Goal: Task Accomplishment & Management: Manage account settings

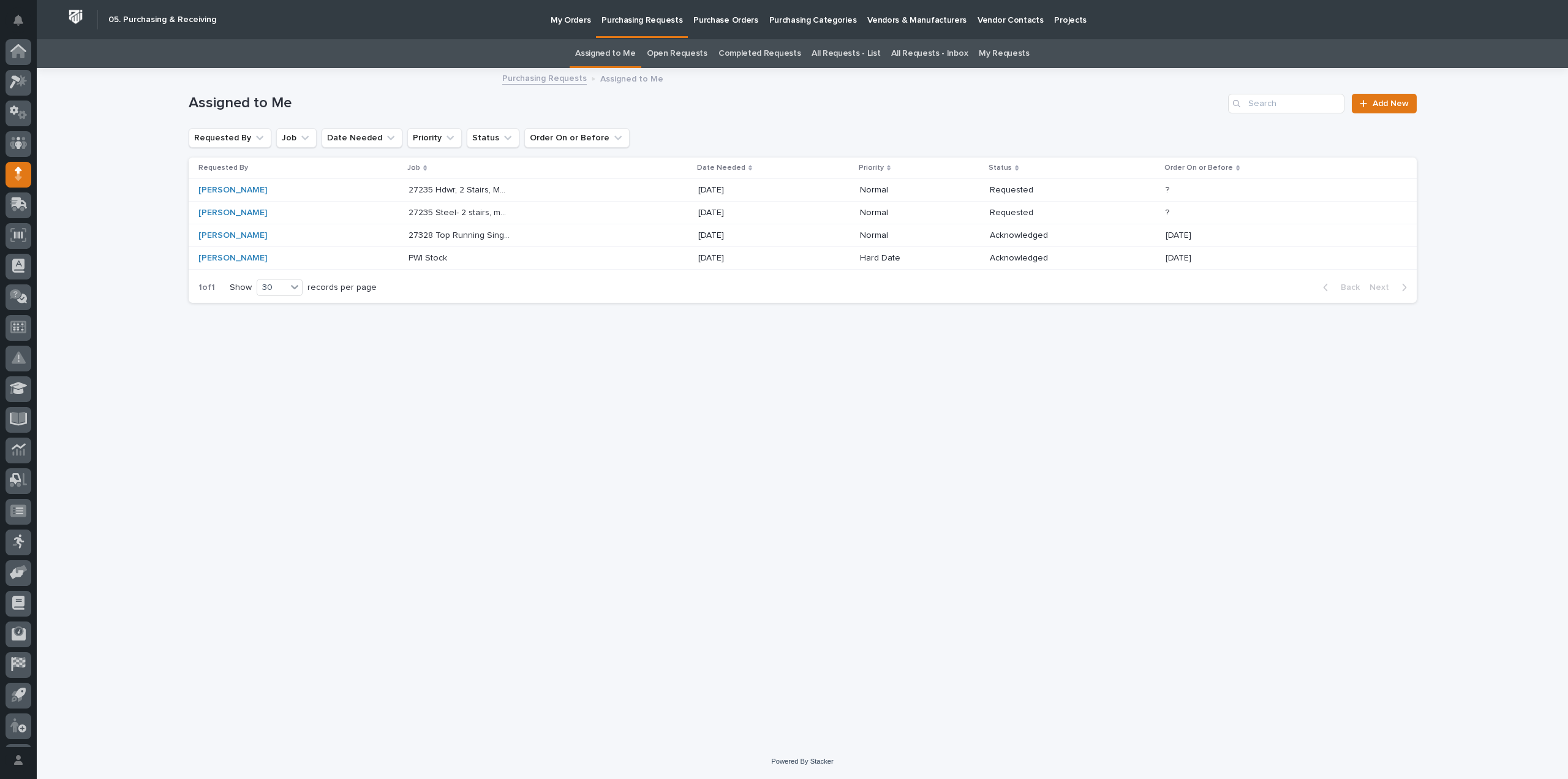
scroll to position [27, 0]
drag, startPoint x: 701, startPoint y: 453, endPoint x: 702, endPoint y: 444, distance: 9.1
click at [701, 453] on div "Loading... Saving… Loading... Saving… Assigned to Me Add New Requested By Job D…" at bounding box center [803, 391] width 1241 height 644
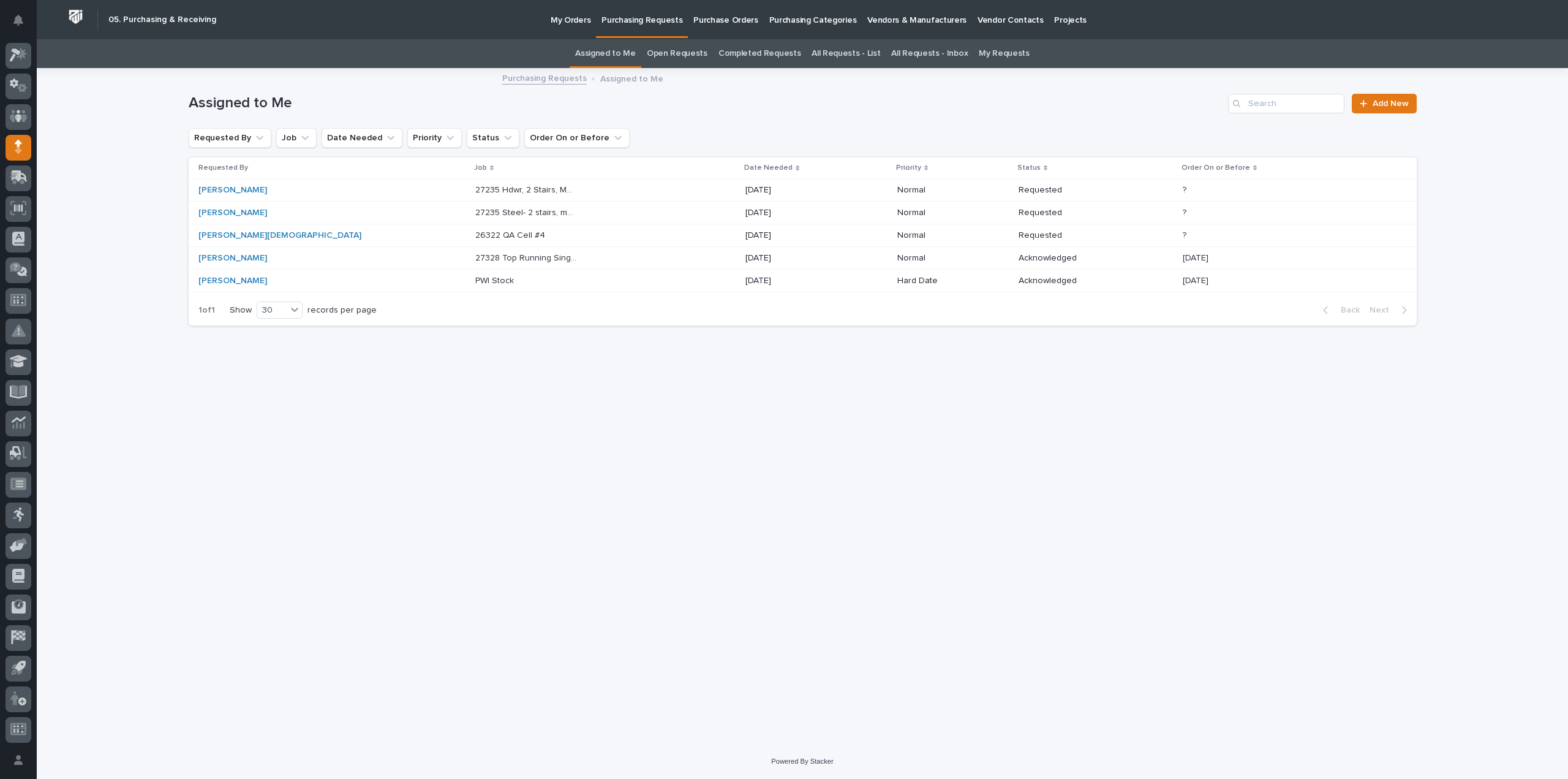
click at [867, 57] on link "All Requests - List" at bounding box center [846, 53] width 69 height 29
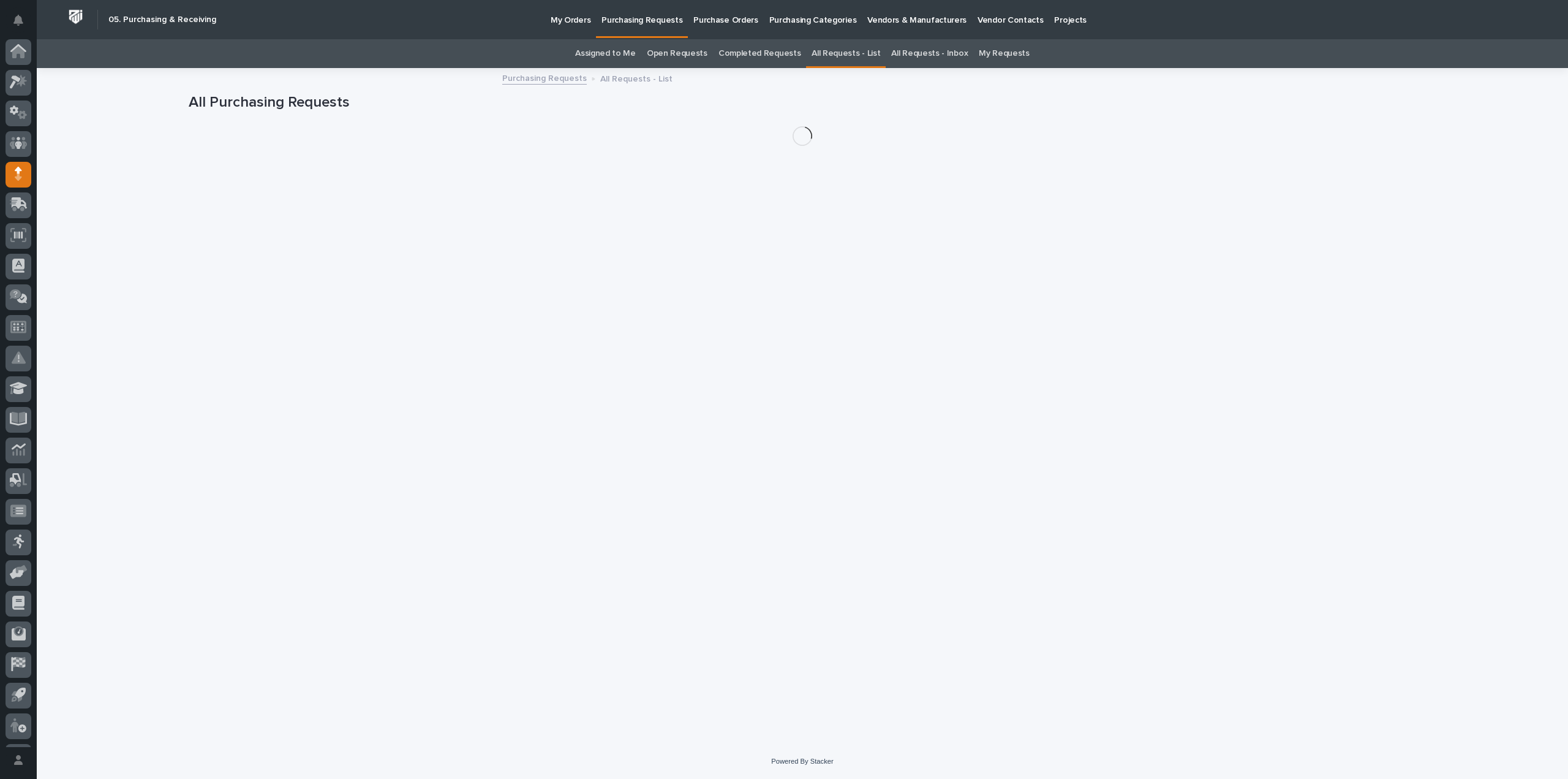
scroll to position [27, 0]
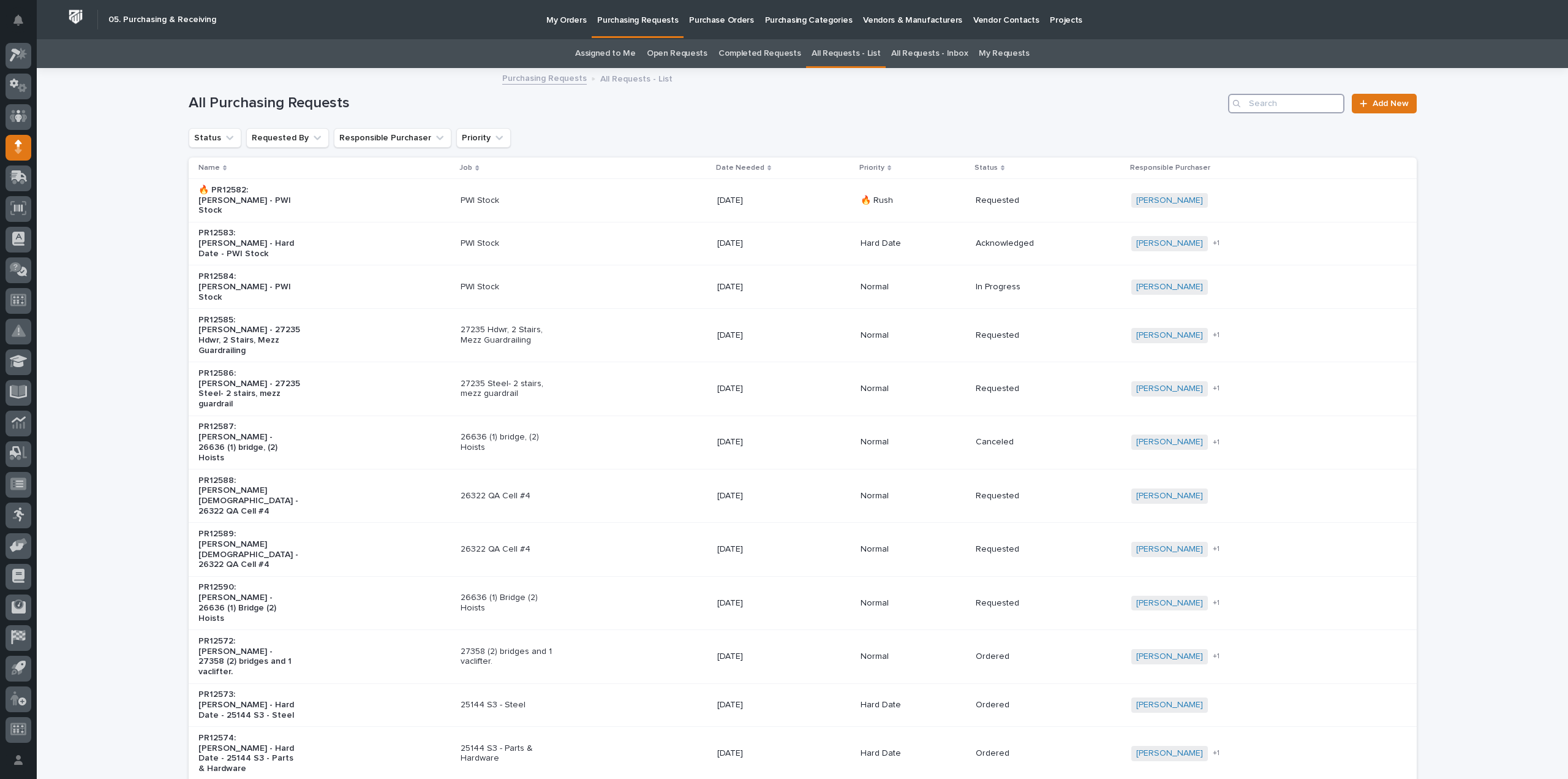
click at [1305, 110] on input "Search" at bounding box center [1287, 103] width 117 height 19
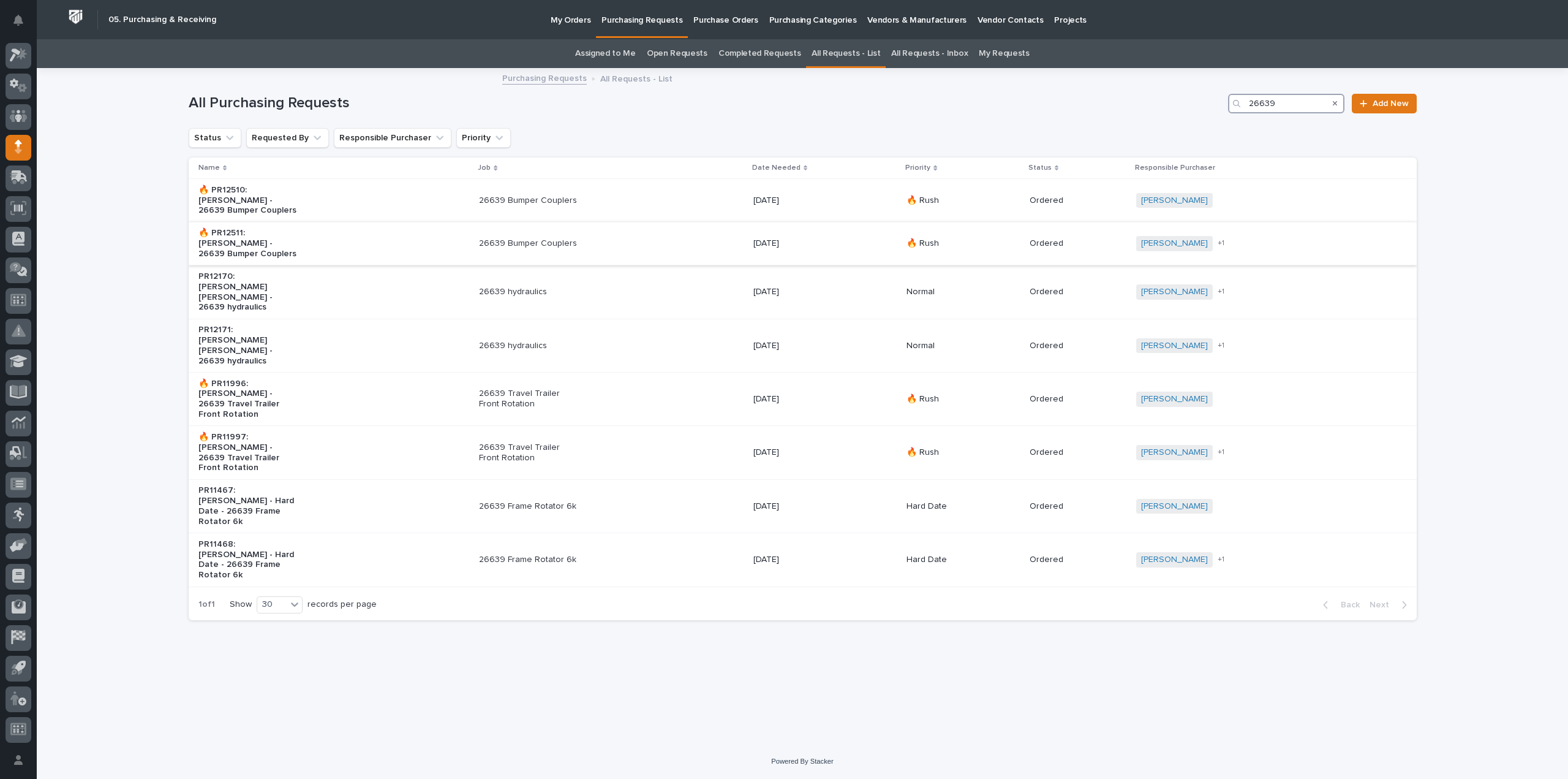
type input "26639"
click at [530, 239] on p "26639 Bumper Couplers" at bounding box center [530, 244] width 103 height 11
click at [500, 239] on p "26639 Bumper Couplers" at bounding box center [530, 244] width 103 height 11
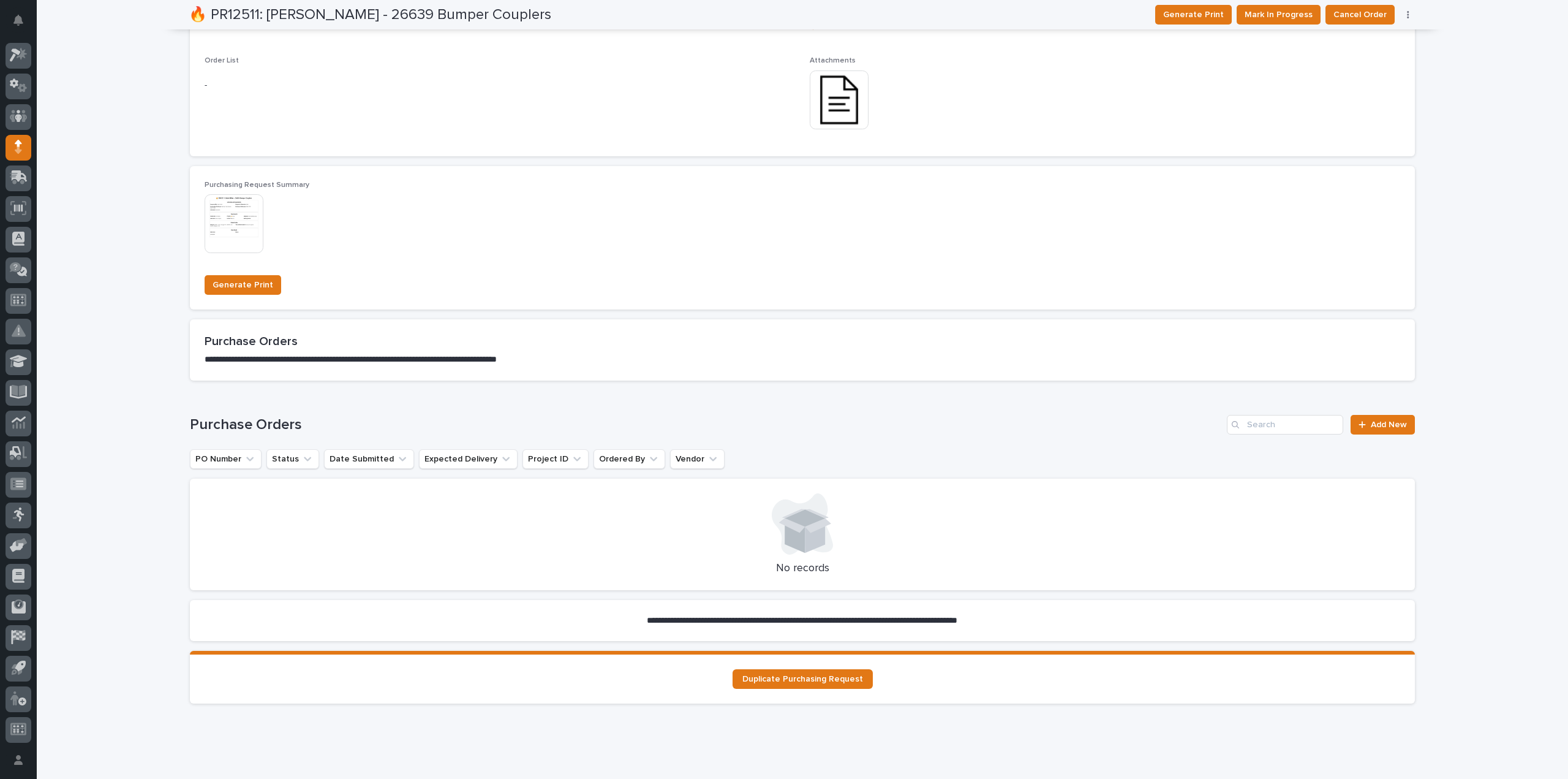
scroll to position [772, 0]
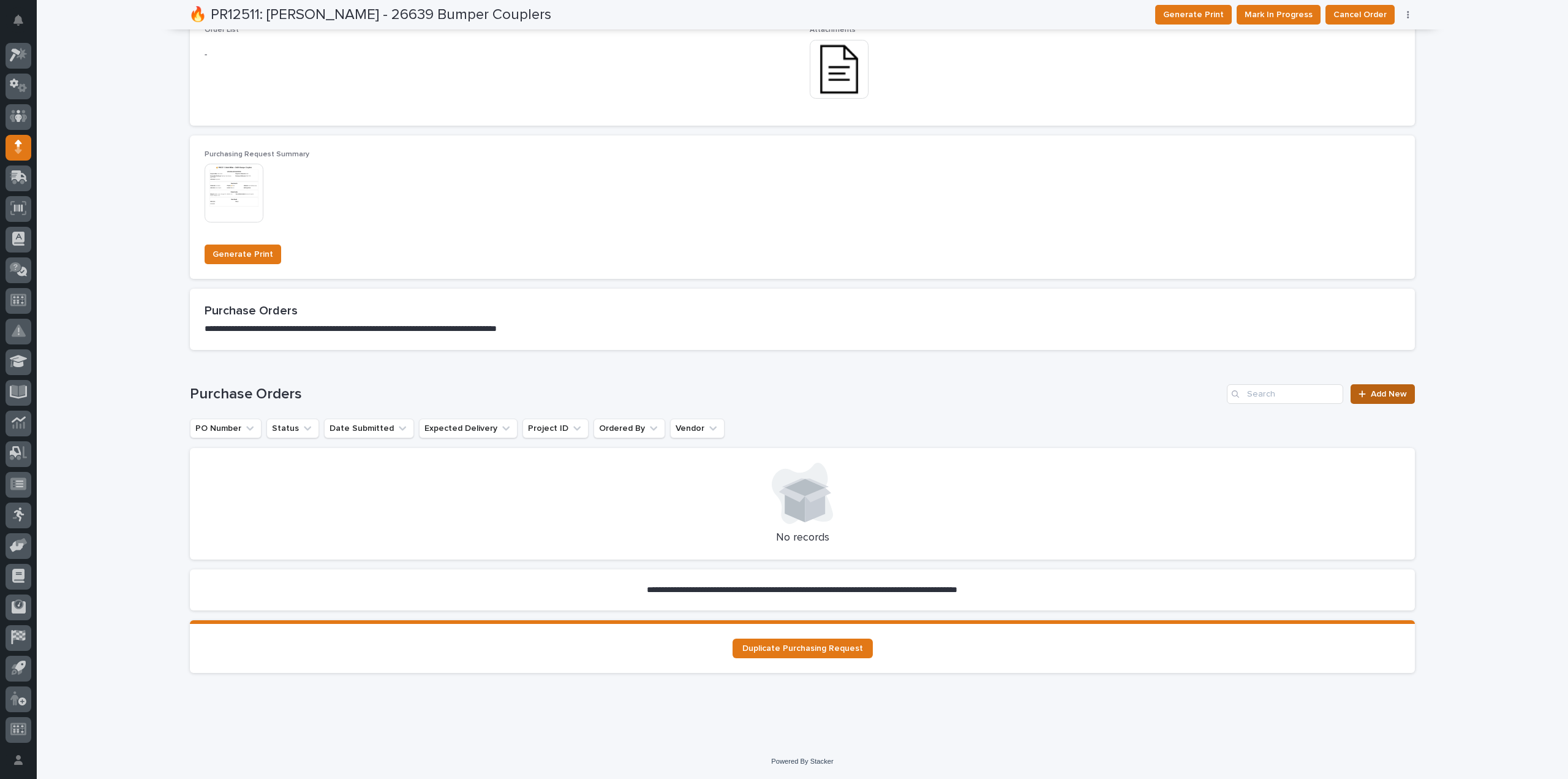
click at [1371, 393] on span "Add New" at bounding box center [1389, 394] width 36 height 9
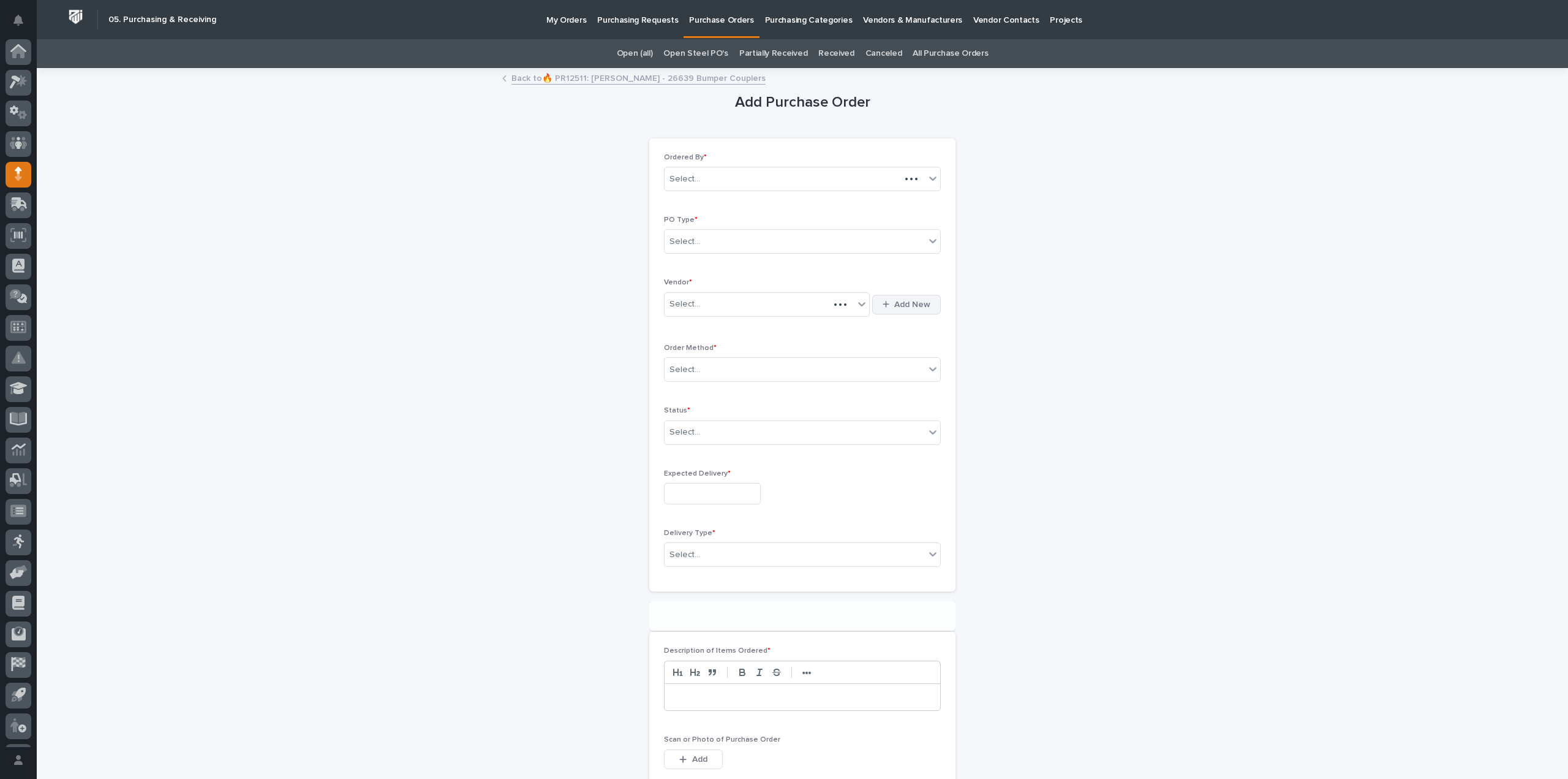
scroll to position [27, 0]
click at [753, 241] on div "Select..." at bounding box center [795, 241] width 261 height 20
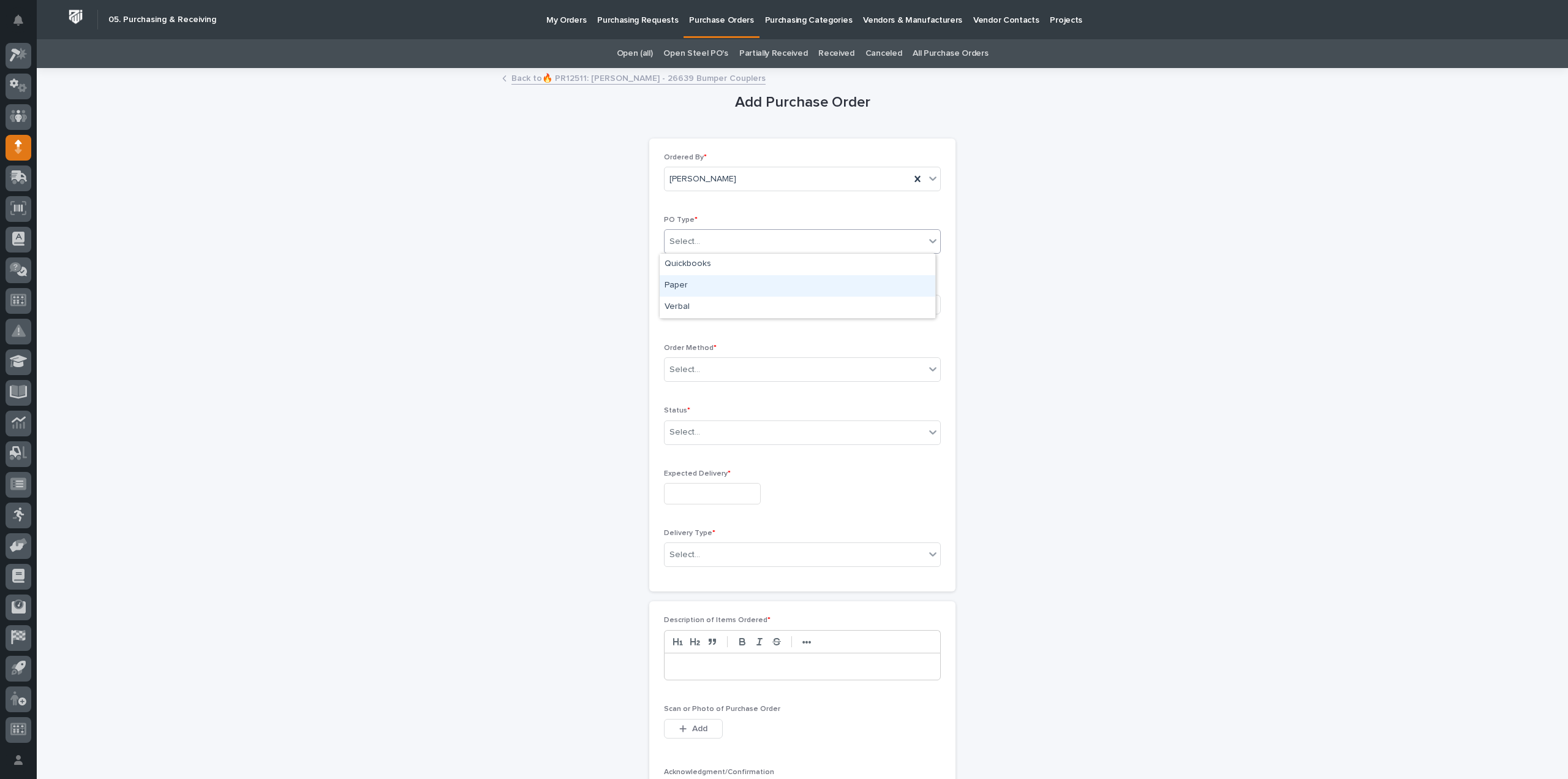
drag, startPoint x: 725, startPoint y: 270, endPoint x: 716, endPoint y: 283, distance: 15.8
click at [716, 283] on div "Paper" at bounding box center [797, 286] width 276 height 21
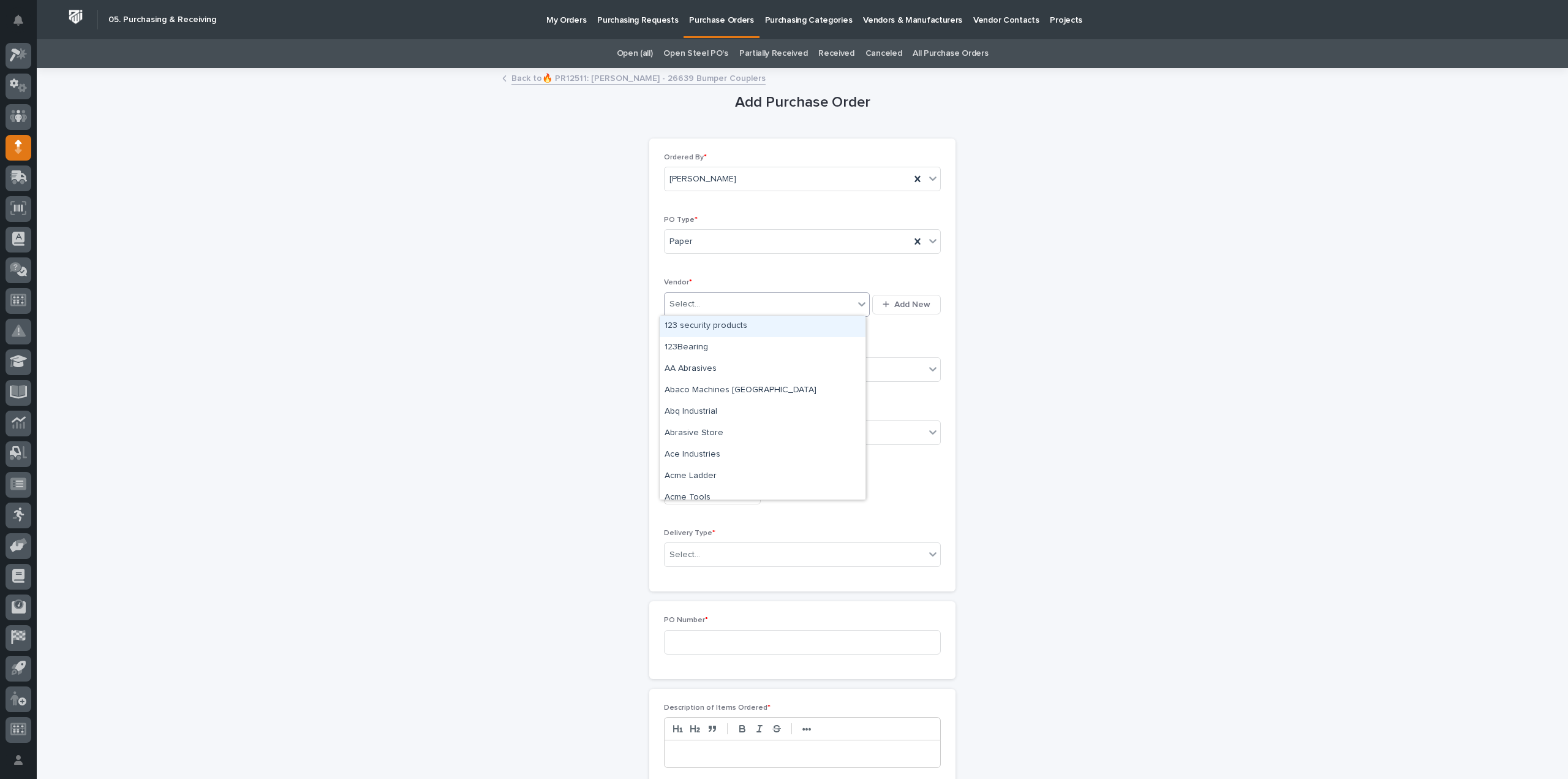
click at [713, 304] on div "Select..." at bounding box center [759, 304] width 189 height 20
type input "***"
click at [718, 325] on div "[PERSON_NAME]" at bounding box center [762, 326] width 206 height 21
click at [702, 370] on div "Select..." at bounding box center [795, 370] width 261 height 20
click at [711, 394] on div "Online Order" at bounding box center [797, 391] width 276 height 21
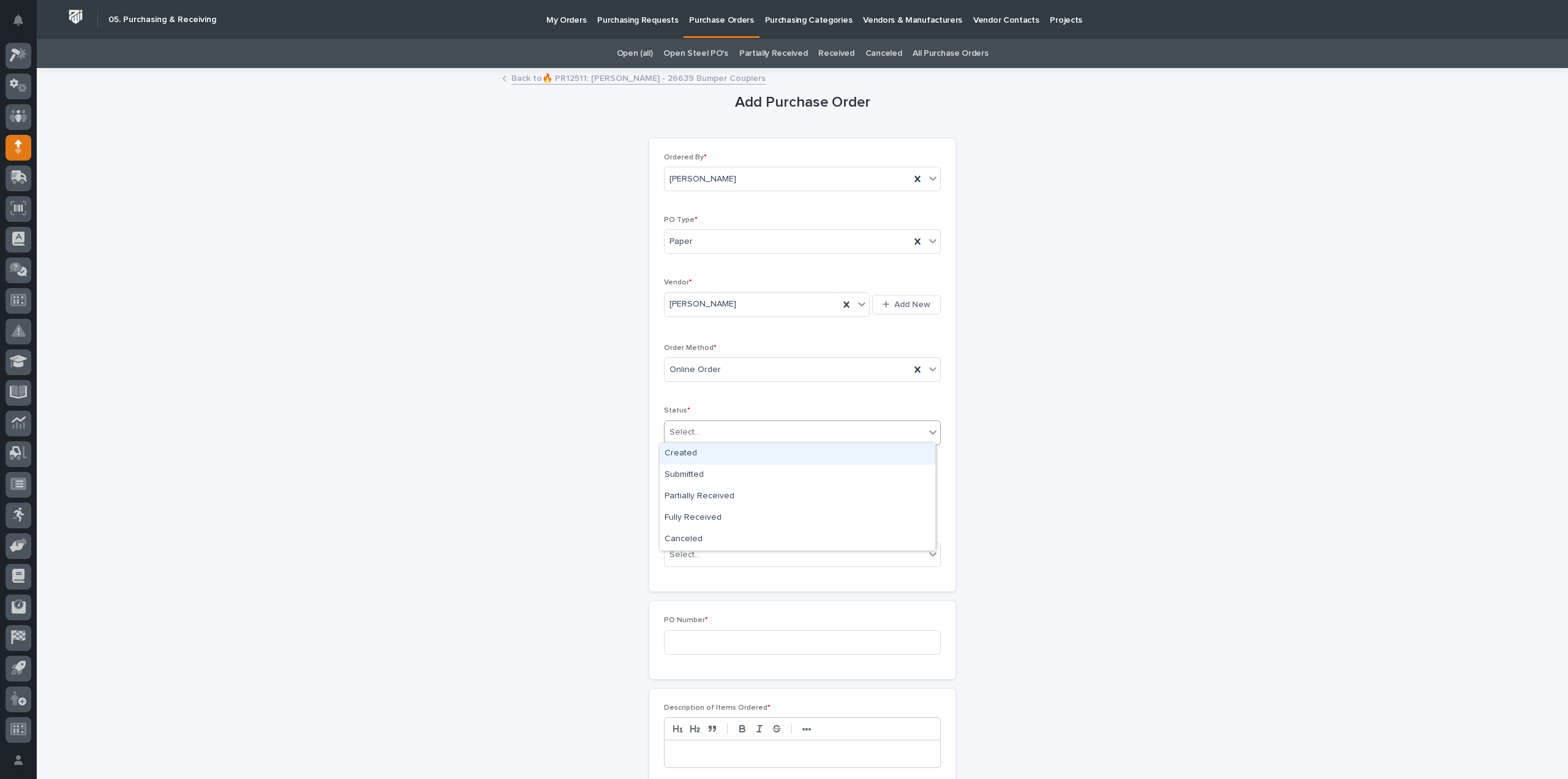
click at [696, 432] on div "Select..." at bounding box center [795, 432] width 261 height 20
click at [718, 472] on div "Submitted" at bounding box center [797, 475] width 276 height 21
click at [716, 486] on input "text" at bounding box center [712, 493] width 97 height 21
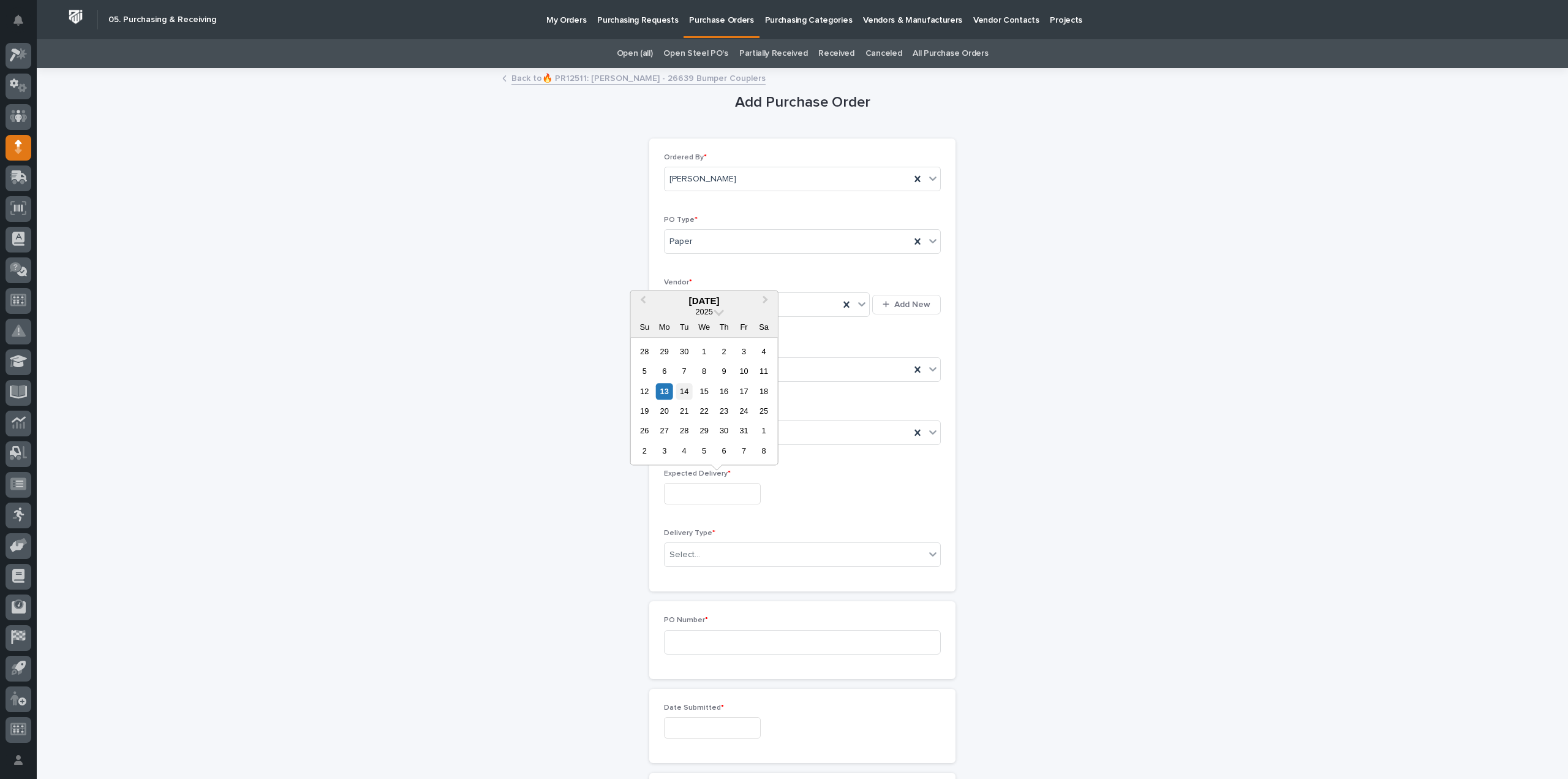
click at [688, 394] on div "14" at bounding box center [684, 391] width 17 height 17
type input "**********"
click at [698, 557] on div "Select..." at bounding box center [795, 554] width 261 height 20
click at [719, 575] on div "Deliver to PWI" at bounding box center [797, 575] width 276 height 21
click at [719, 648] on input at bounding box center [802, 642] width 277 height 25
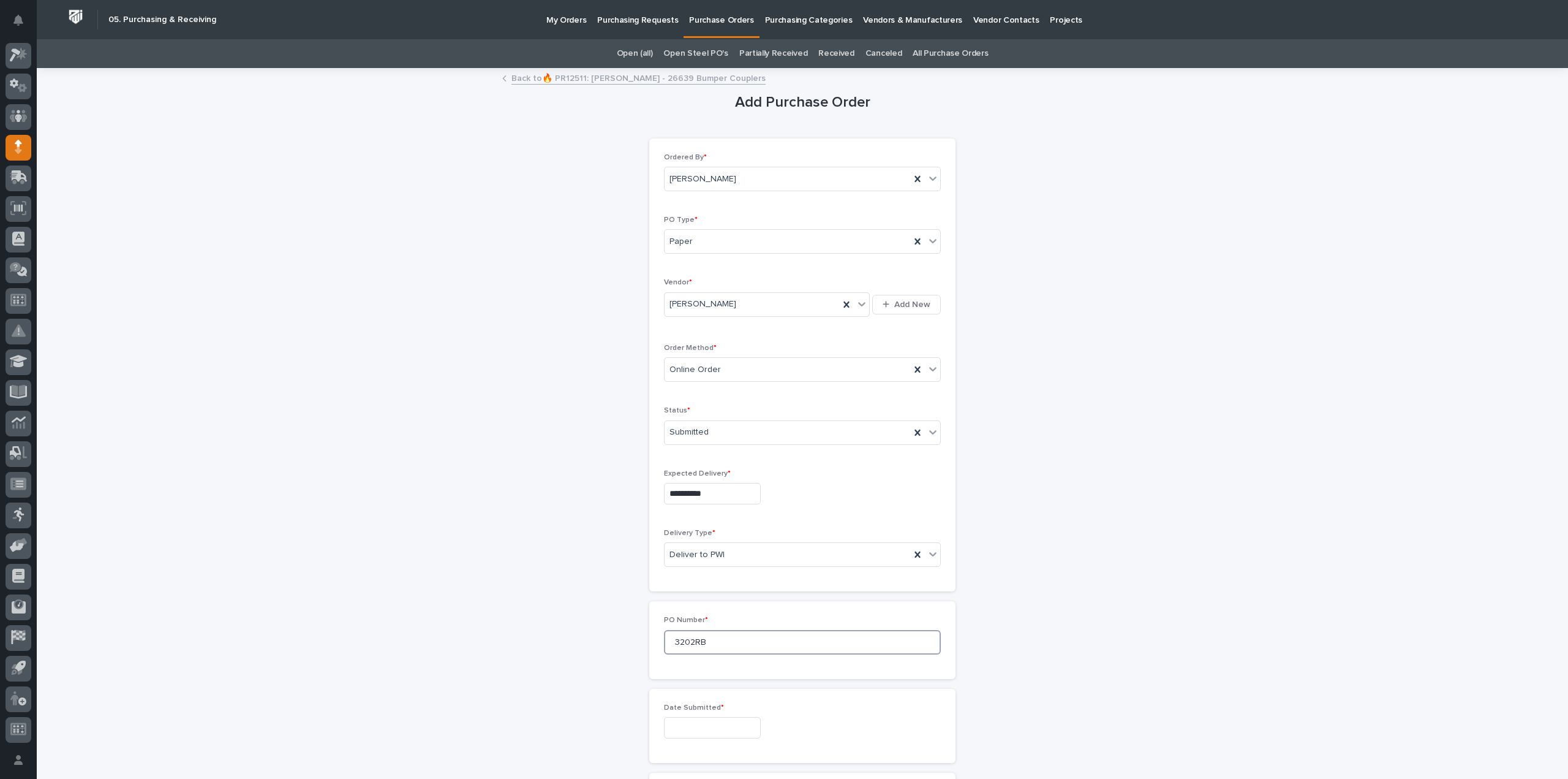
type input "3202RB"
click at [702, 720] on input "text" at bounding box center [712, 728] width 97 height 21
click at [666, 622] on div "13" at bounding box center [664, 624] width 17 height 17
type input "**********"
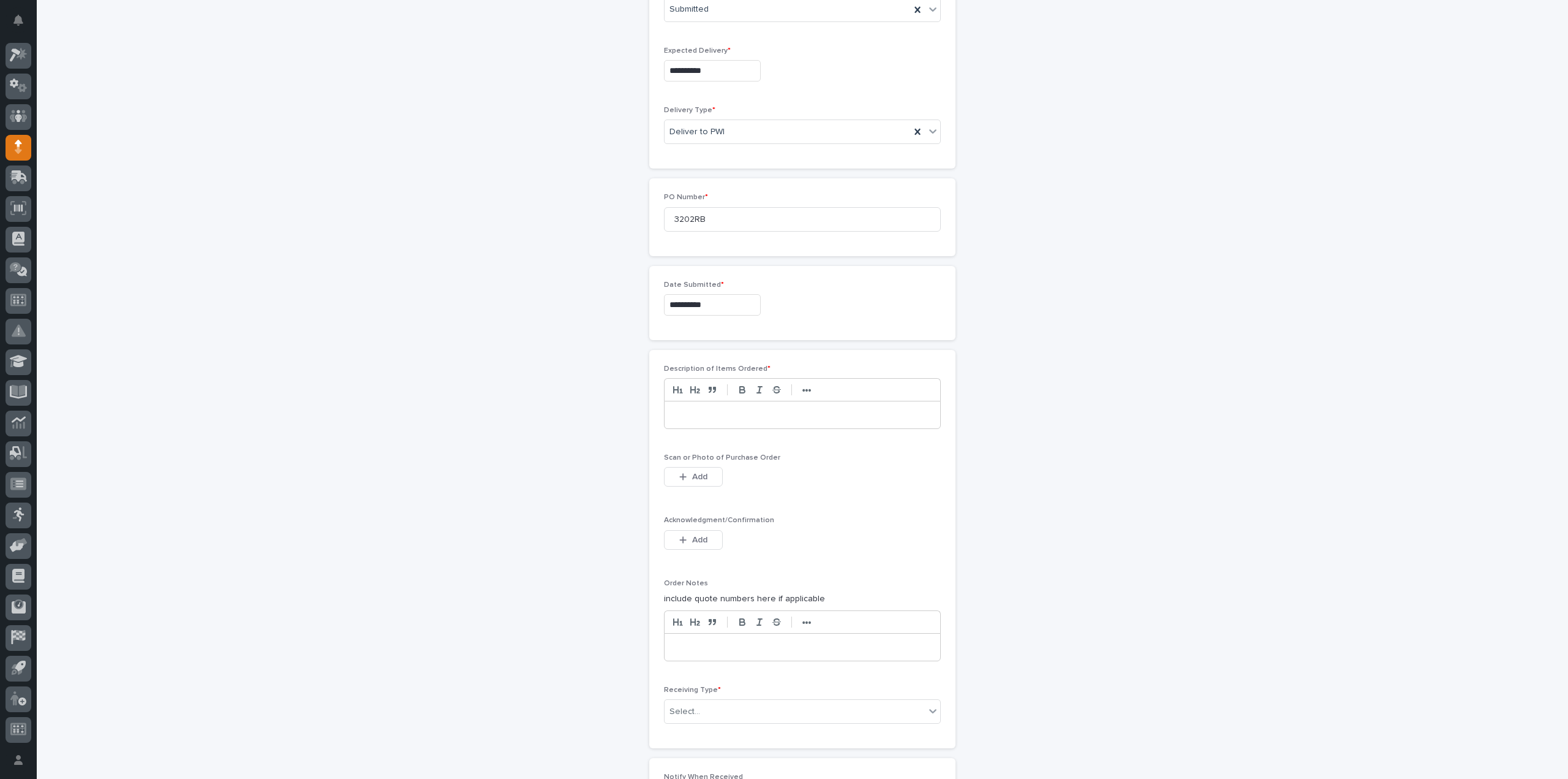
scroll to position [490, 0]
click at [703, 350] on div at bounding box center [803, 347] width 276 height 27
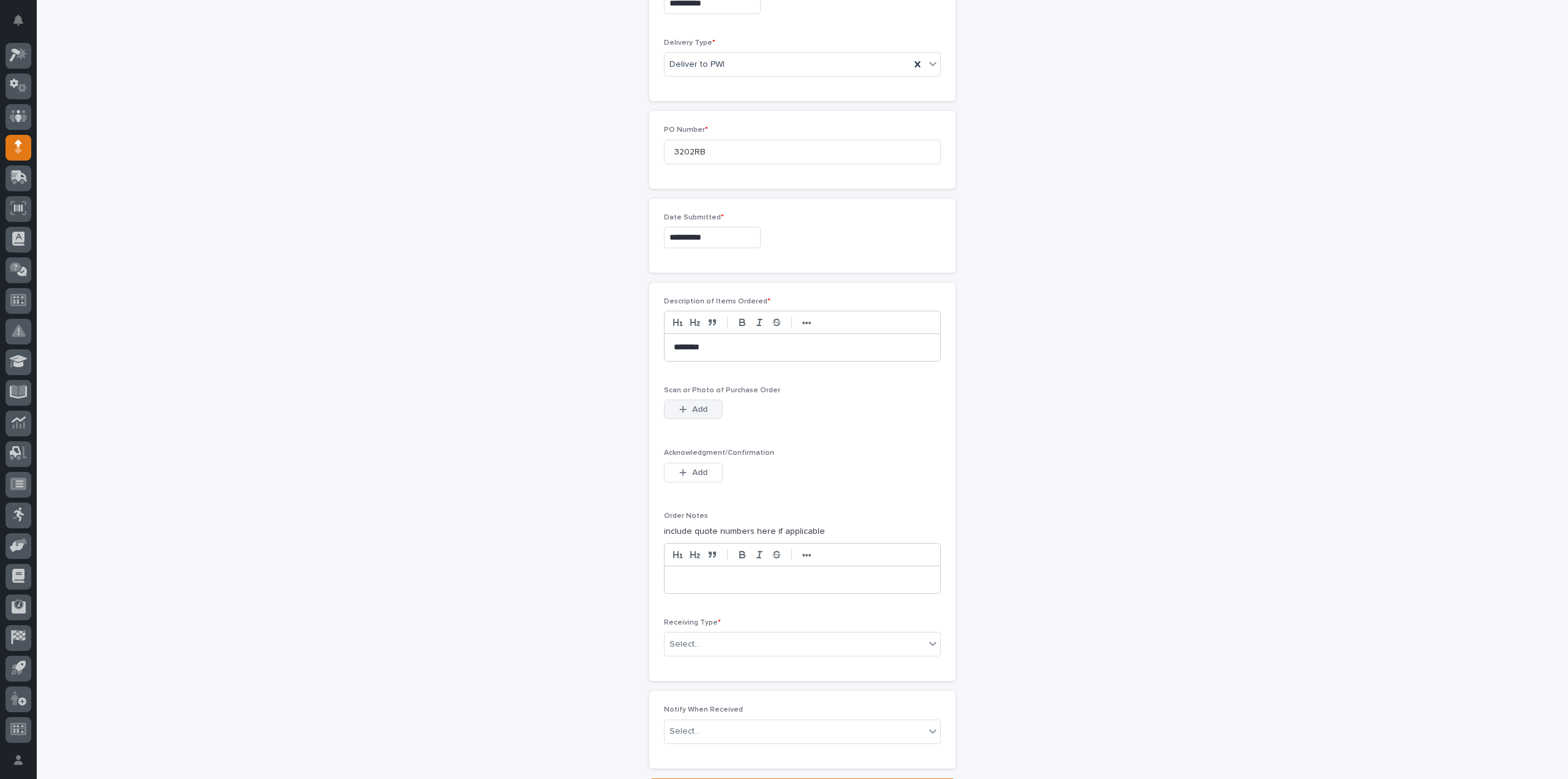
click at [695, 411] on button "Add" at bounding box center [693, 409] width 59 height 19
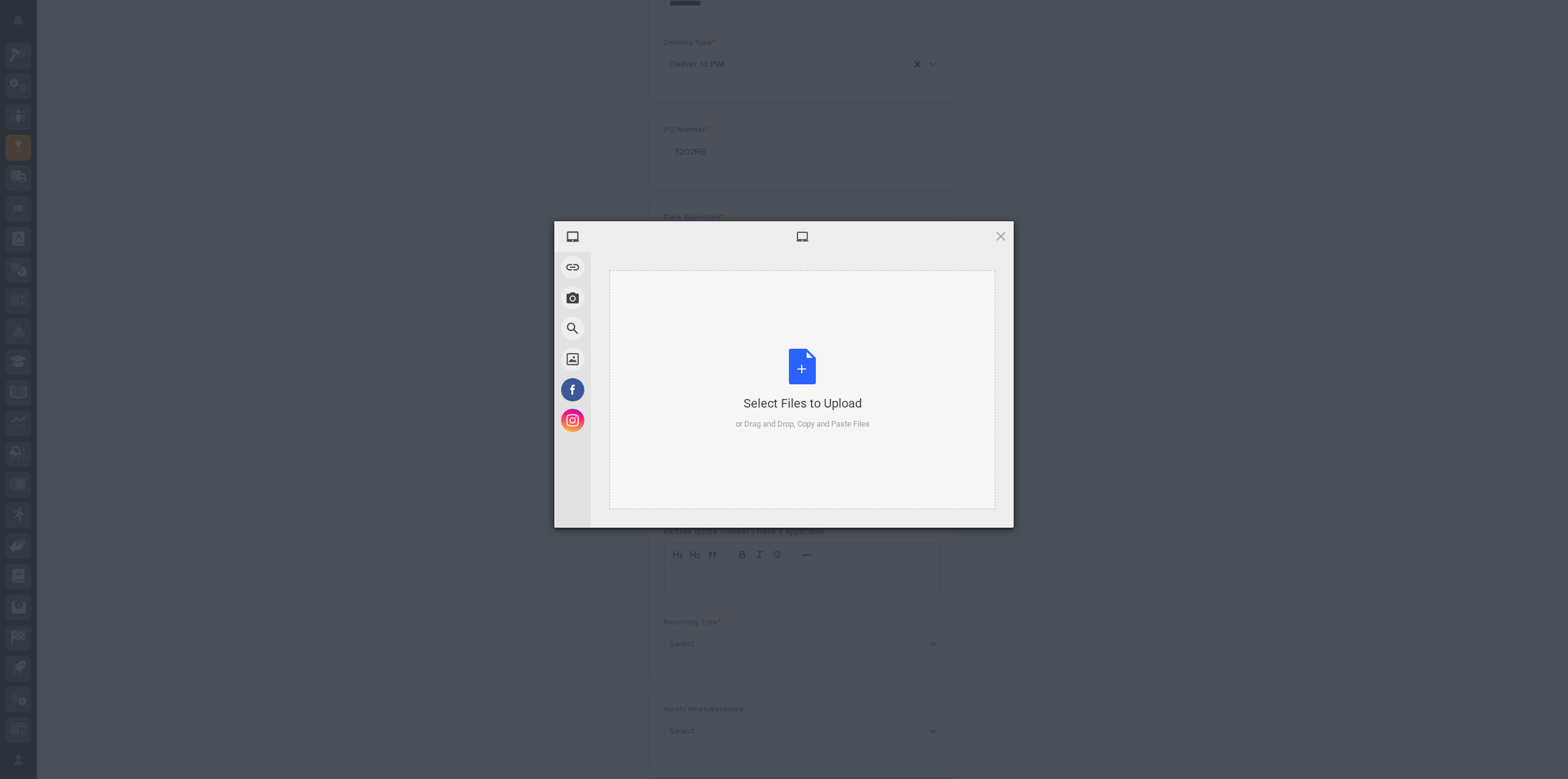
click at [812, 373] on div "Select Files to Upload or Drag and Drop, Copy and Paste Files" at bounding box center [803, 389] width 134 height 81
click at [977, 506] on span "Upload 1" at bounding box center [977, 511] width 62 height 23
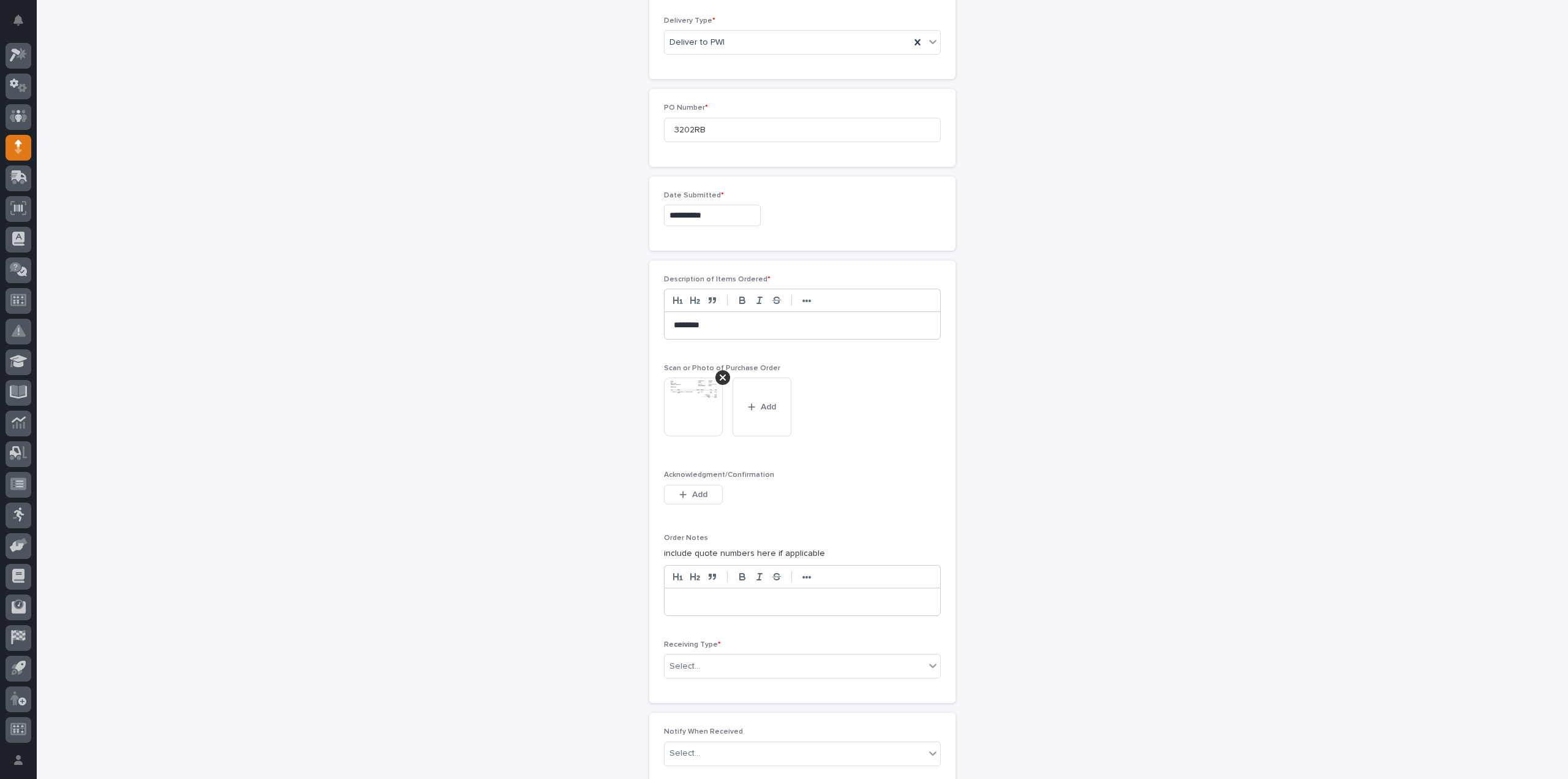
scroll to position [644, 0]
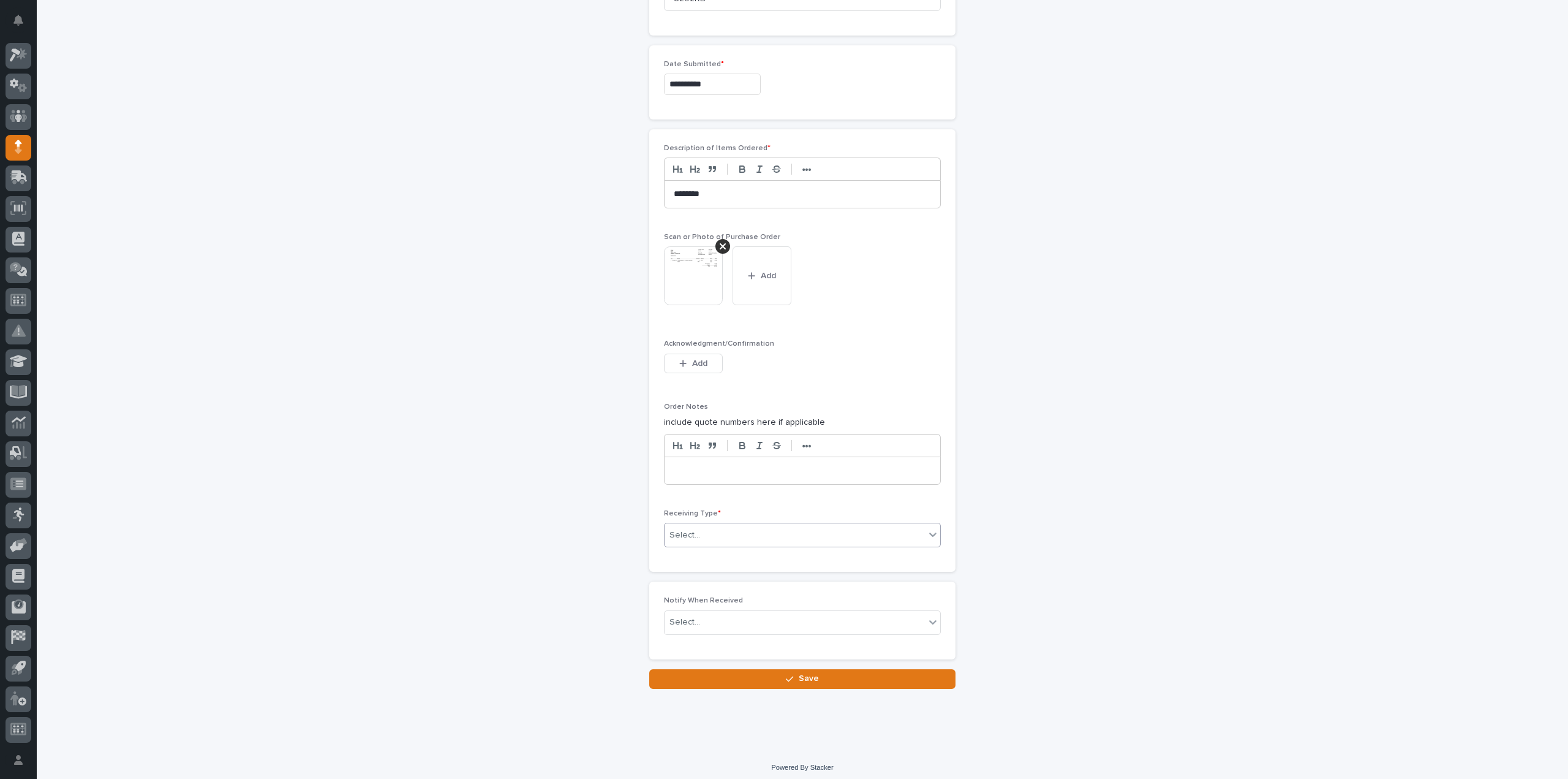
click at [713, 535] on div "Select..." at bounding box center [795, 535] width 261 height 20
click at [710, 618] on div "Deliver to" at bounding box center [797, 618] width 276 height 21
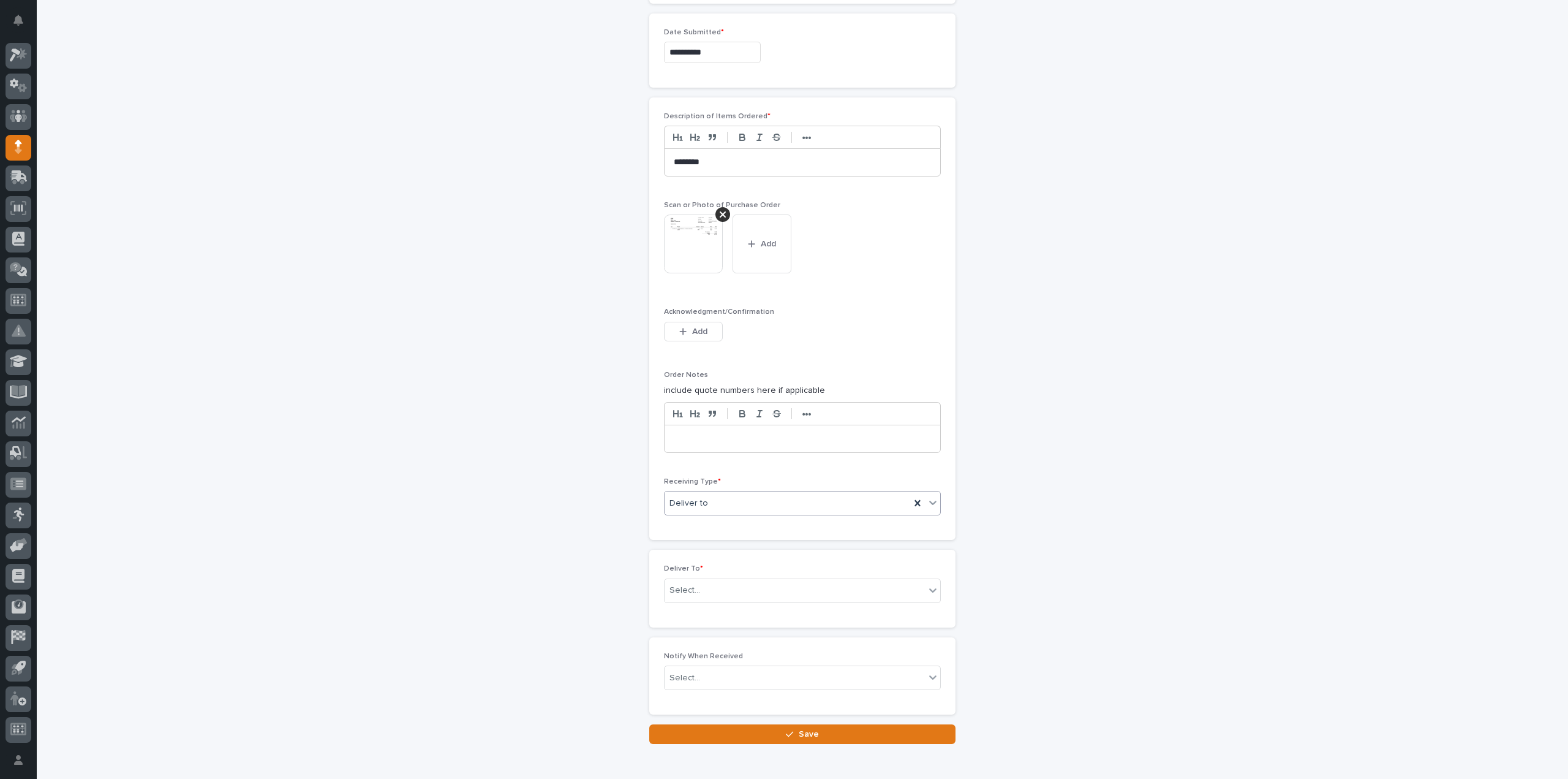
scroll to position [687, 0]
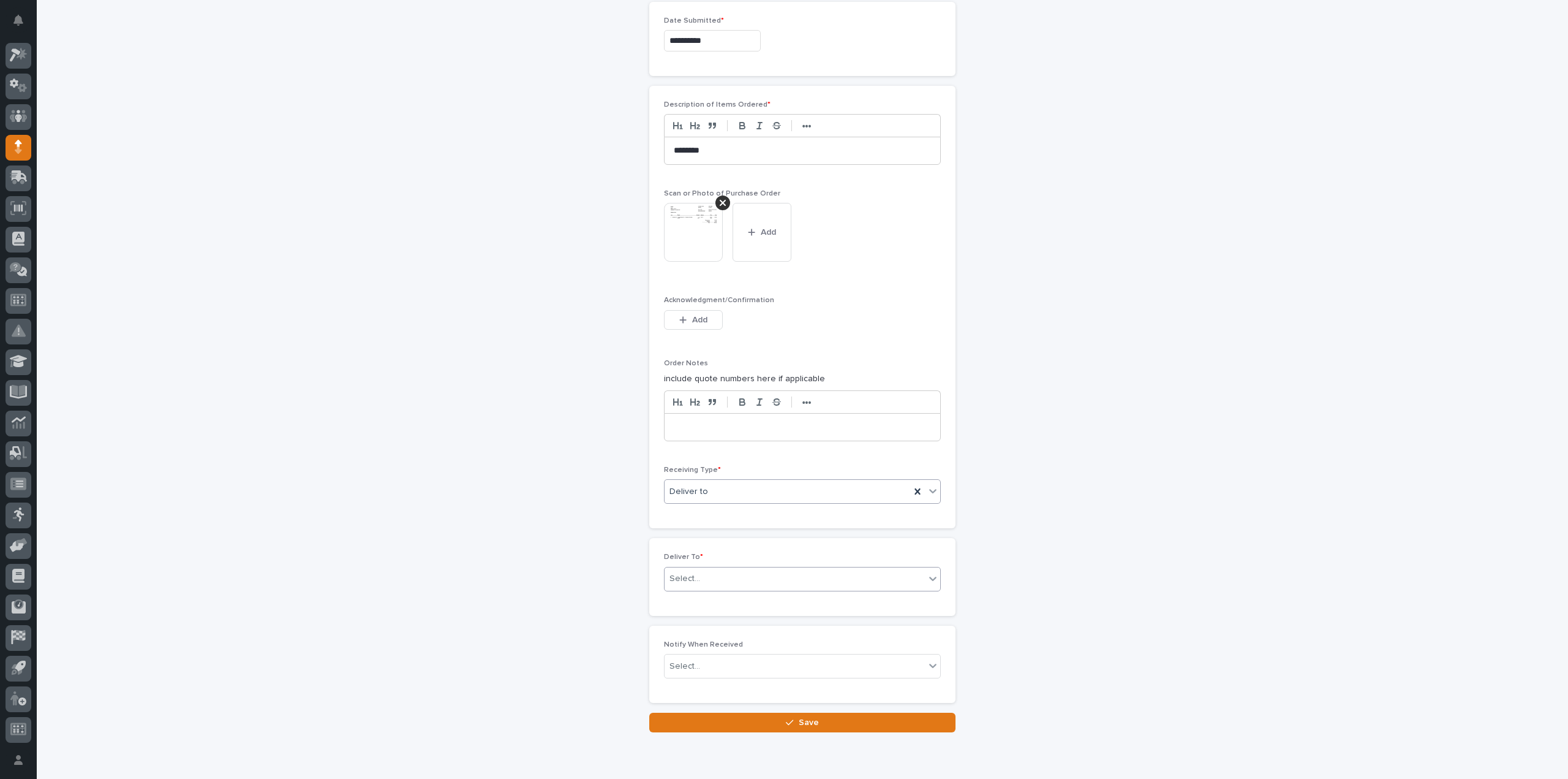
click at [712, 574] on div "Select..." at bounding box center [795, 578] width 261 height 20
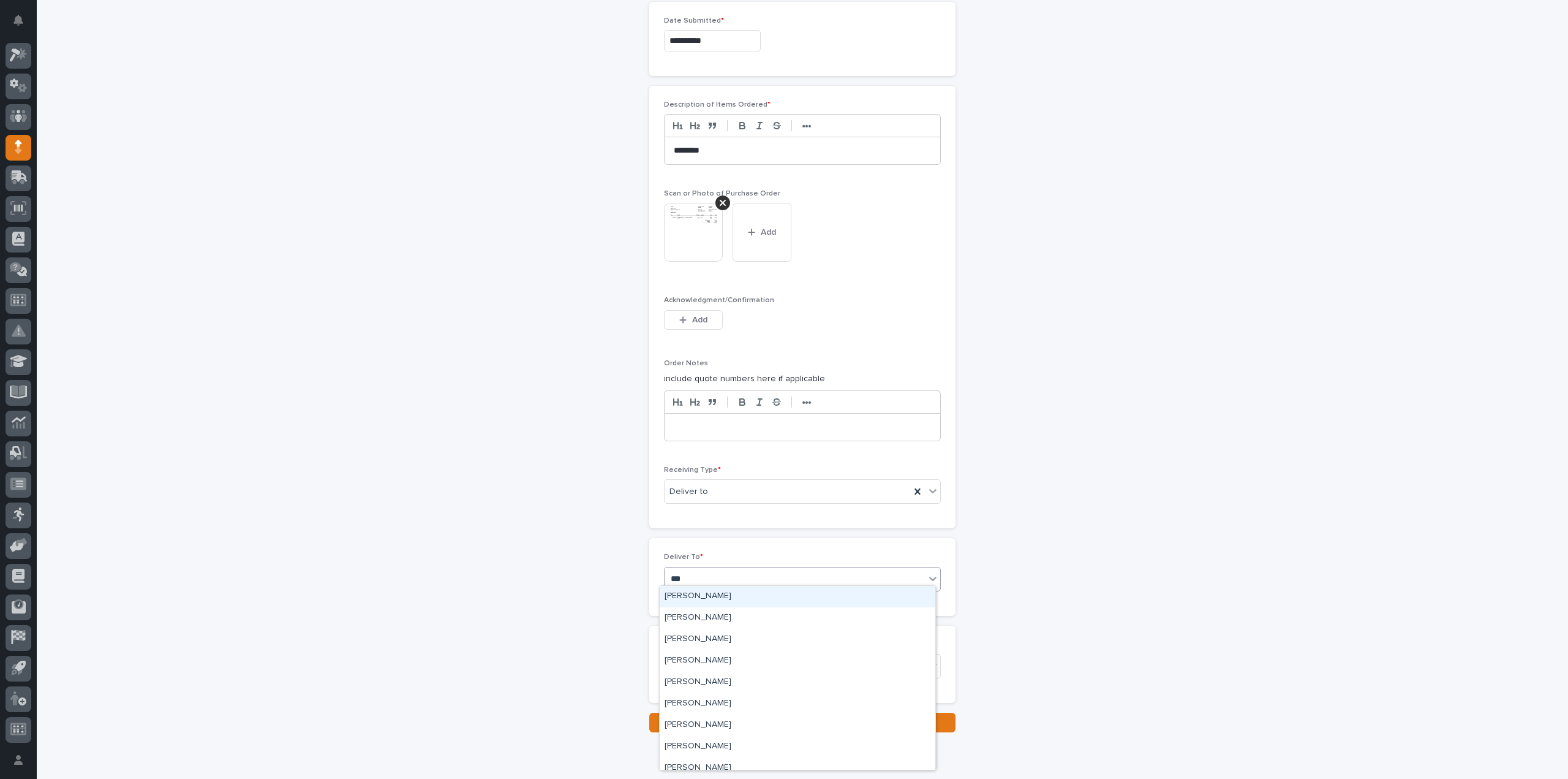
type input "****"
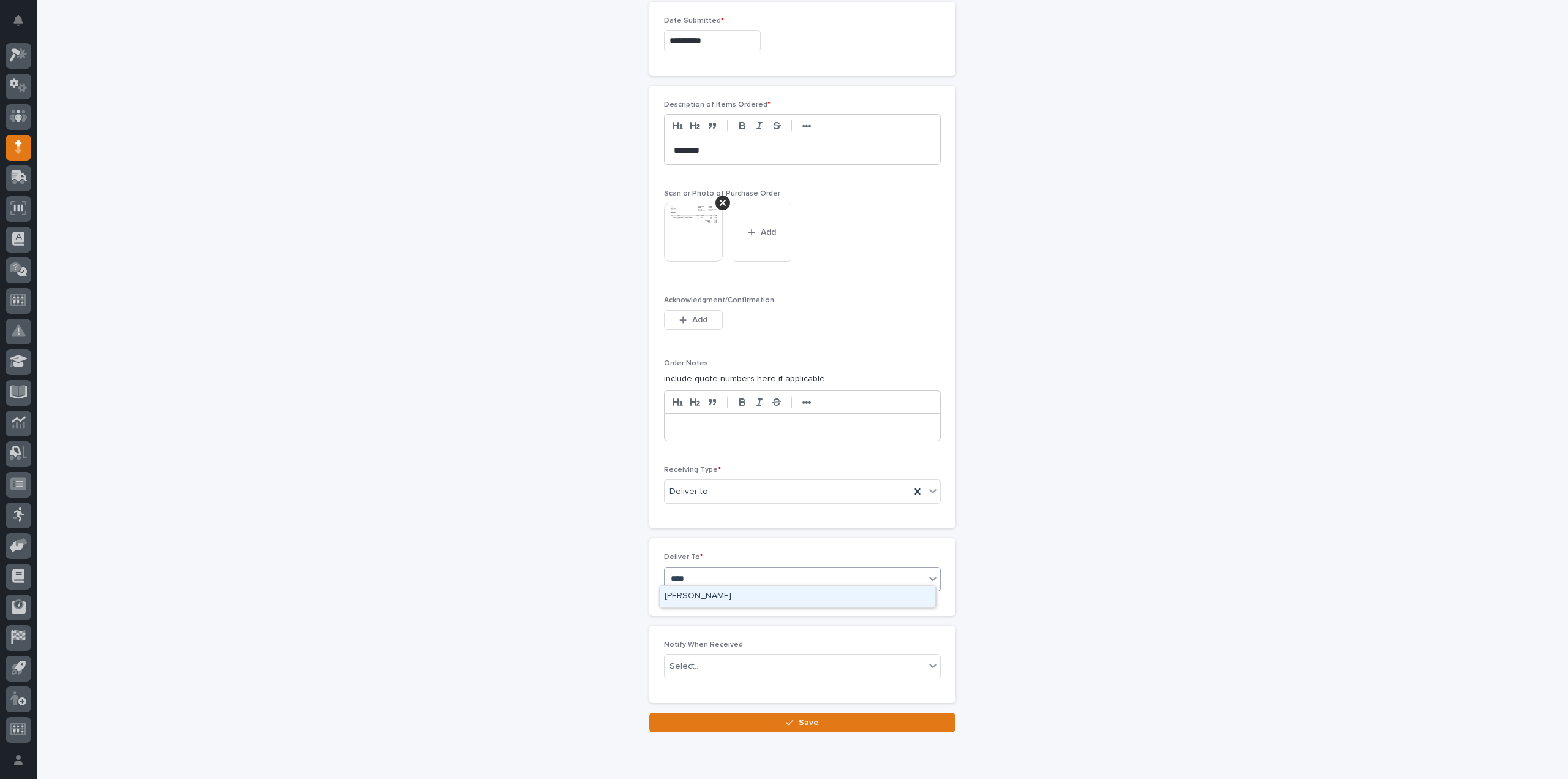
click at [710, 590] on div "[PERSON_NAME]" at bounding box center [797, 597] width 276 height 21
click at [695, 658] on div "Select..." at bounding box center [795, 666] width 261 height 20
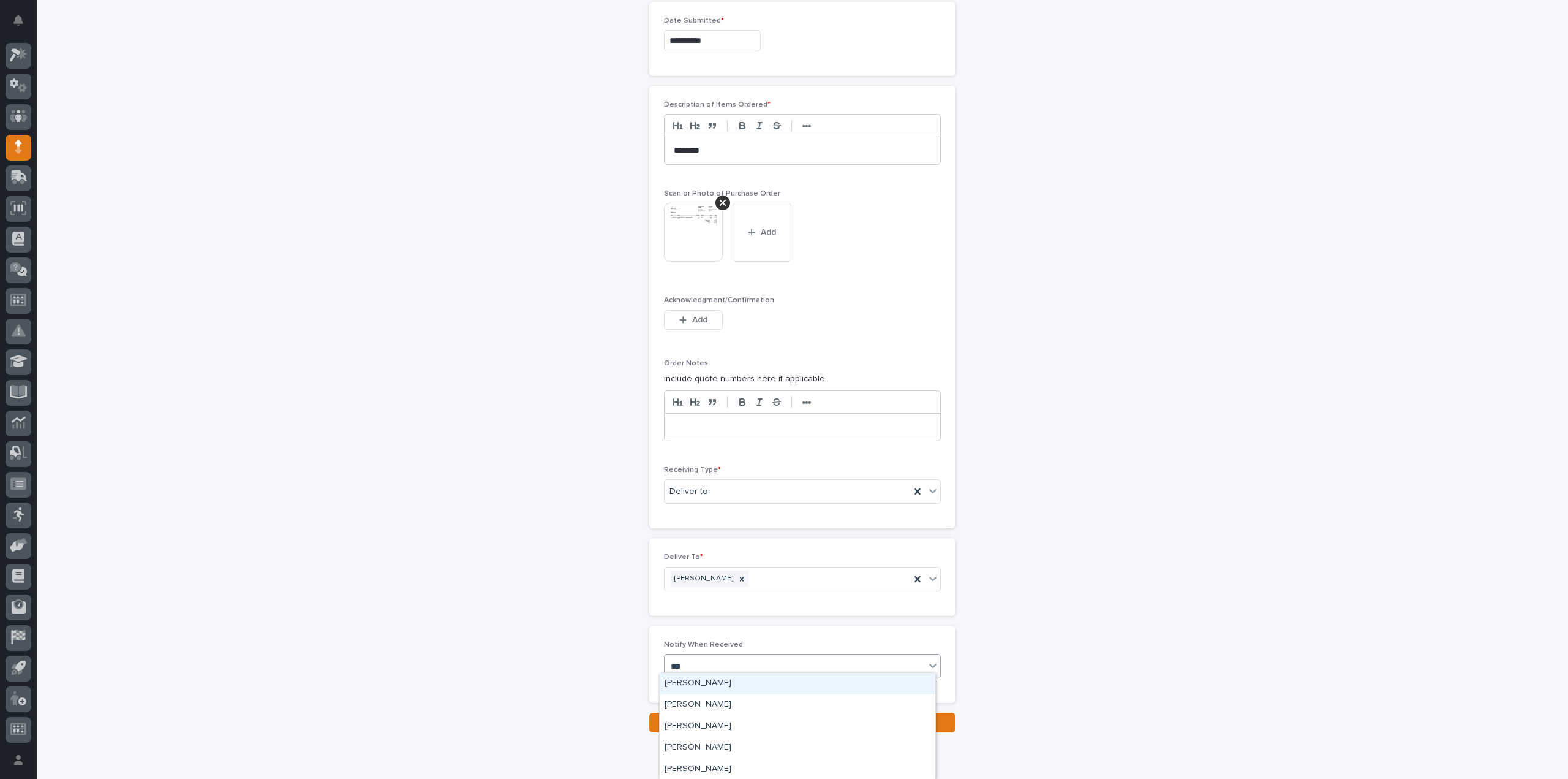
type input "****"
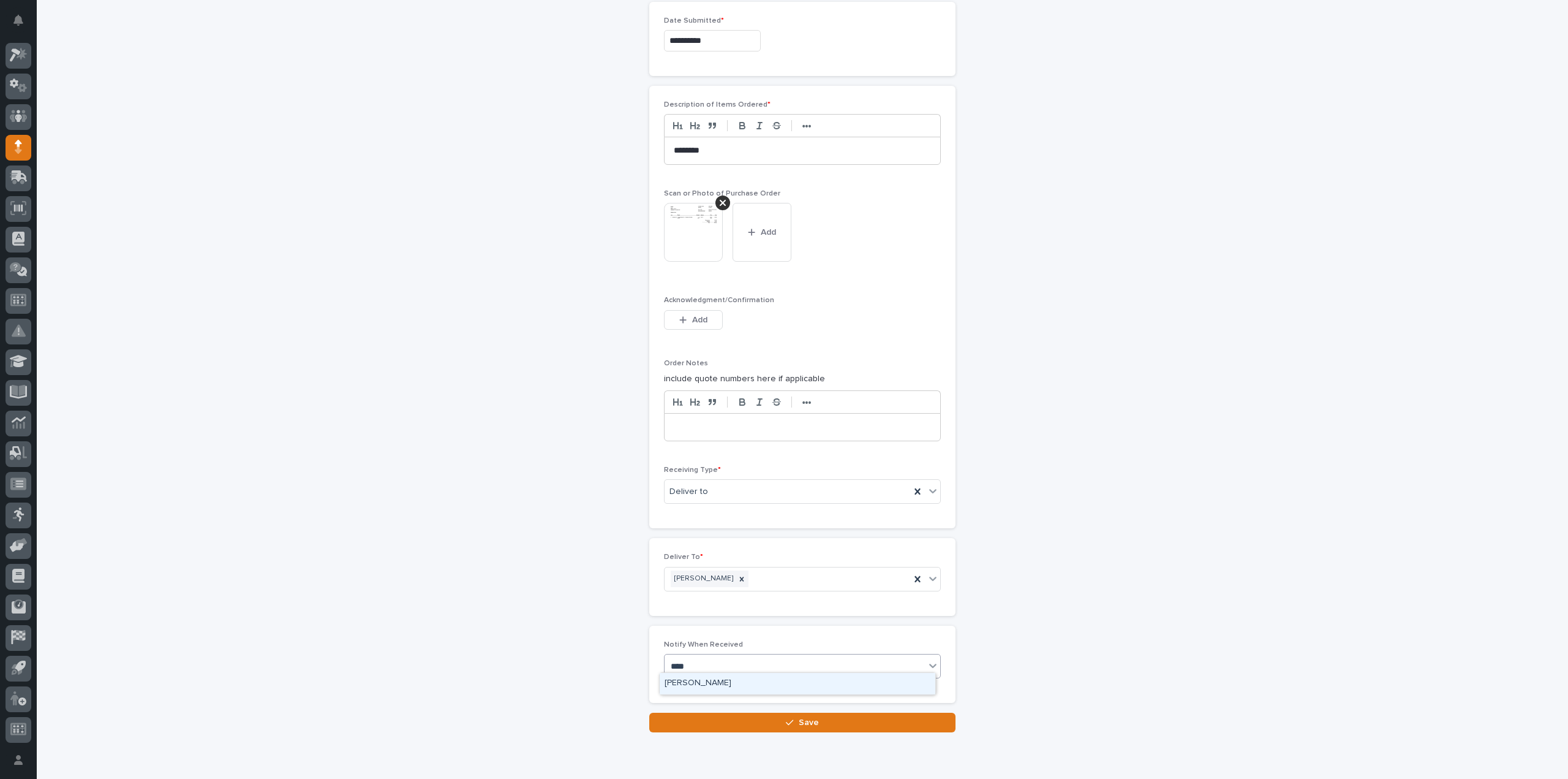
click at [707, 686] on div "[PERSON_NAME]" at bounding box center [797, 684] width 276 height 21
click at [707, 717] on button "Save" at bounding box center [803, 722] width 307 height 19
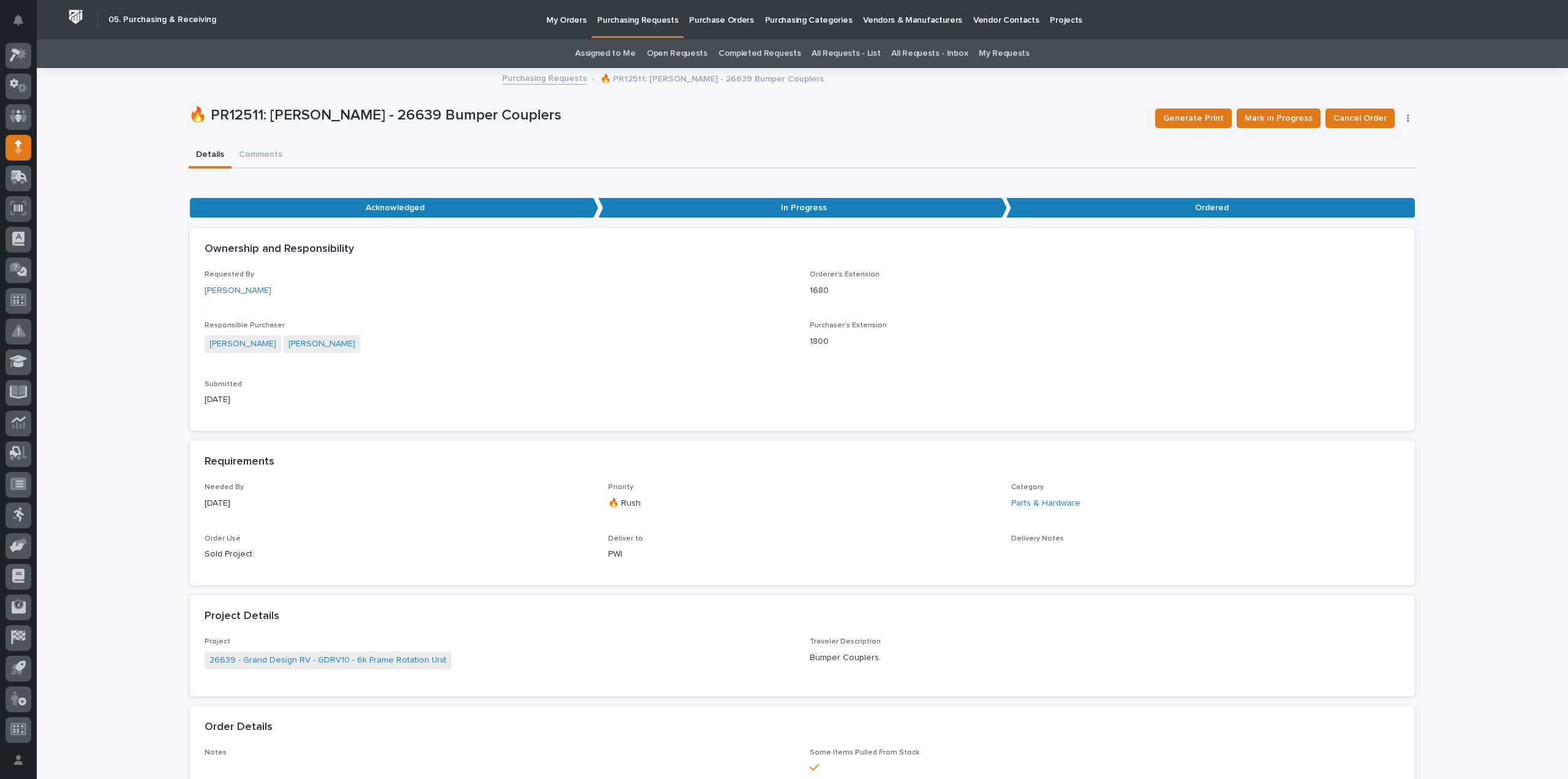
click at [611, 57] on link "Assigned to Me" at bounding box center [605, 53] width 61 height 29
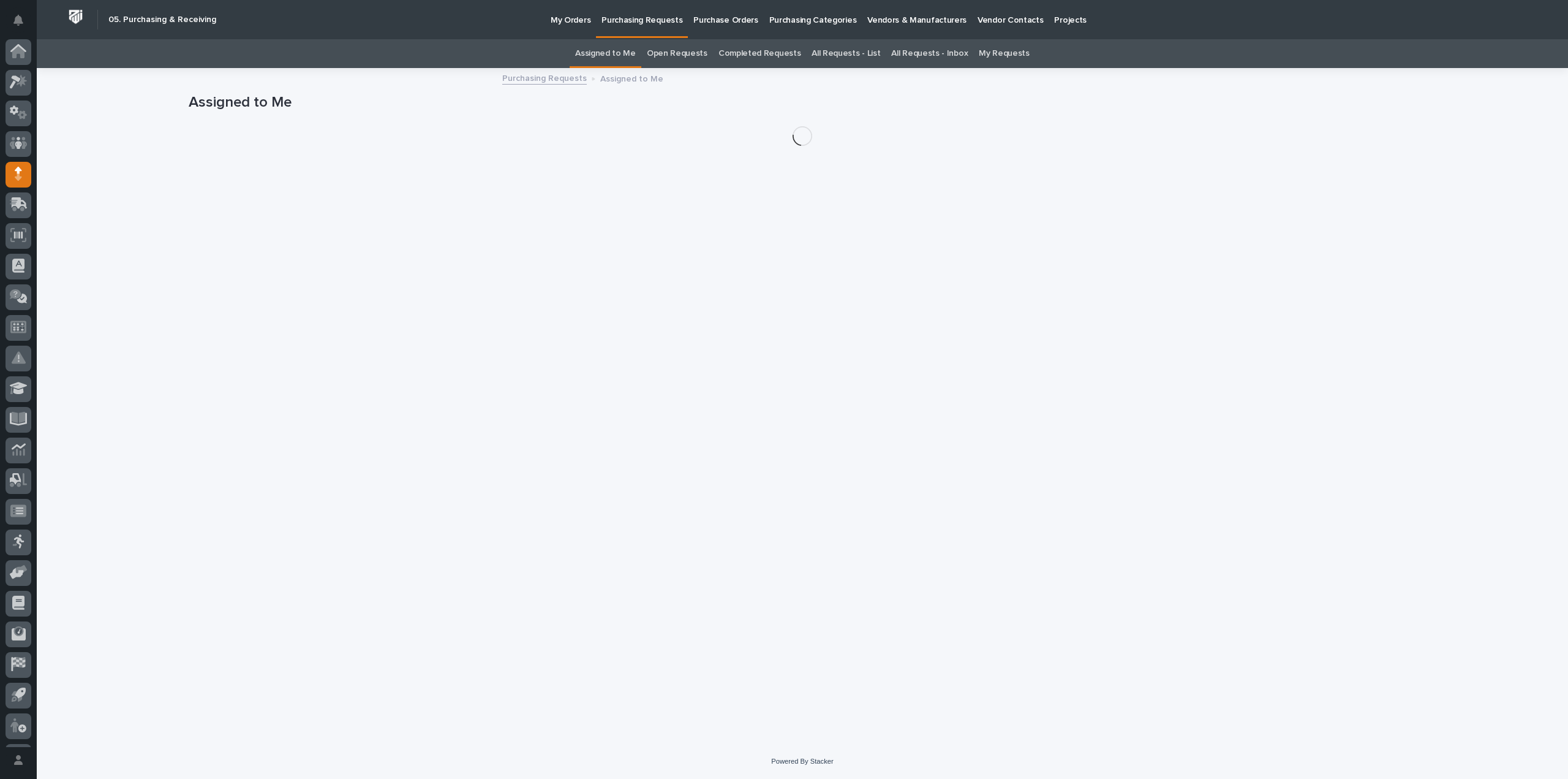
scroll to position [27, 0]
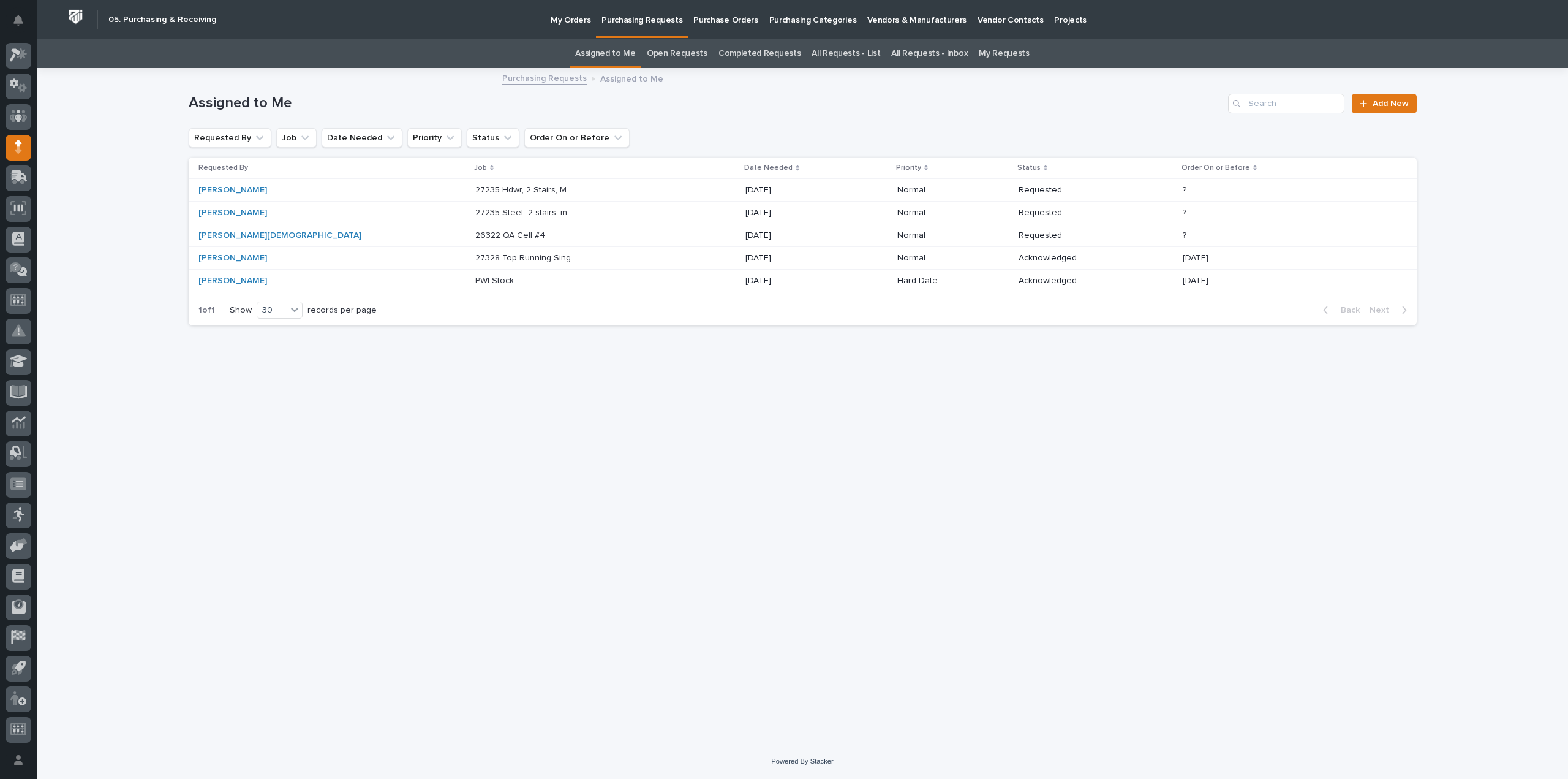
click at [476, 257] on p "27328 Top Running Single Girder Bridge - Parts & HW" at bounding box center [528, 256] width 105 height 13
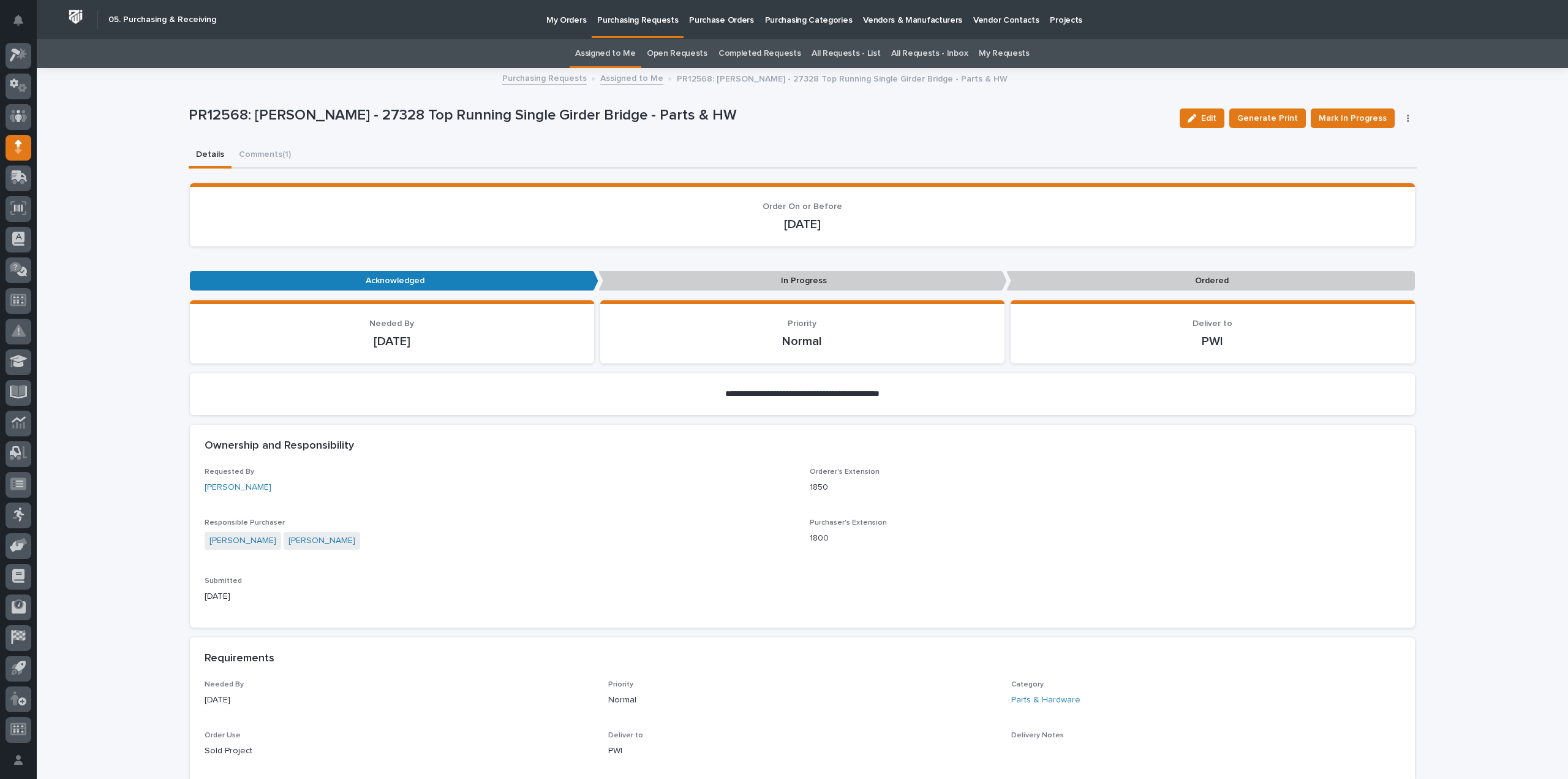
scroll to position [490, 0]
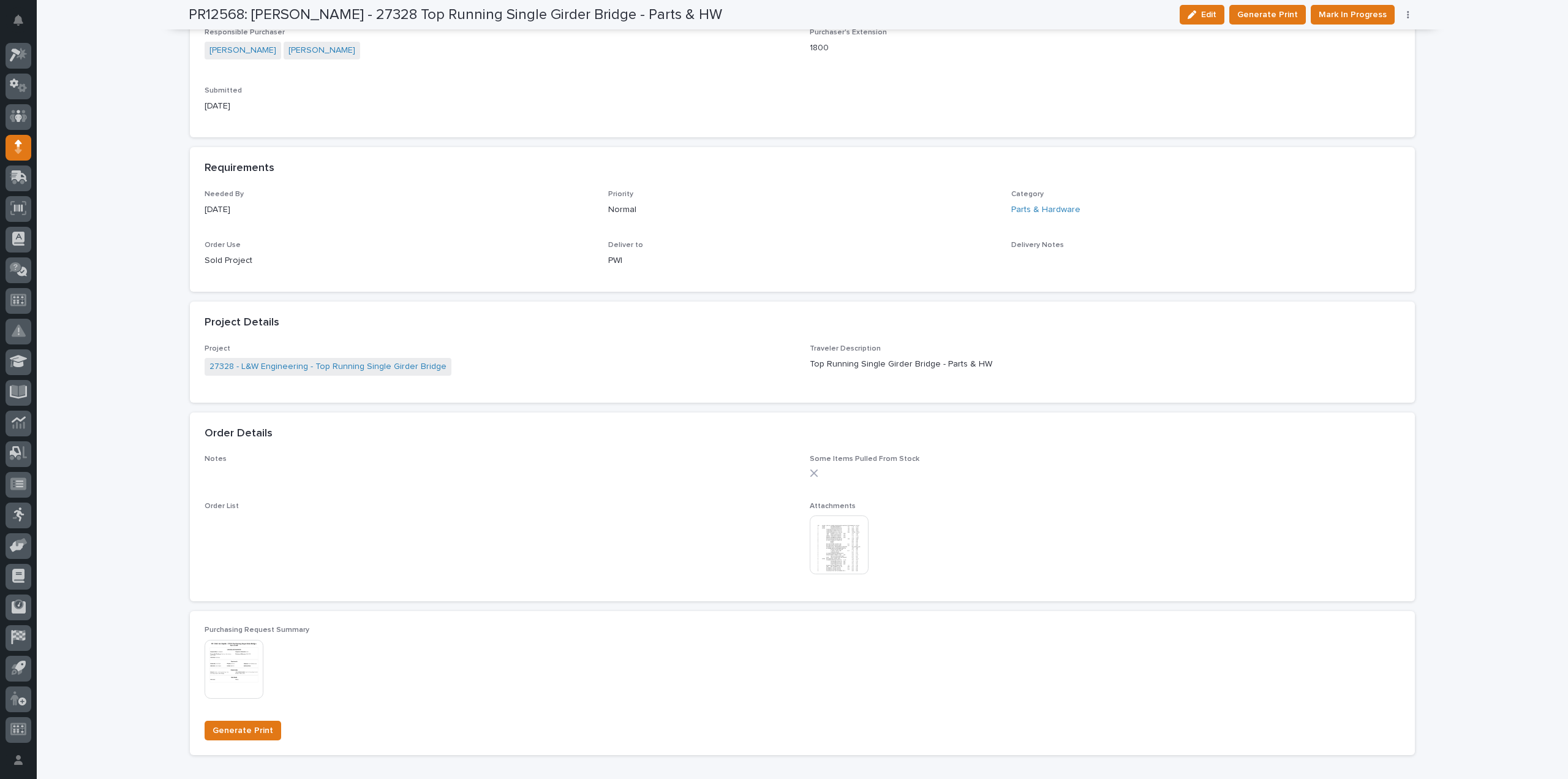
click at [833, 566] on img at bounding box center [839, 545] width 59 height 59
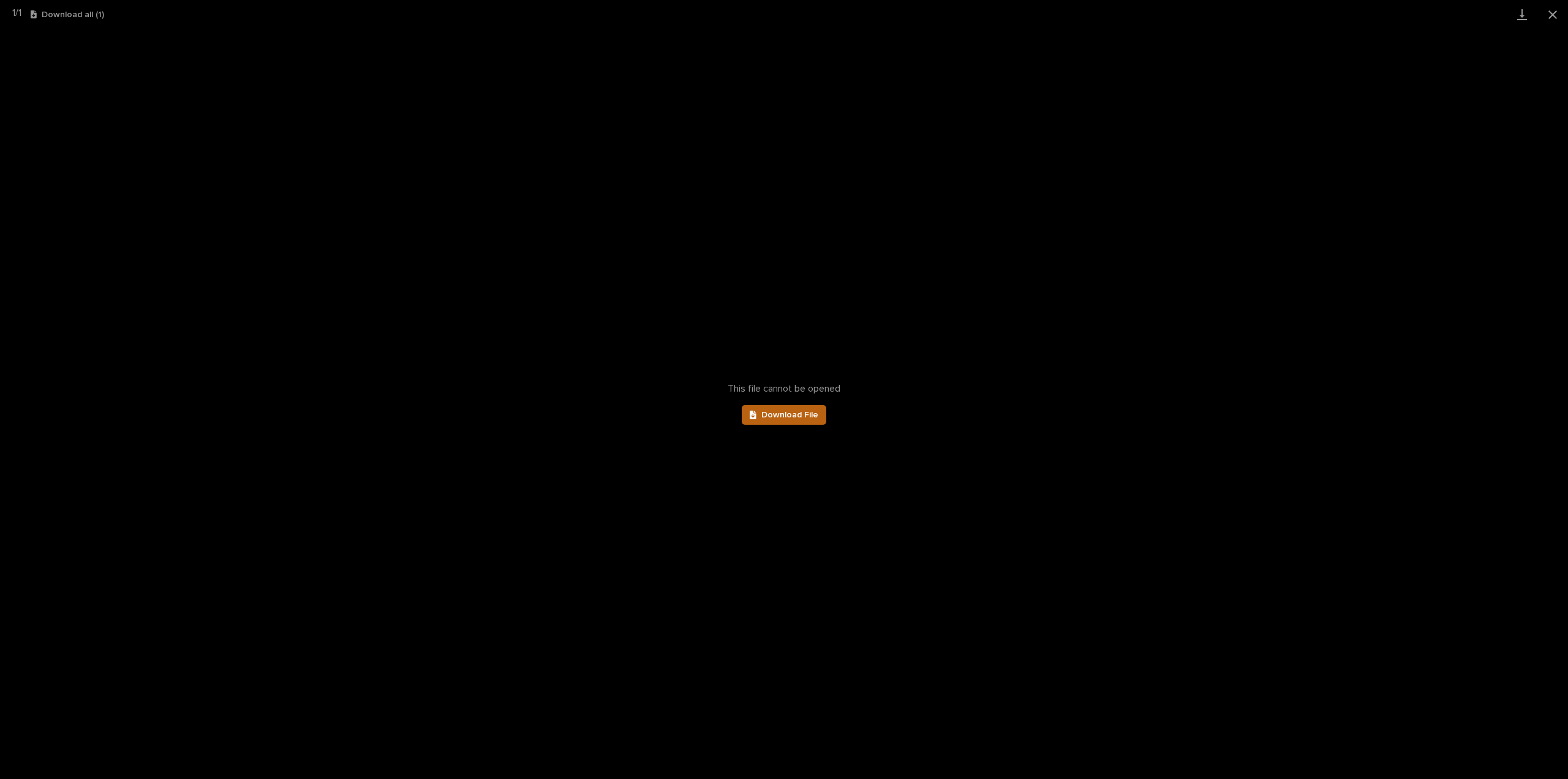
click at [762, 424] on link "Download File" at bounding box center [784, 415] width 85 height 19
click at [1554, 13] on button "Close gallery" at bounding box center [1553, 14] width 31 height 29
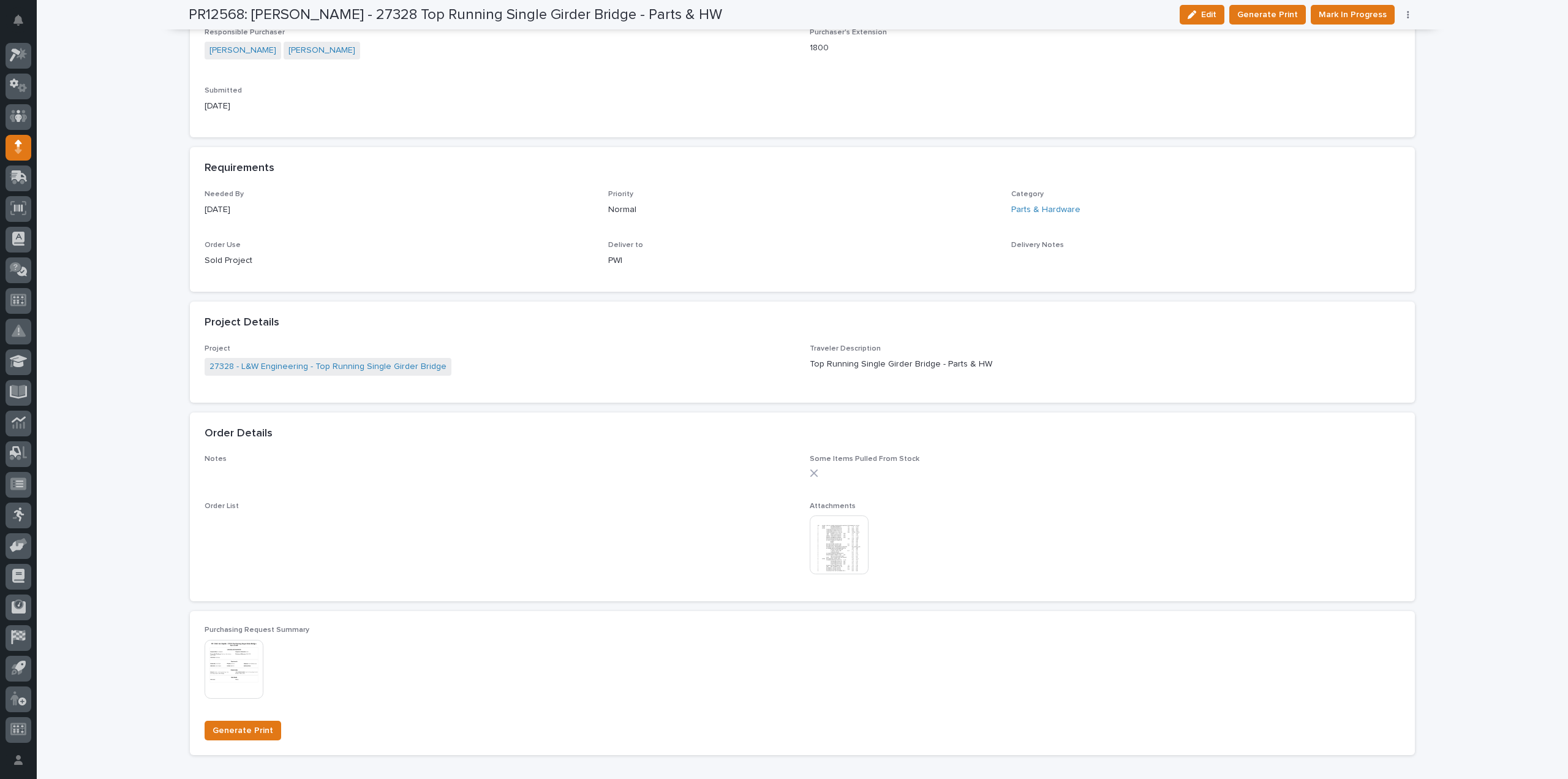
scroll to position [0, 0]
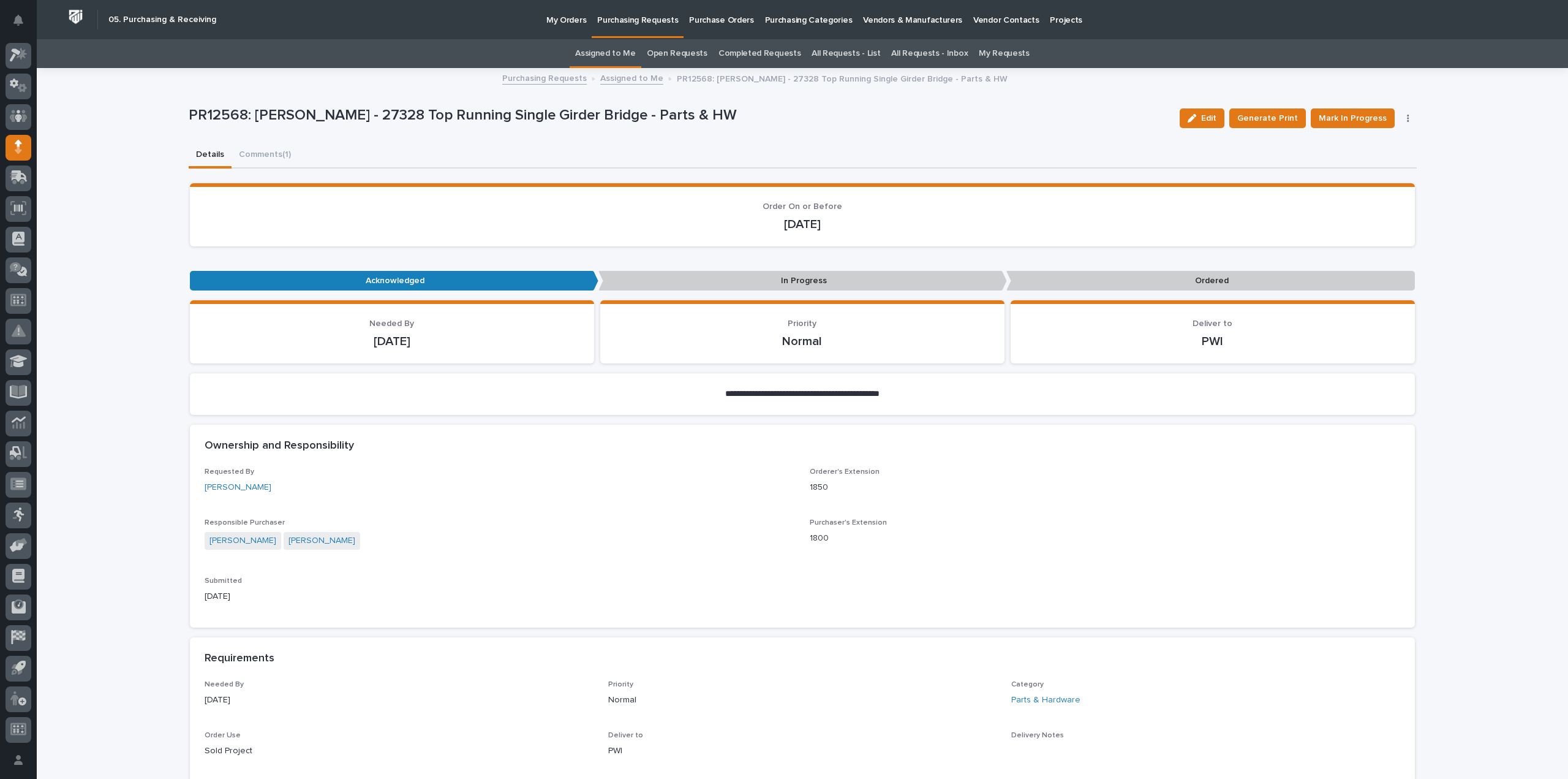
click at [606, 51] on link "Assigned to Me" at bounding box center [605, 53] width 61 height 29
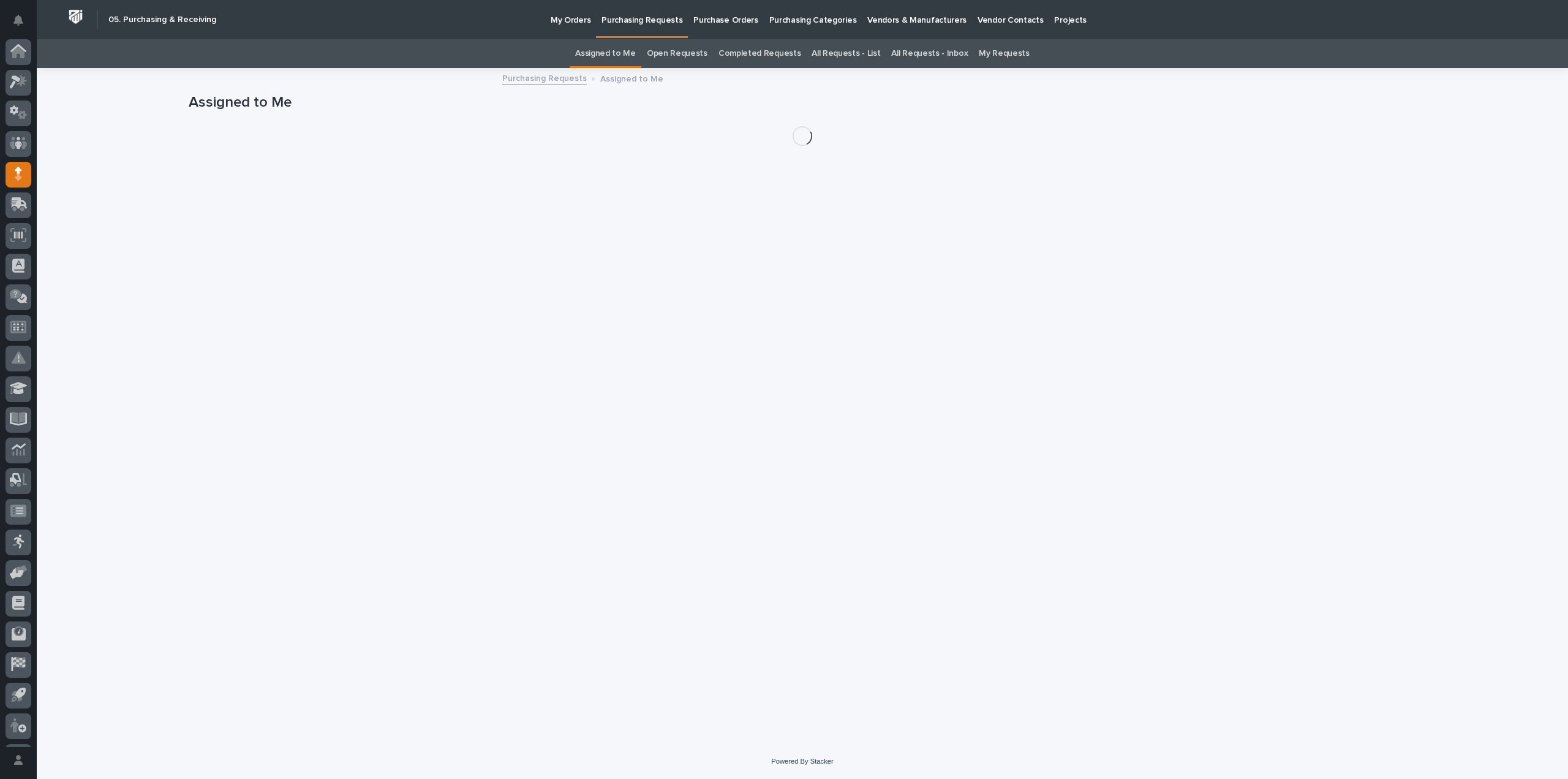
scroll to position [27, 0]
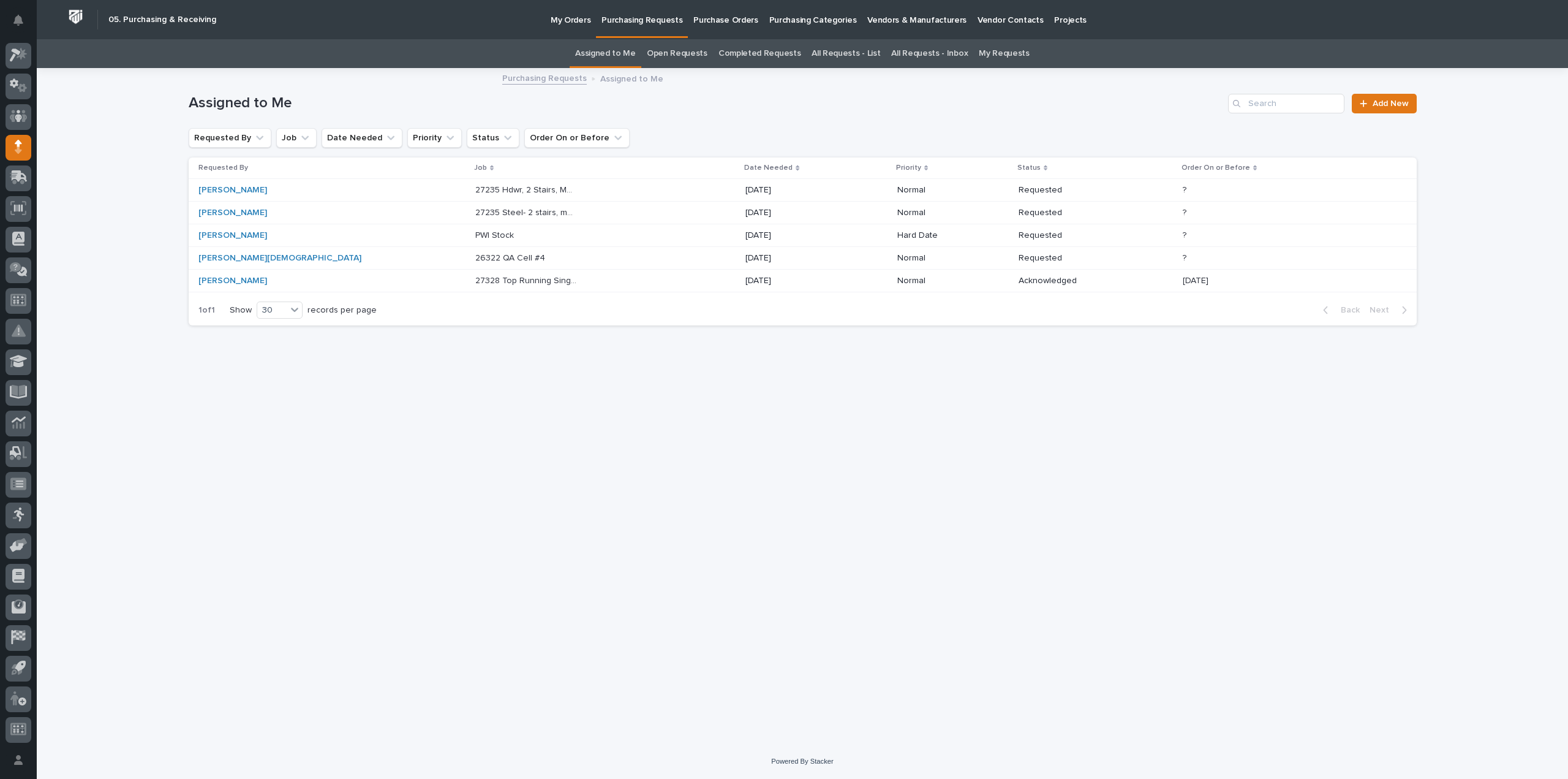
click at [476, 234] on p "PWI Stock" at bounding box center [496, 234] width 41 height 13
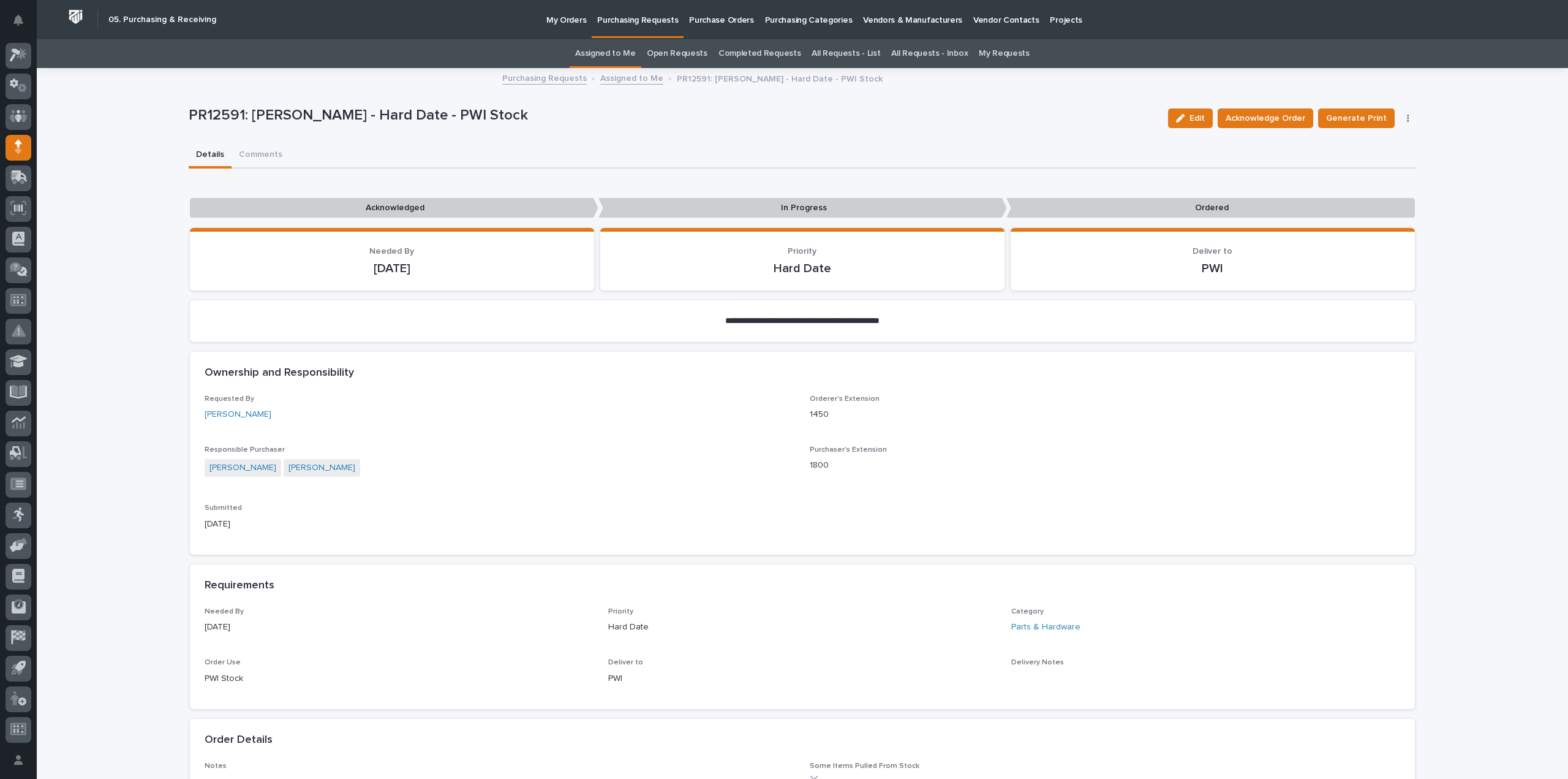
scroll to position [368, 0]
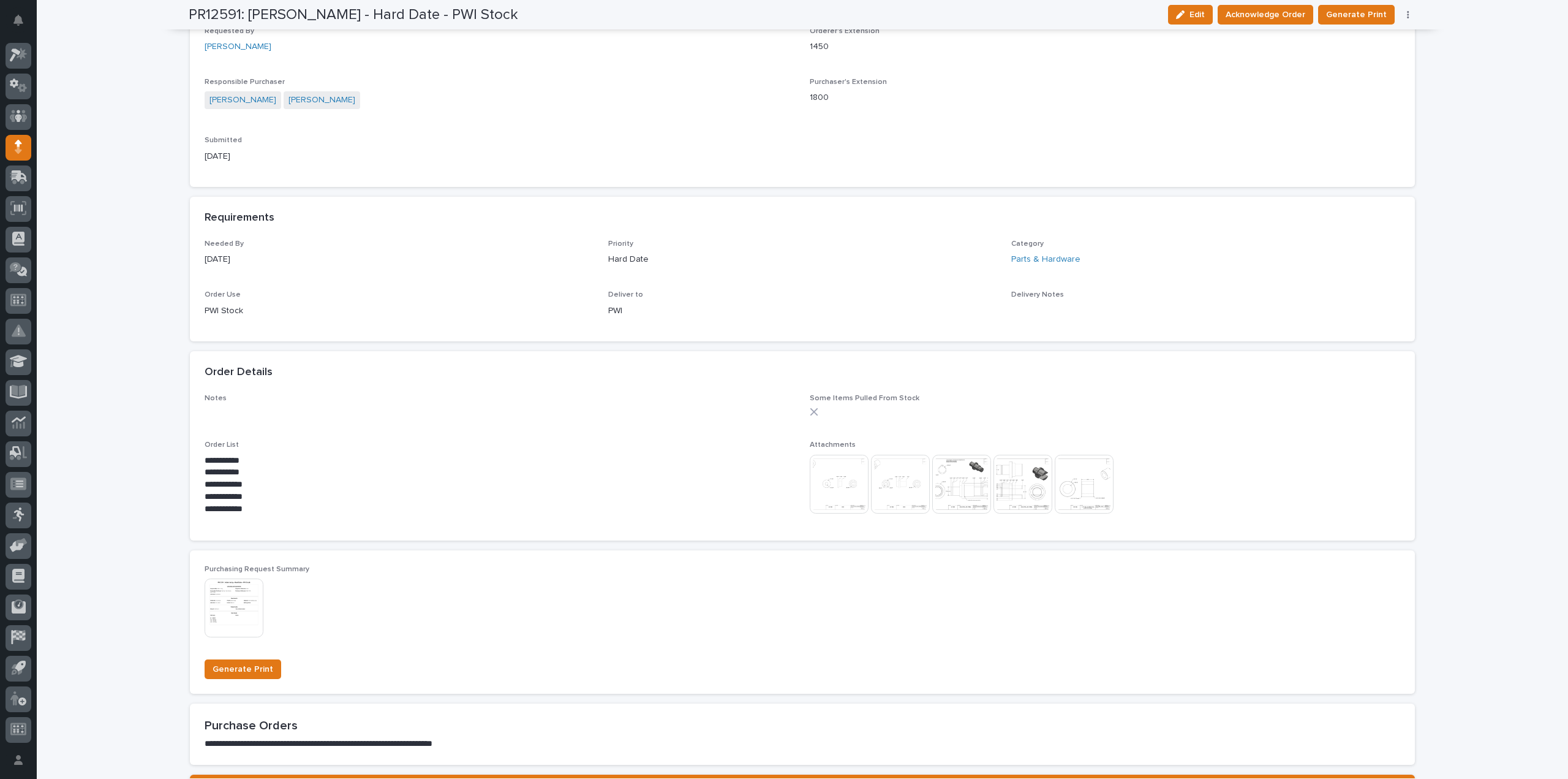
click at [844, 490] on img at bounding box center [839, 484] width 59 height 59
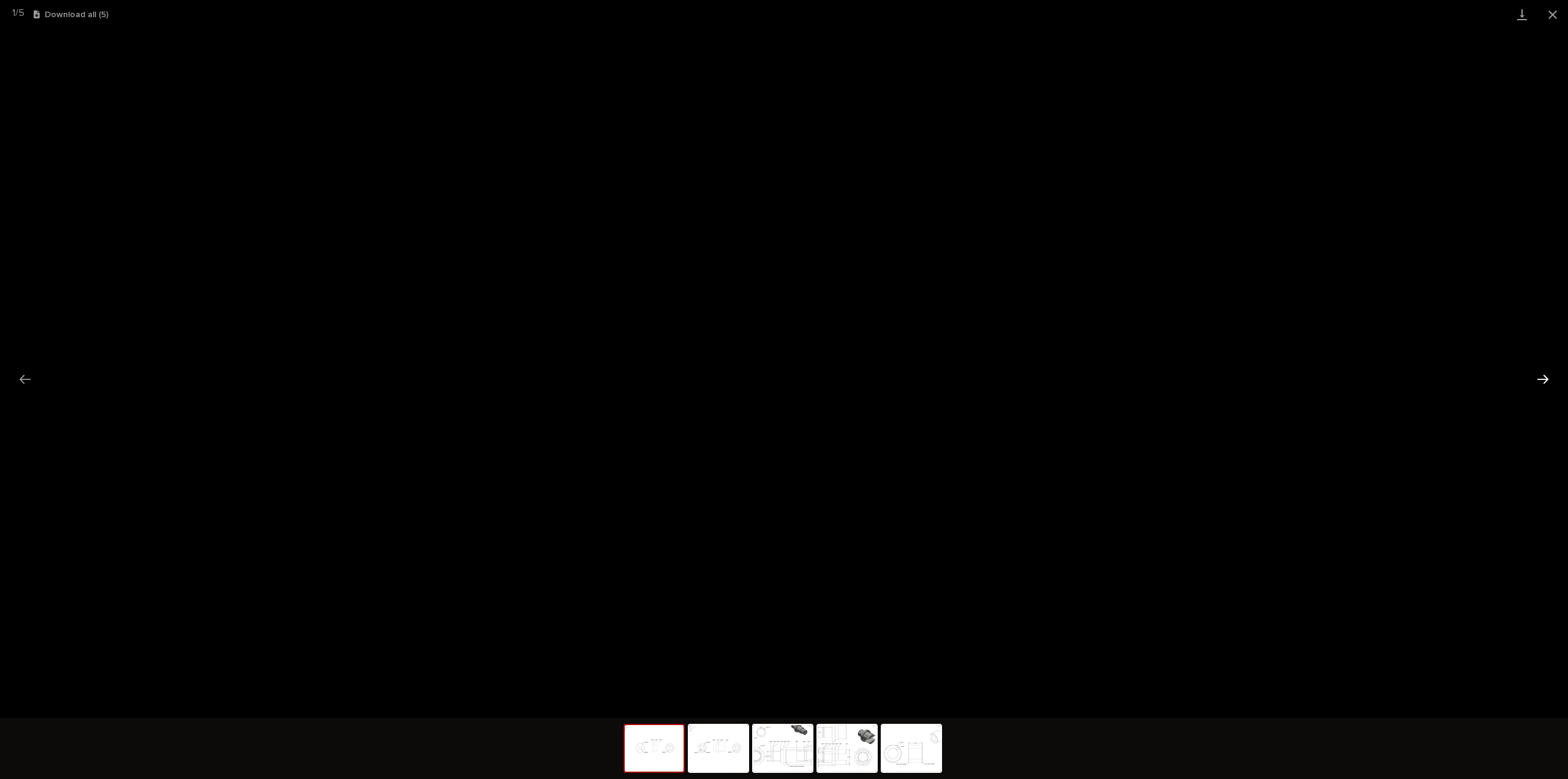
click at [1552, 379] on button "Next slide" at bounding box center [1542, 378] width 26 height 24
click at [1554, 20] on button "Close gallery" at bounding box center [1553, 14] width 31 height 29
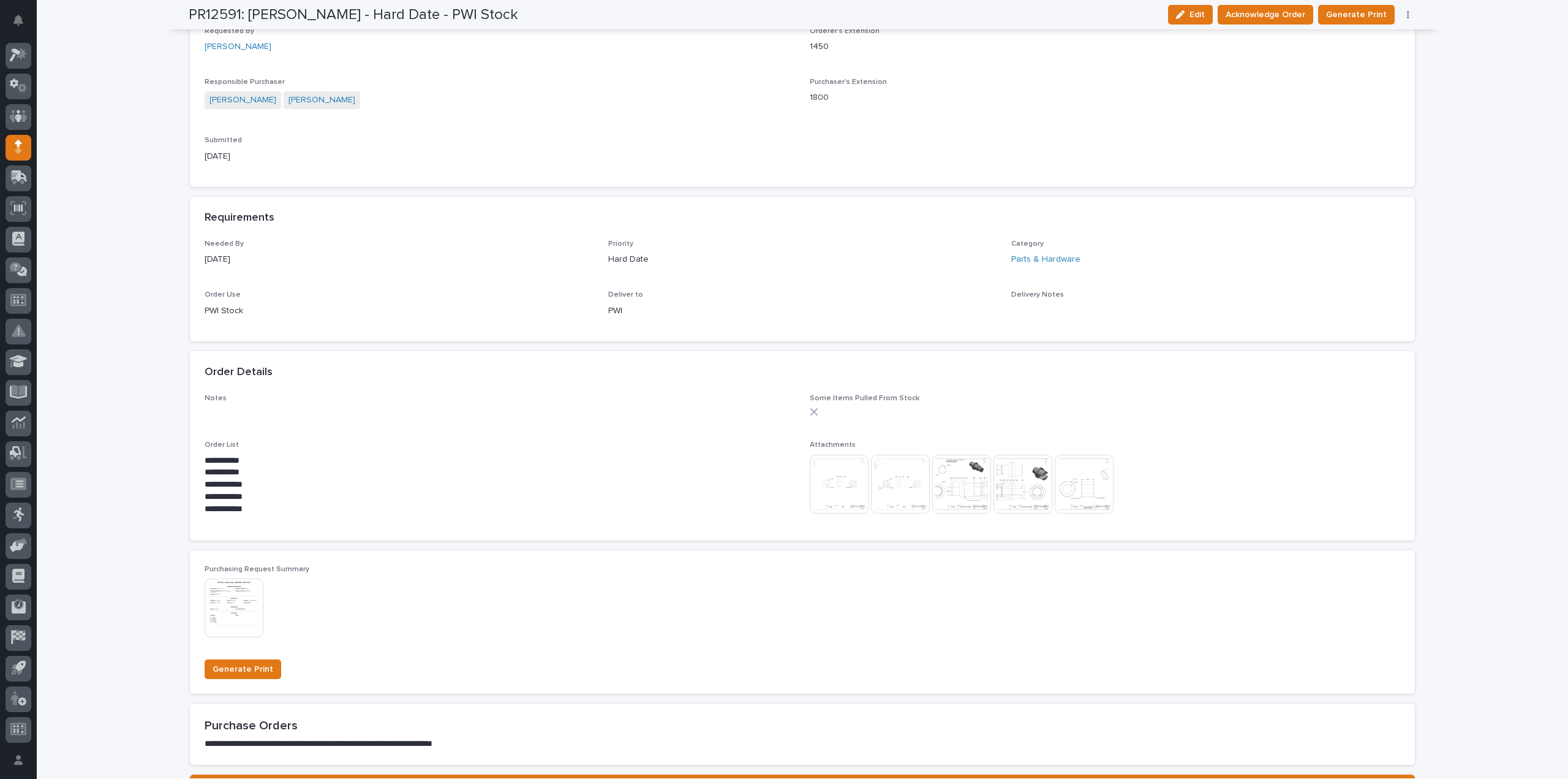
click at [556, 426] on div "**********" at bounding box center [802, 460] width 1196 height 132
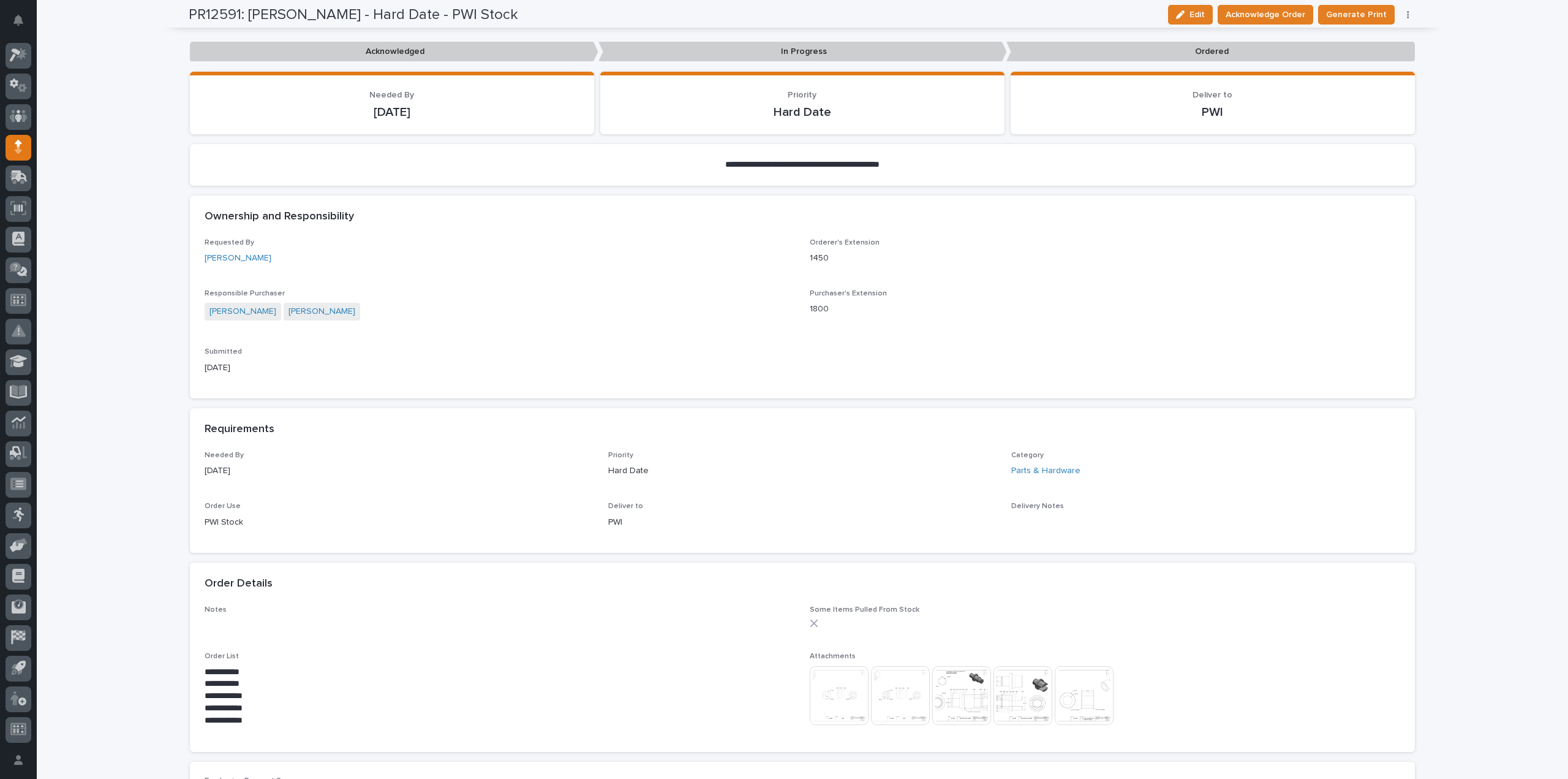
scroll to position [0, 0]
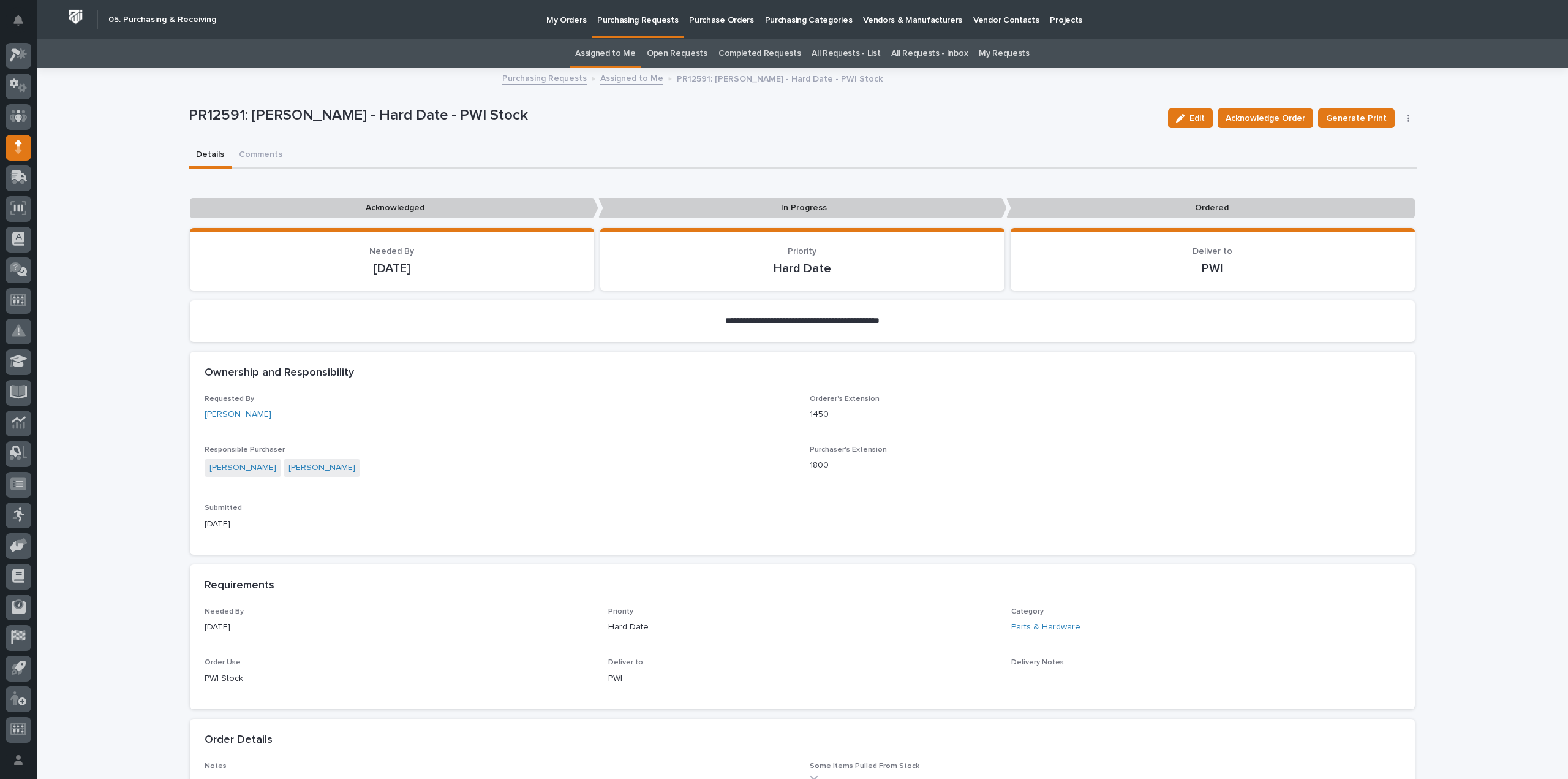
click at [598, 49] on link "Assigned to Me" at bounding box center [605, 53] width 61 height 29
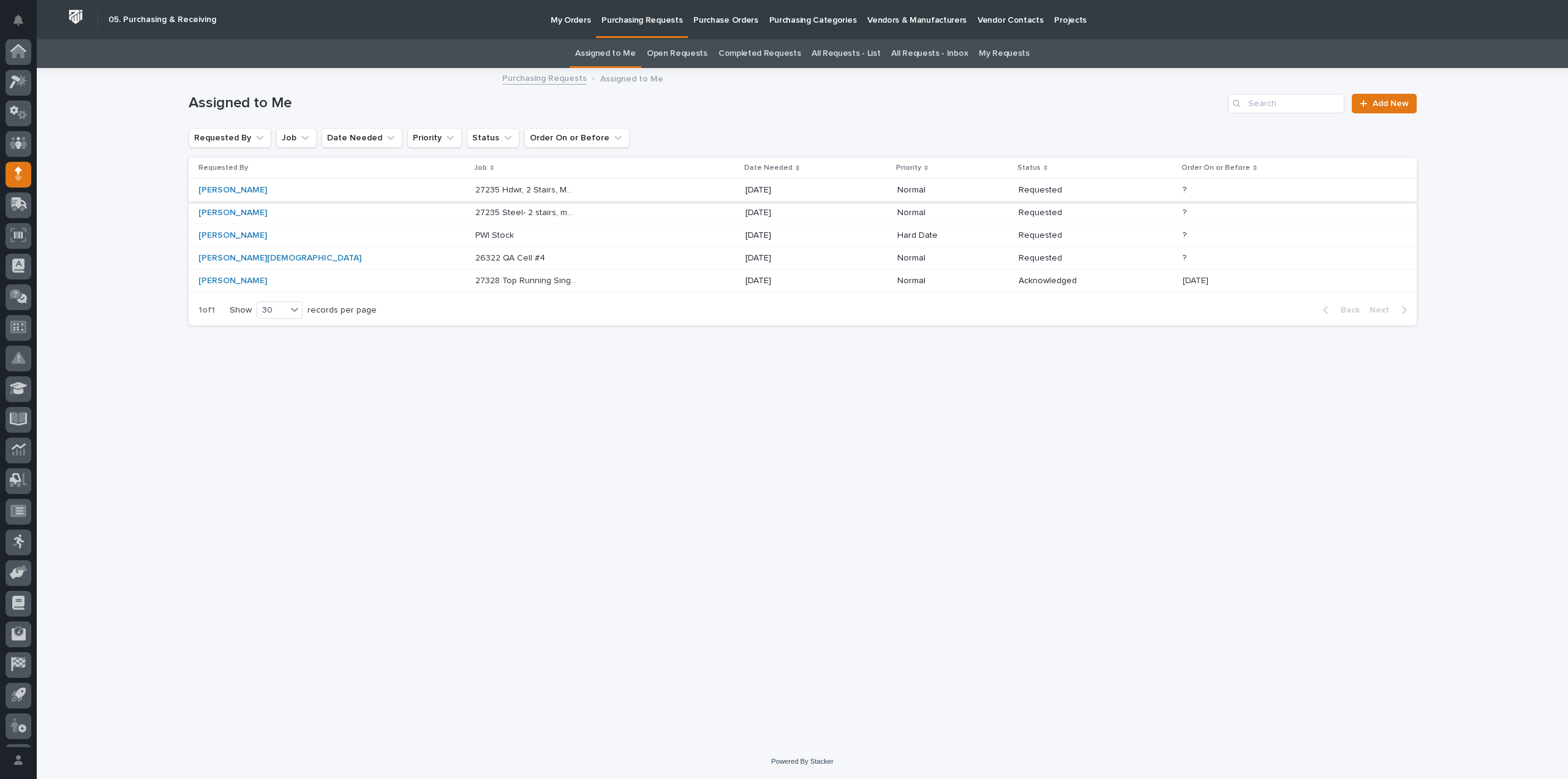
scroll to position [27, 0]
click at [476, 258] on p "26322 QA Cell #4" at bounding box center [512, 256] width 72 height 13
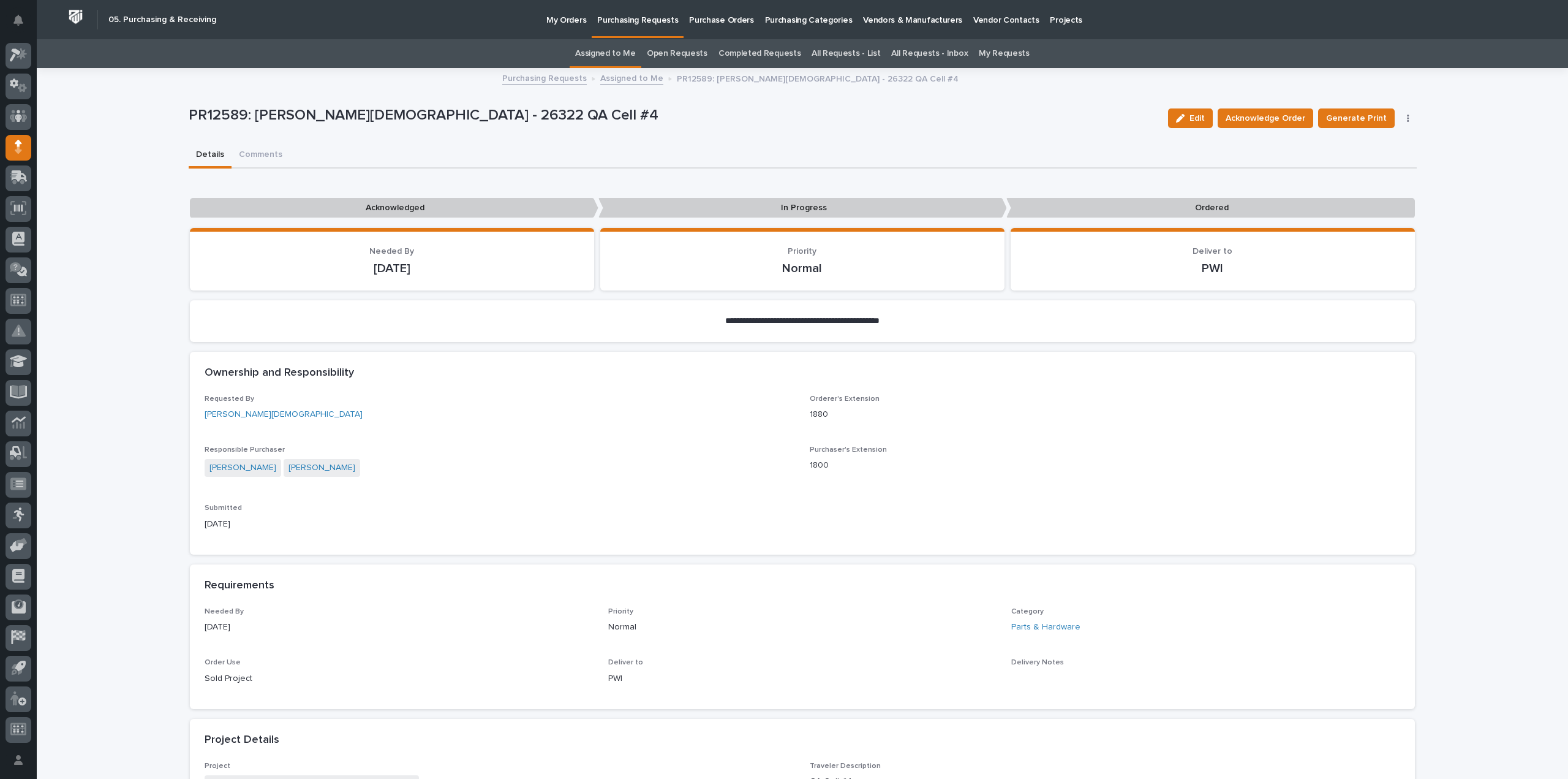
scroll to position [368, 0]
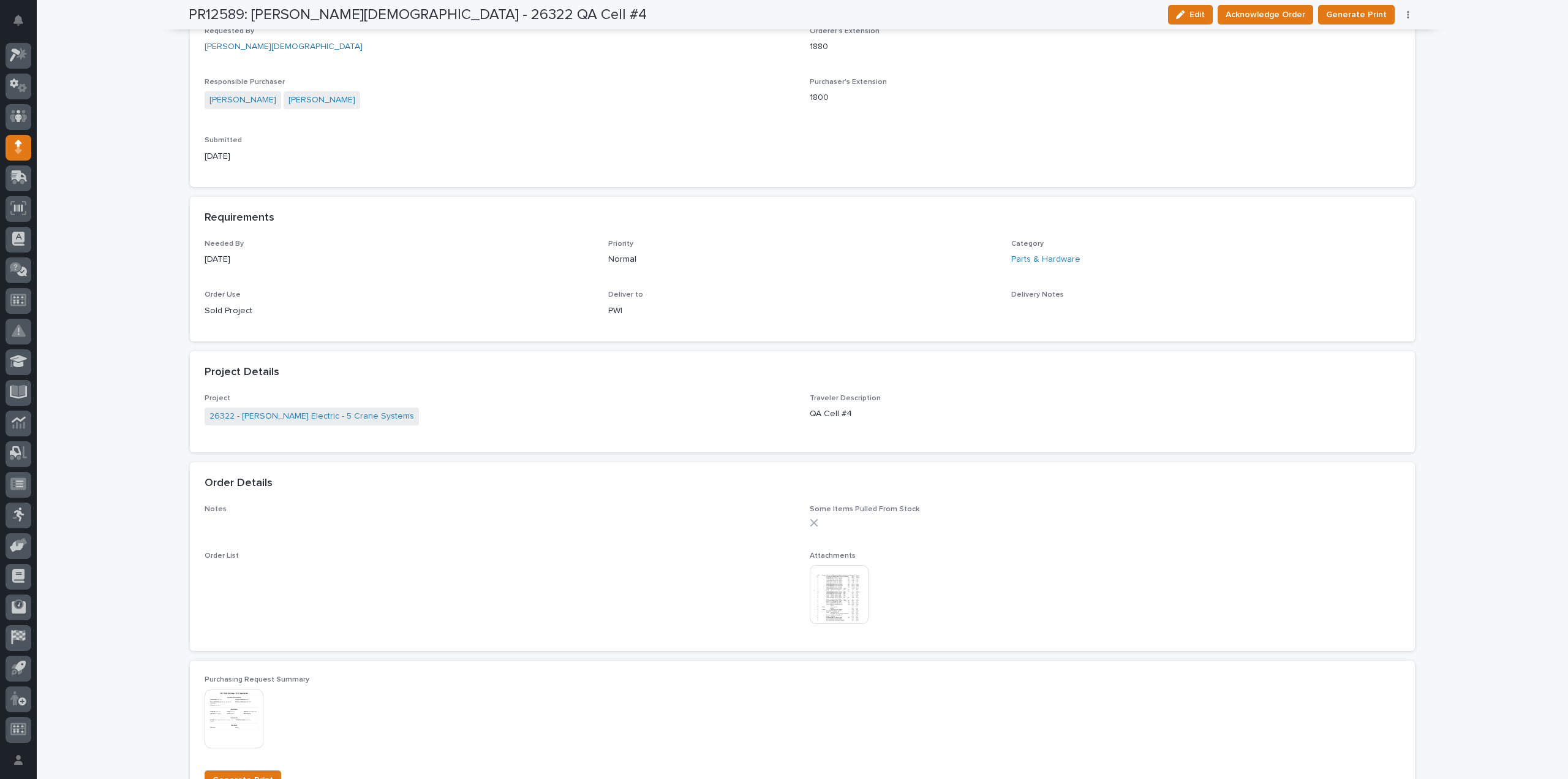
click at [826, 600] on img at bounding box center [839, 594] width 59 height 59
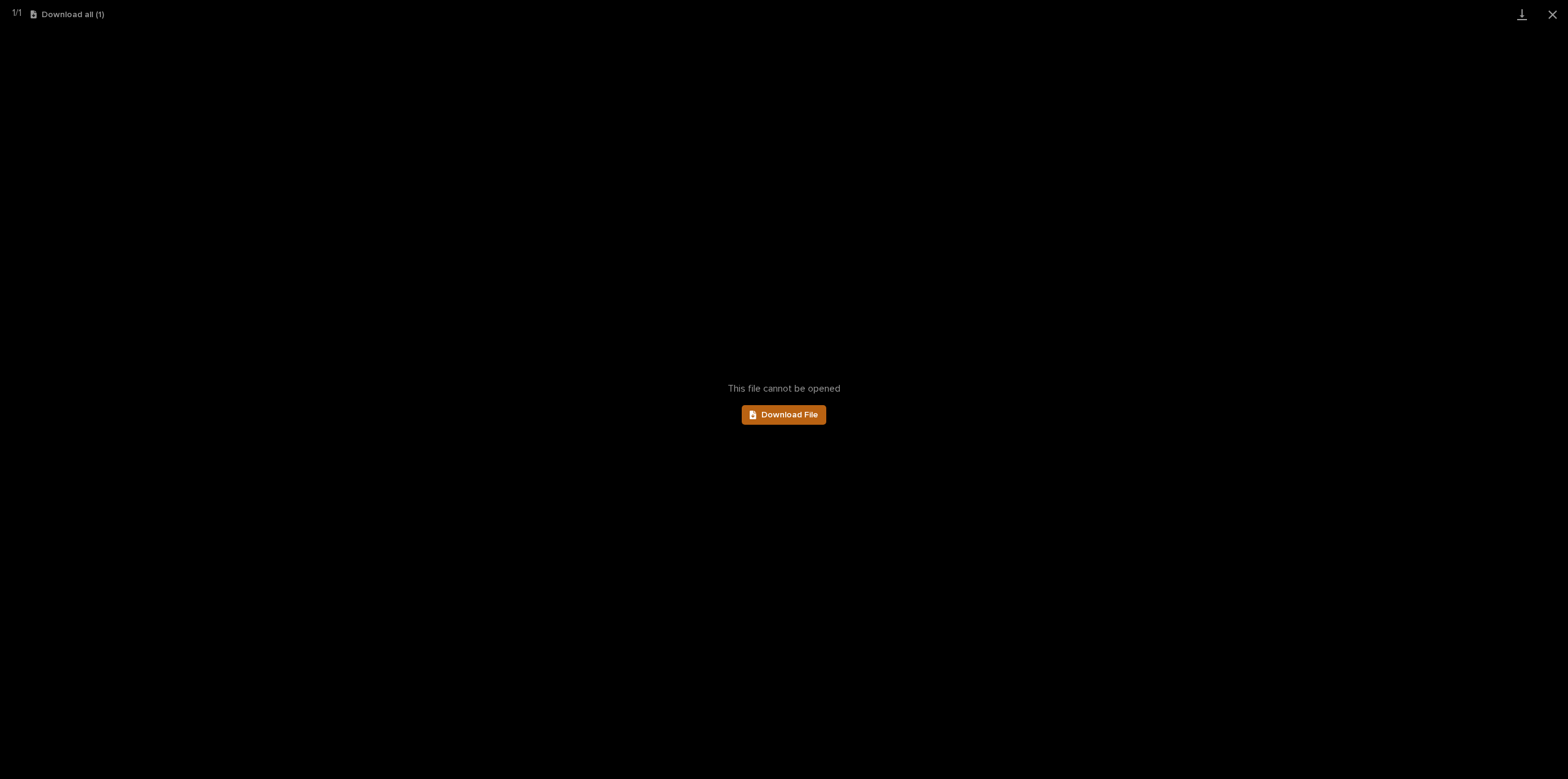
click at [774, 418] on span "Download File" at bounding box center [790, 415] width 57 height 9
click at [780, 416] on span "Download File" at bounding box center [790, 415] width 57 height 9
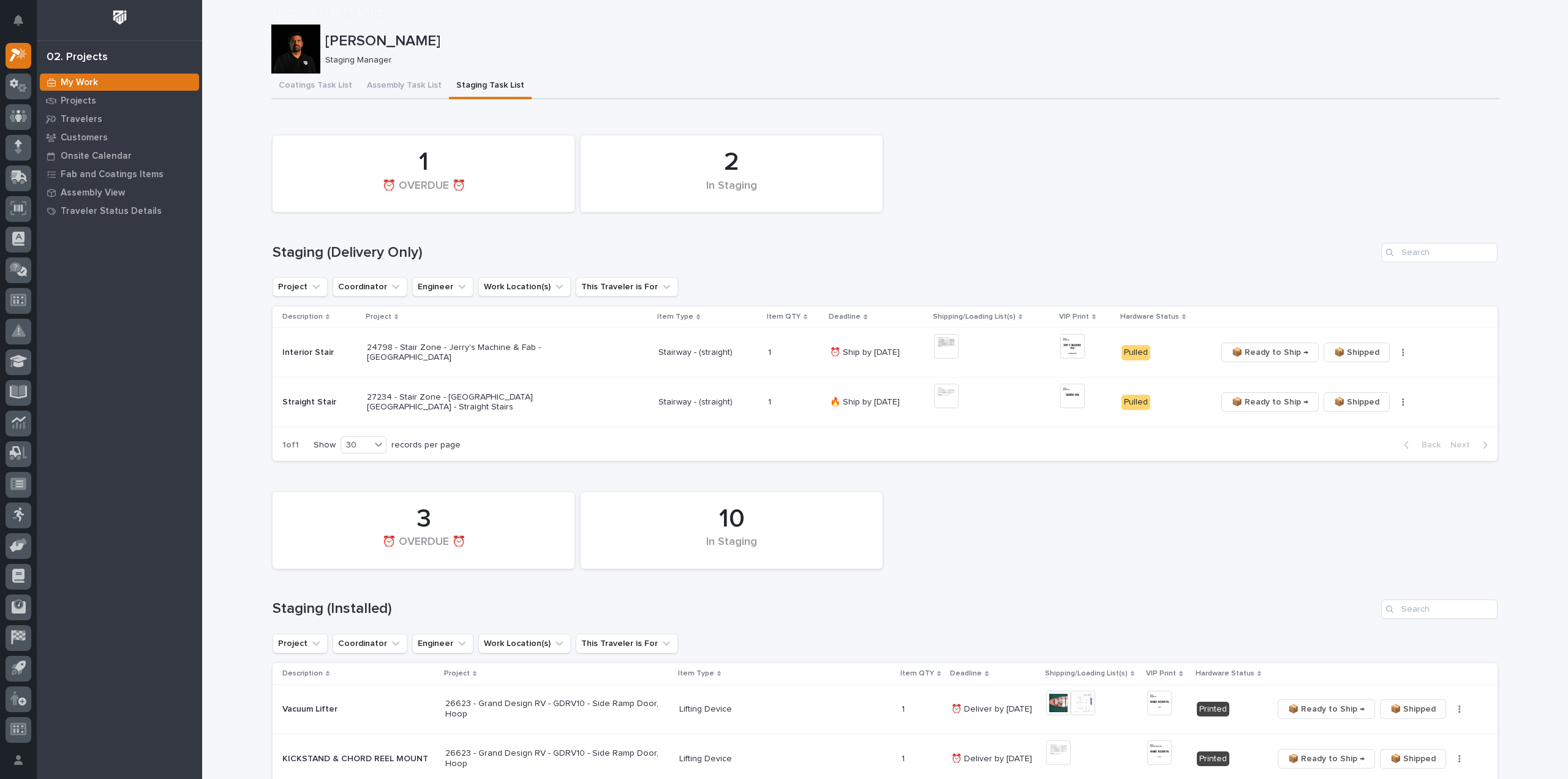
scroll to position [368, 0]
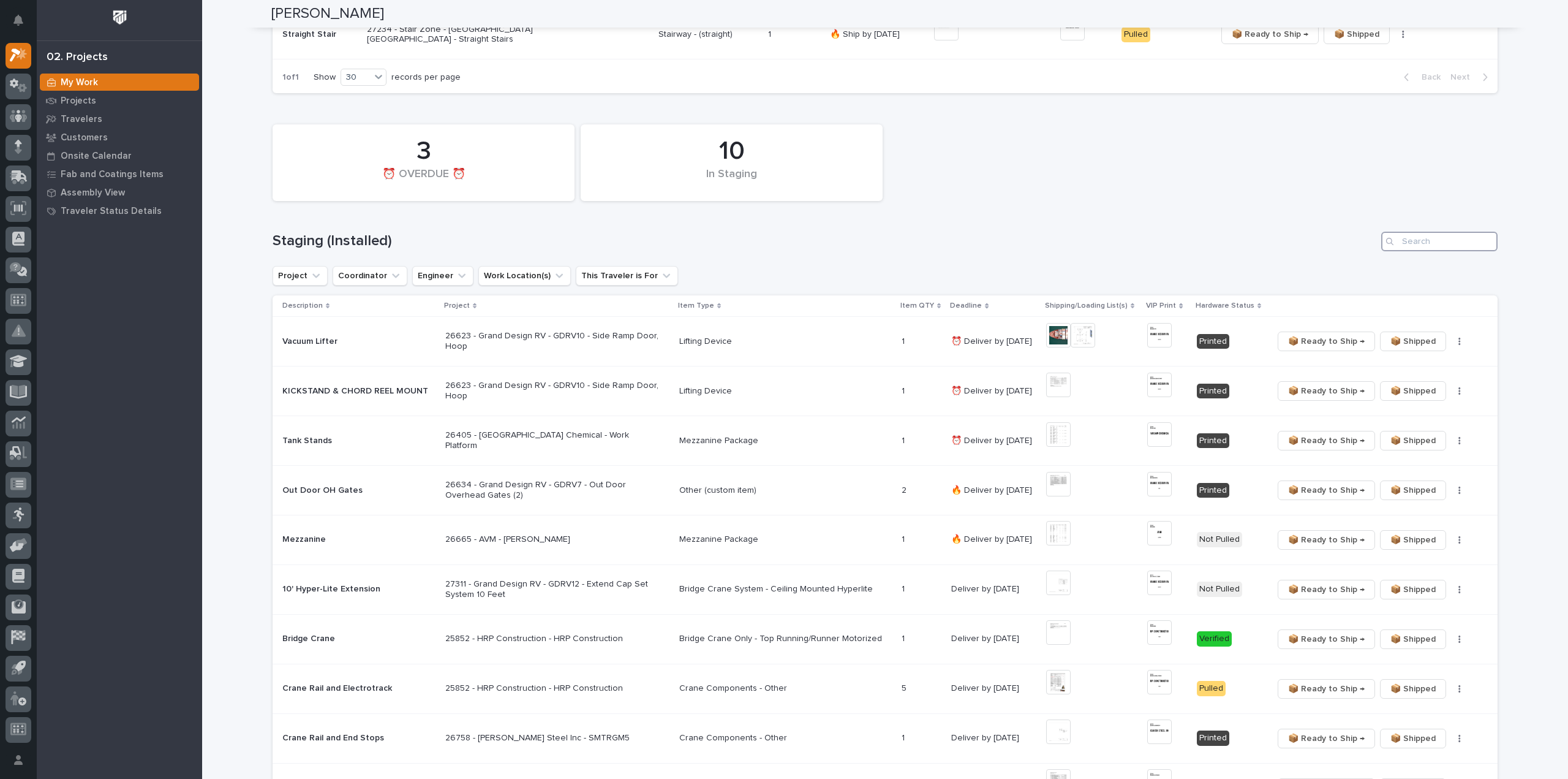
click at [1457, 240] on input "Search" at bounding box center [1440, 241] width 117 height 19
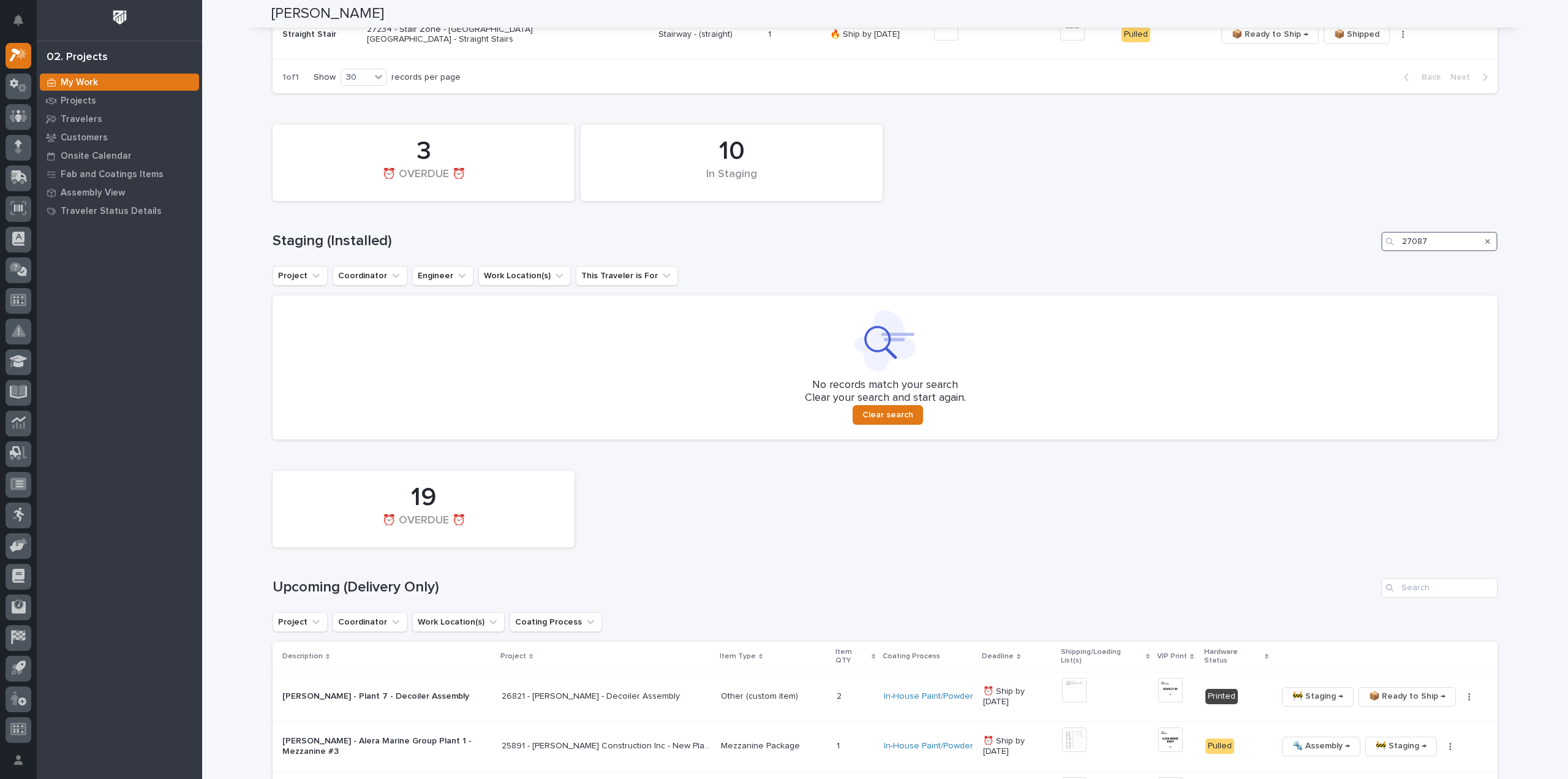
scroll to position [490, 0]
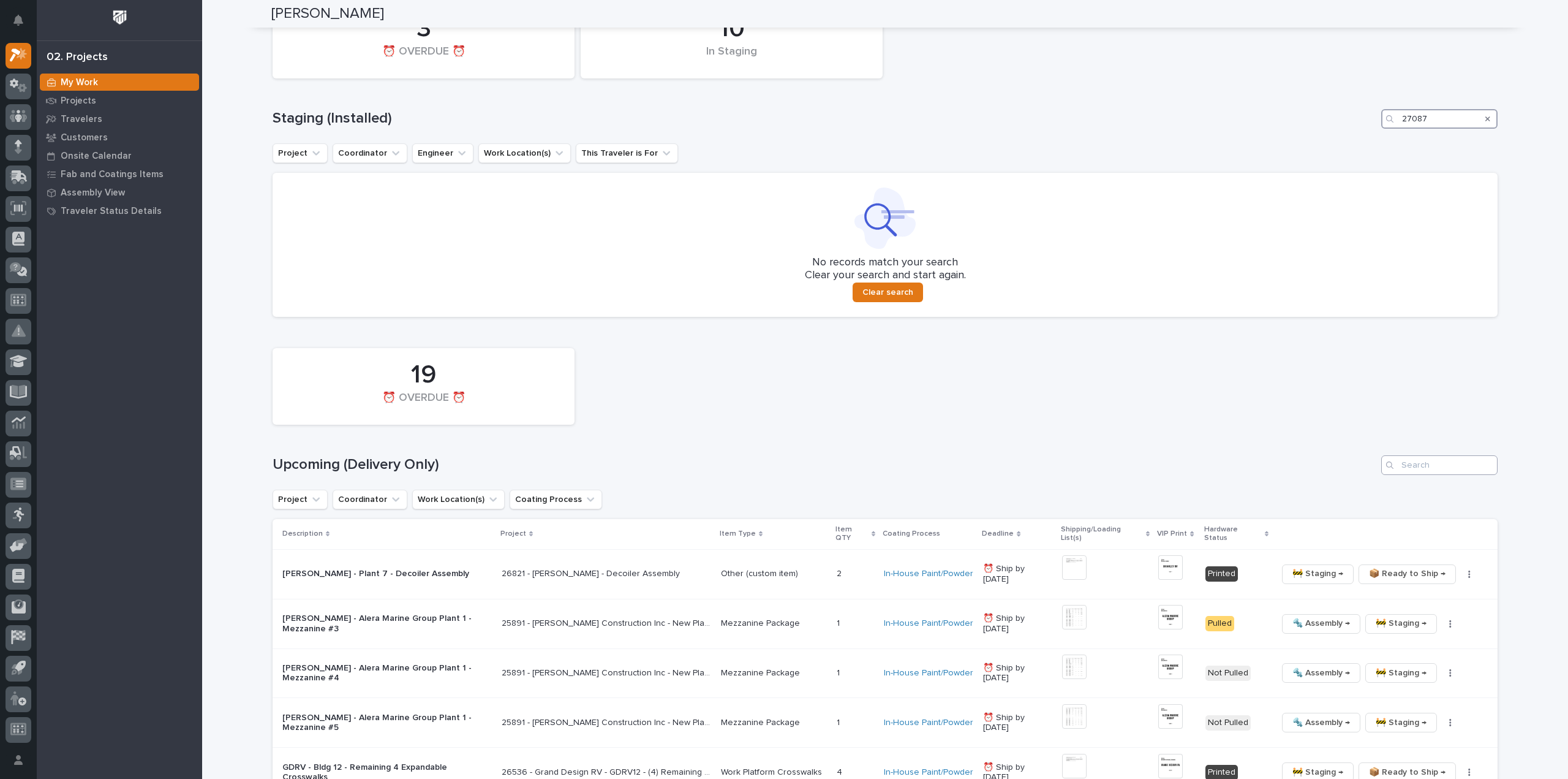
type input "27087"
click at [1458, 469] on input "Search" at bounding box center [1440, 465] width 117 height 19
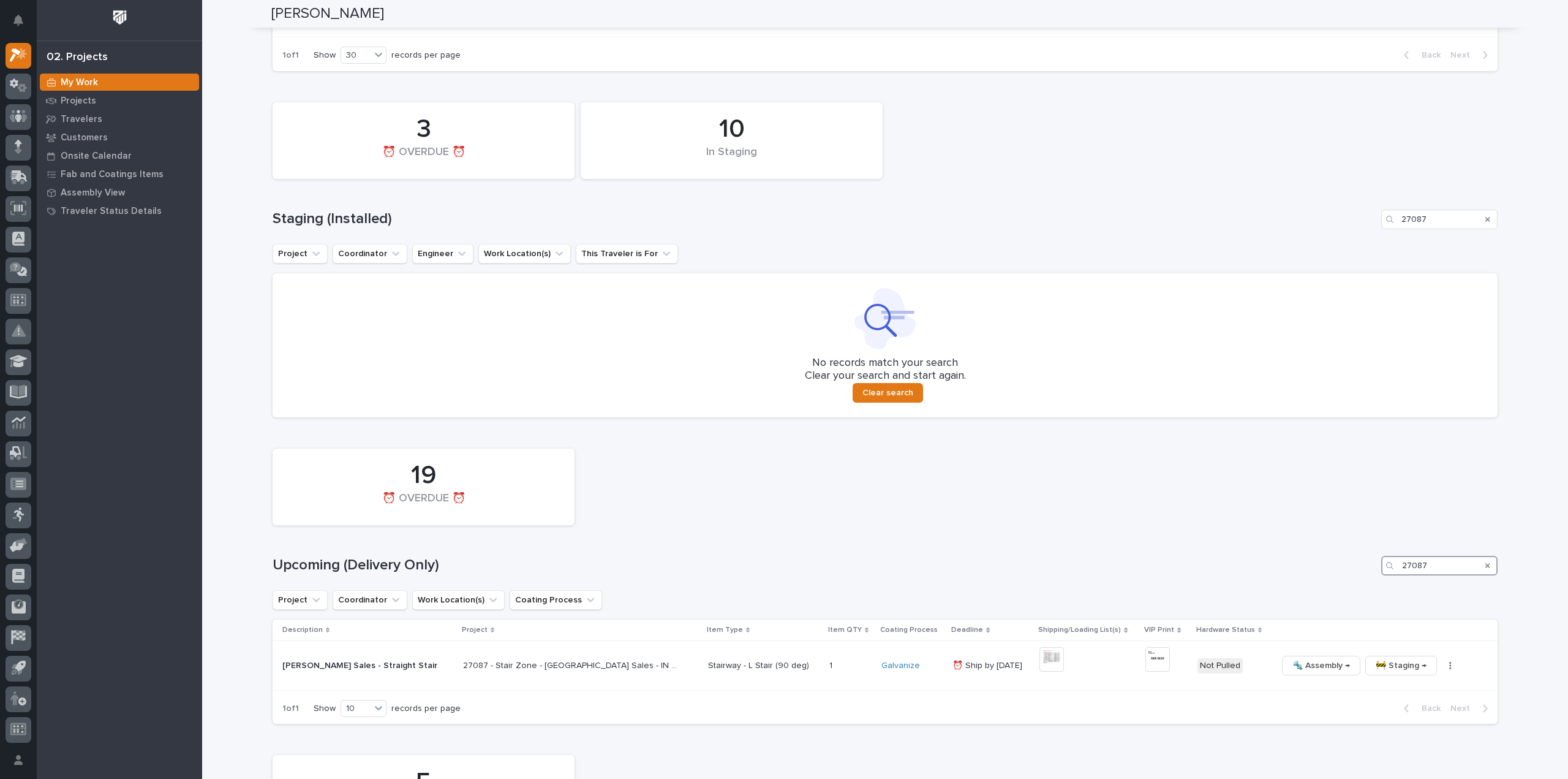
scroll to position [512, 0]
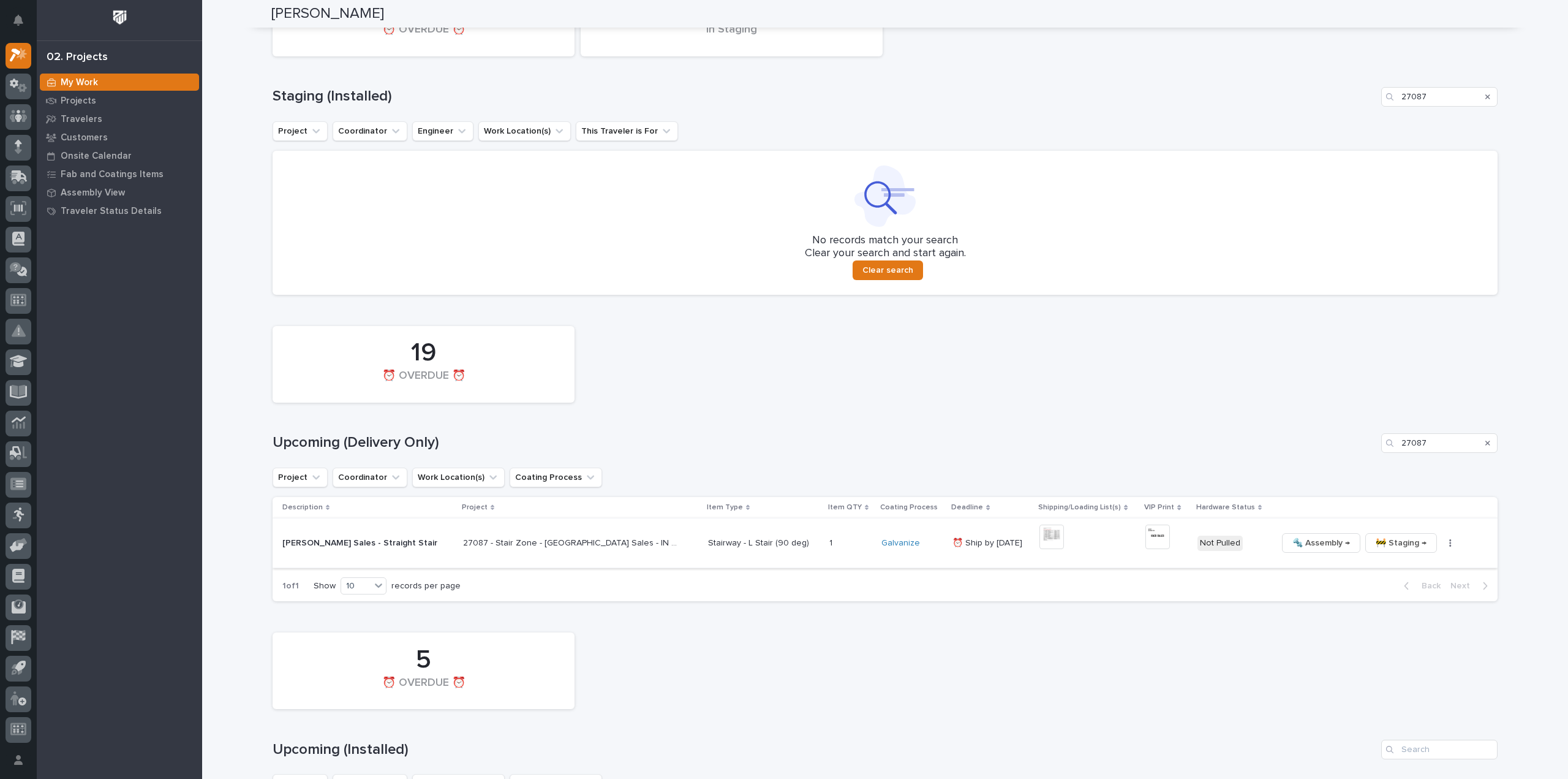
click at [1039, 531] on img at bounding box center [1052, 537] width 25 height 25
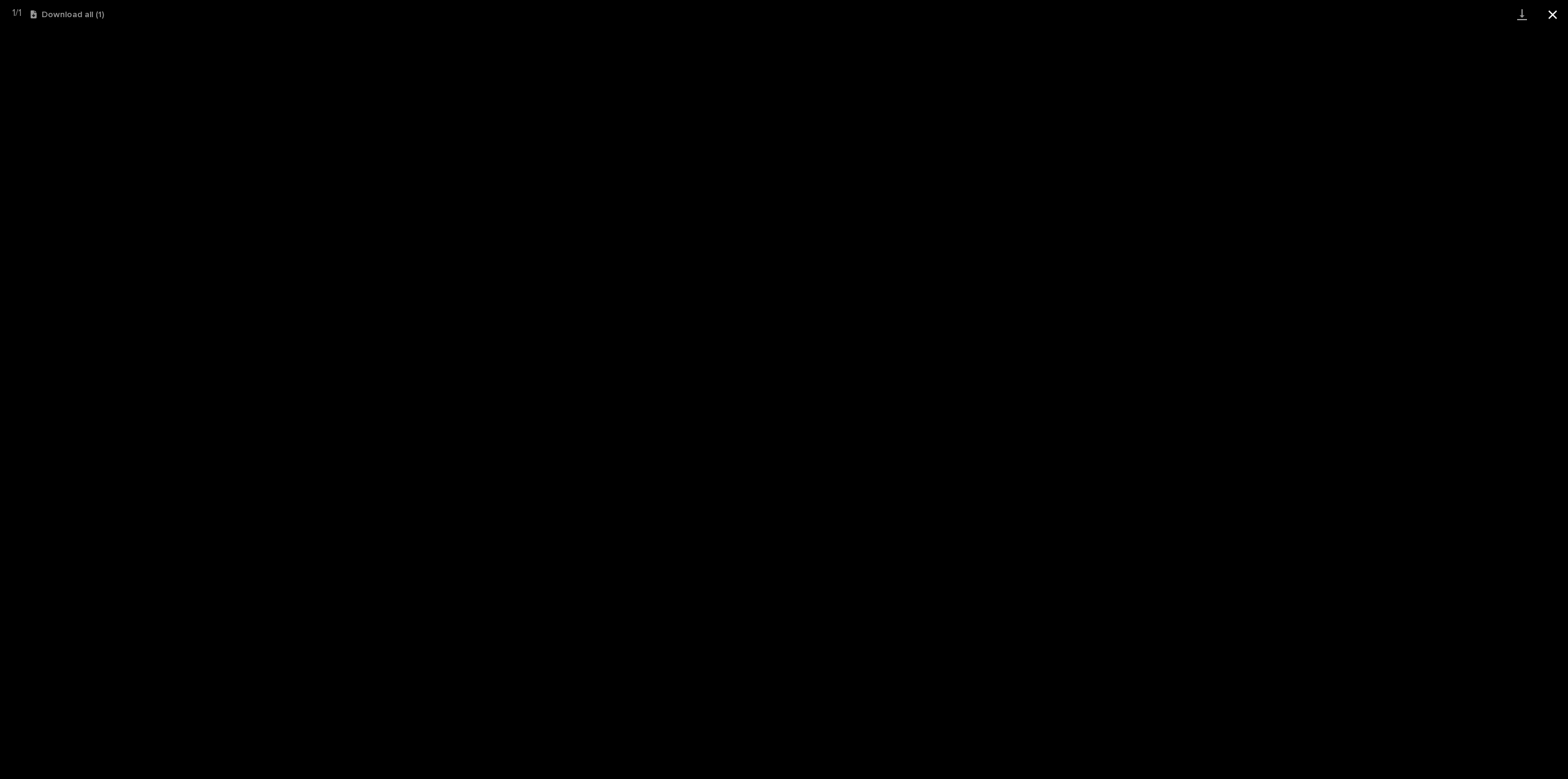
click at [1552, 14] on button "Close gallery" at bounding box center [1553, 14] width 31 height 29
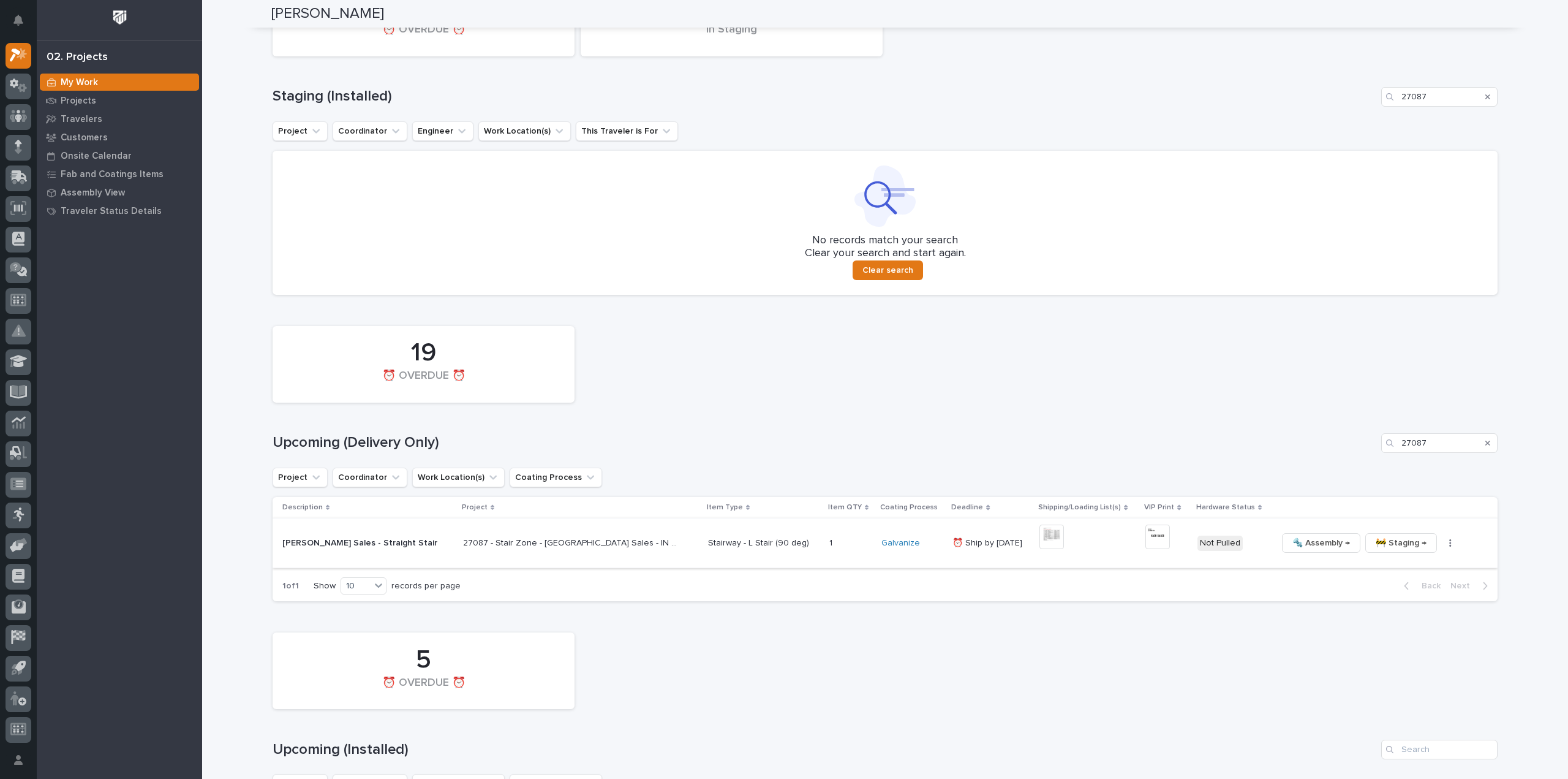
click at [1146, 538] on img at bounding box center [1158, 537] width 25 height 25
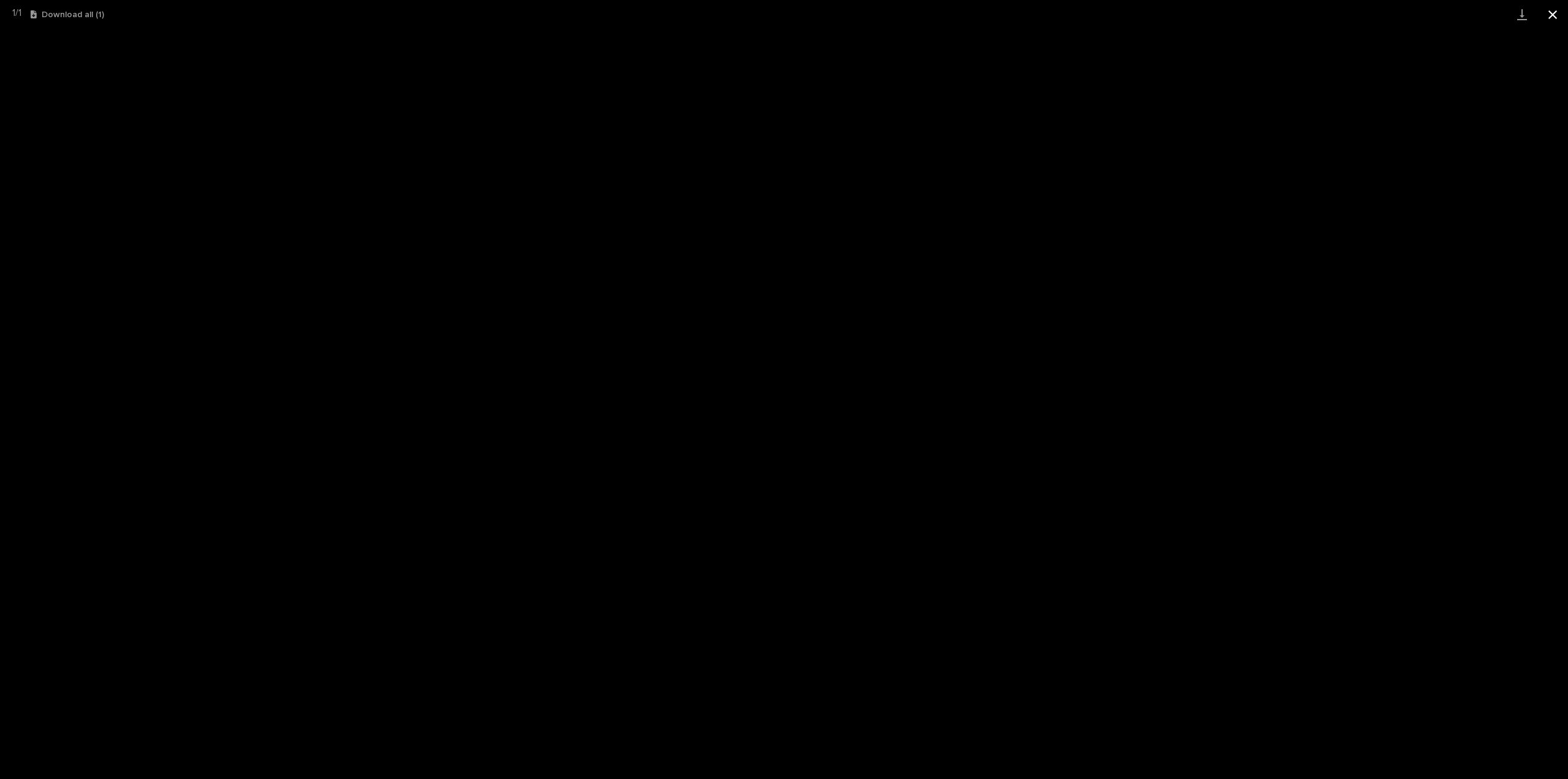
click at [1553, 14] on button "Close gallery" at bounding box center [1553, 14] width 31 height 29
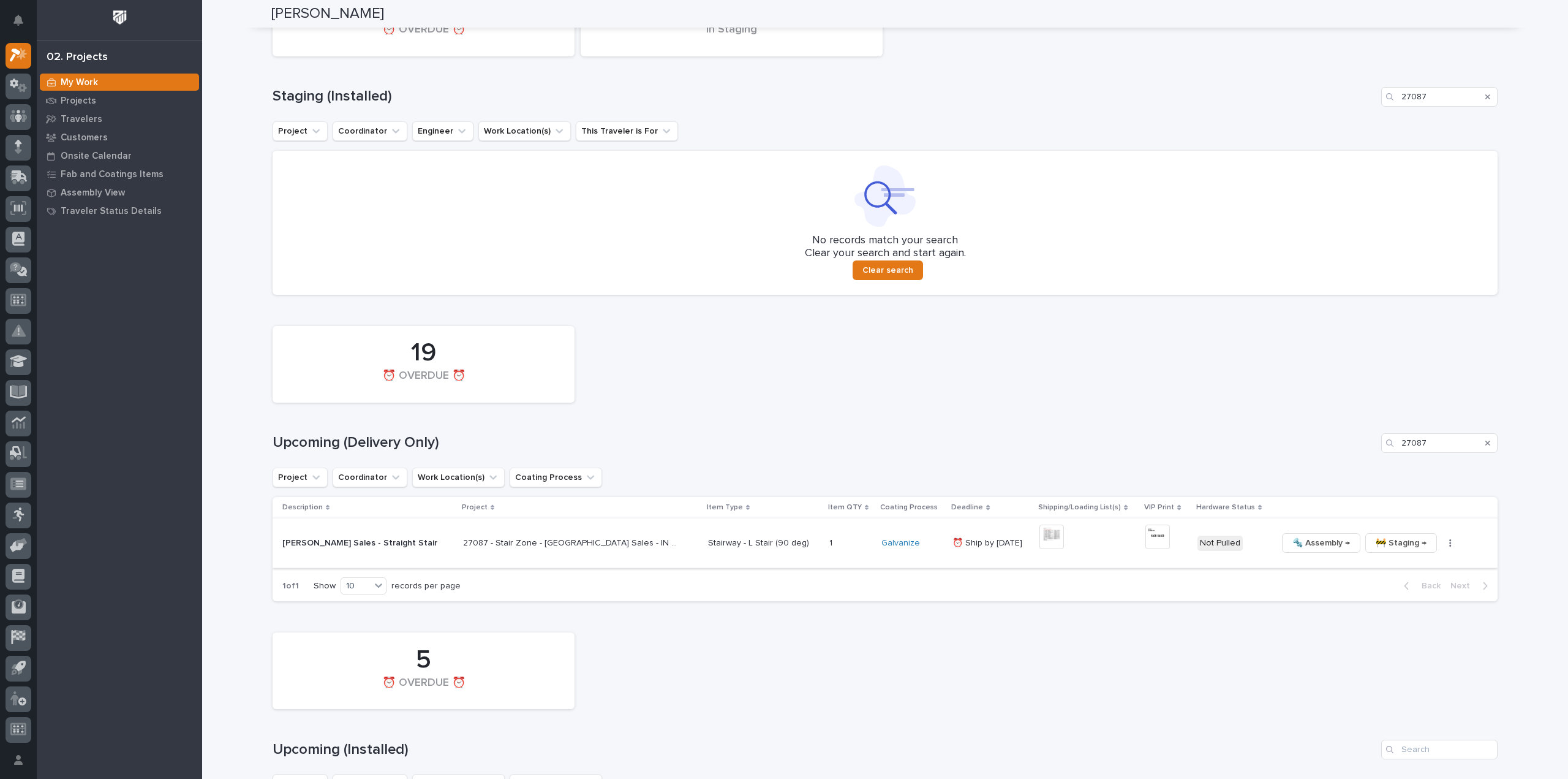
click at [1442, 540] on button "button" at bounding box center [1450, 543] width 17 height 9
click at [1356, 622] on span "🔩 Hardware" at bounding box center [1367, 626] width 51 height 15
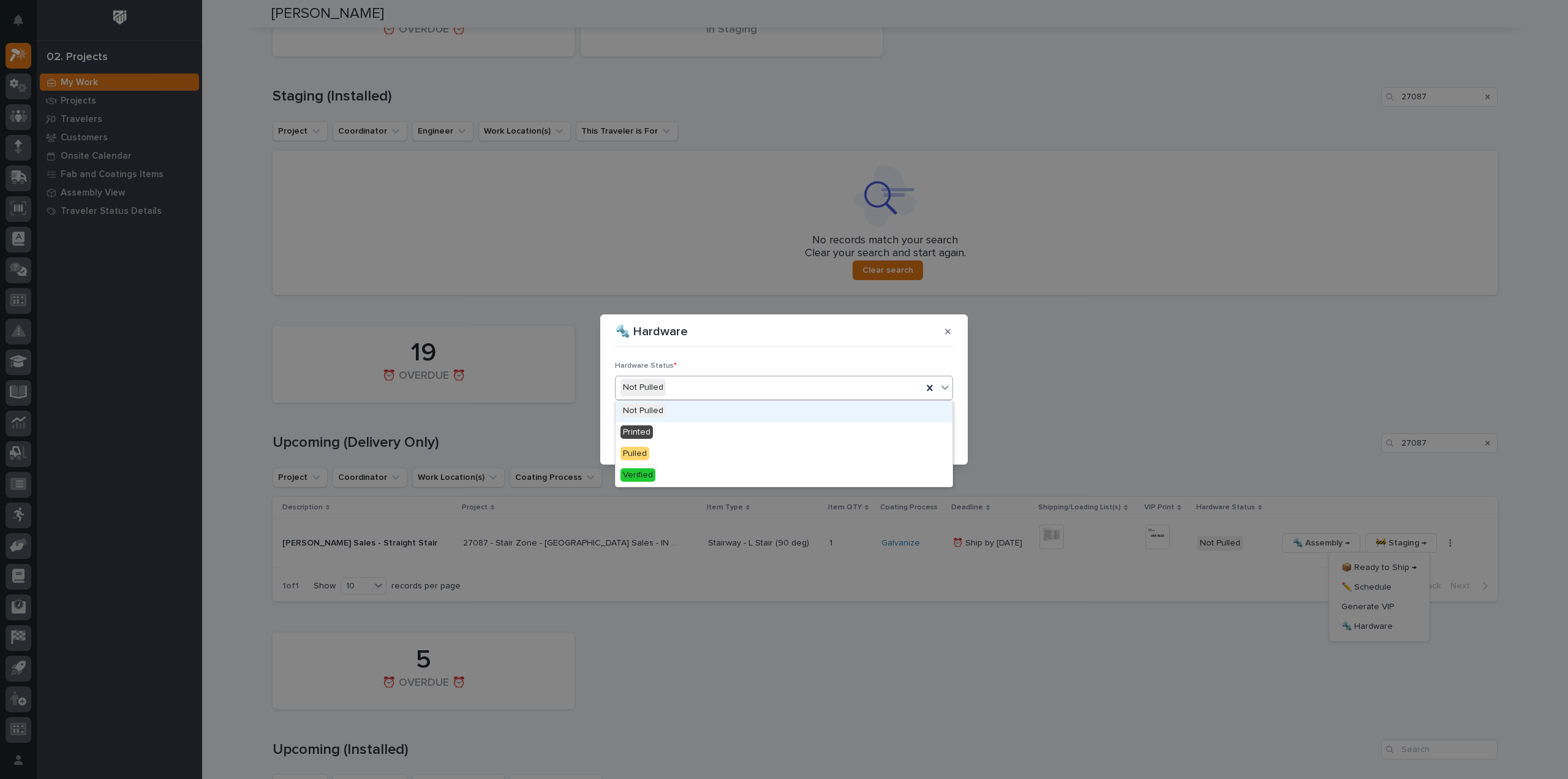
click at [722, 383] on div "Not Pulled" at bounding box center [769, 387] width 307 height 20
click at [727, 431] on div "Printed" at bounding box center [784, 433] width 337 height 21
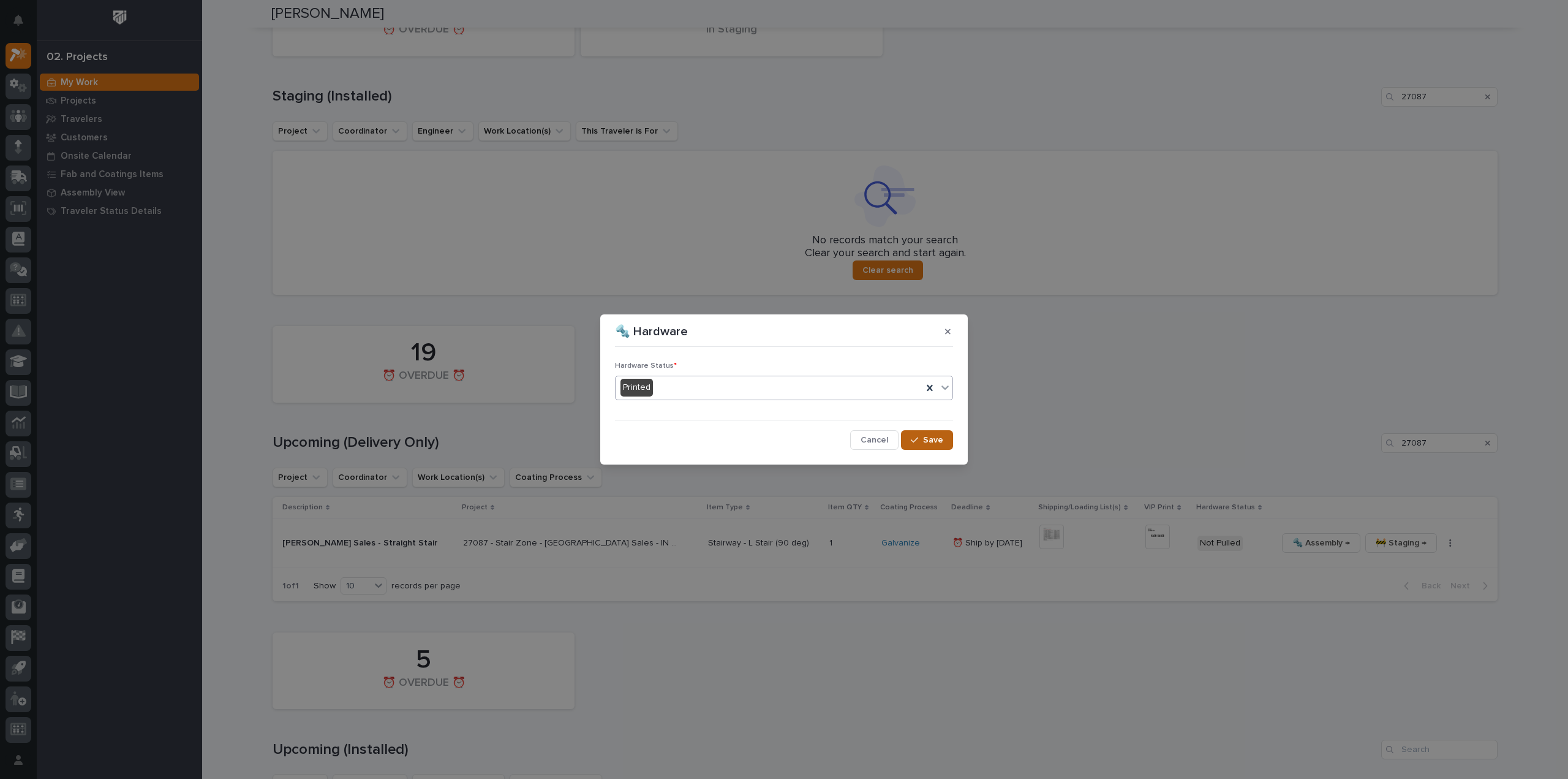
click at [925, 436] on button "Save" at bounding box center [927, 440] width 52 height 19
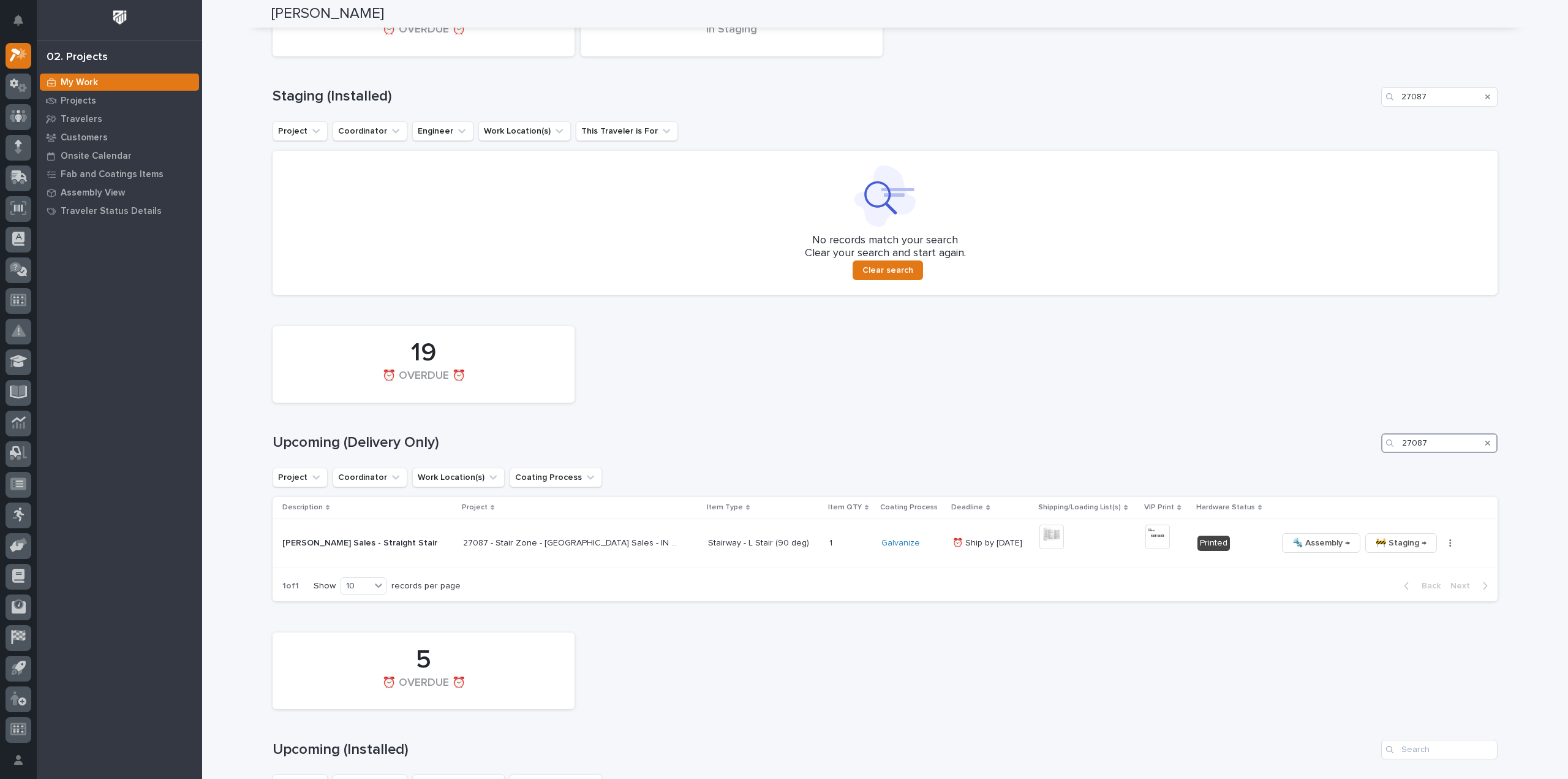
drag, startPoint x: 1465, startPoint y: 446, endPoint x: 1389, endPoint y: 464, distance: 78.1
click at [1389, 464] on div "19 ⏰ OVERDUE ⏰ Upcoming (Delivery Only) 27087 Project Coordinator Work Location…" at bounding box center [885, 461] width 1225 height 282
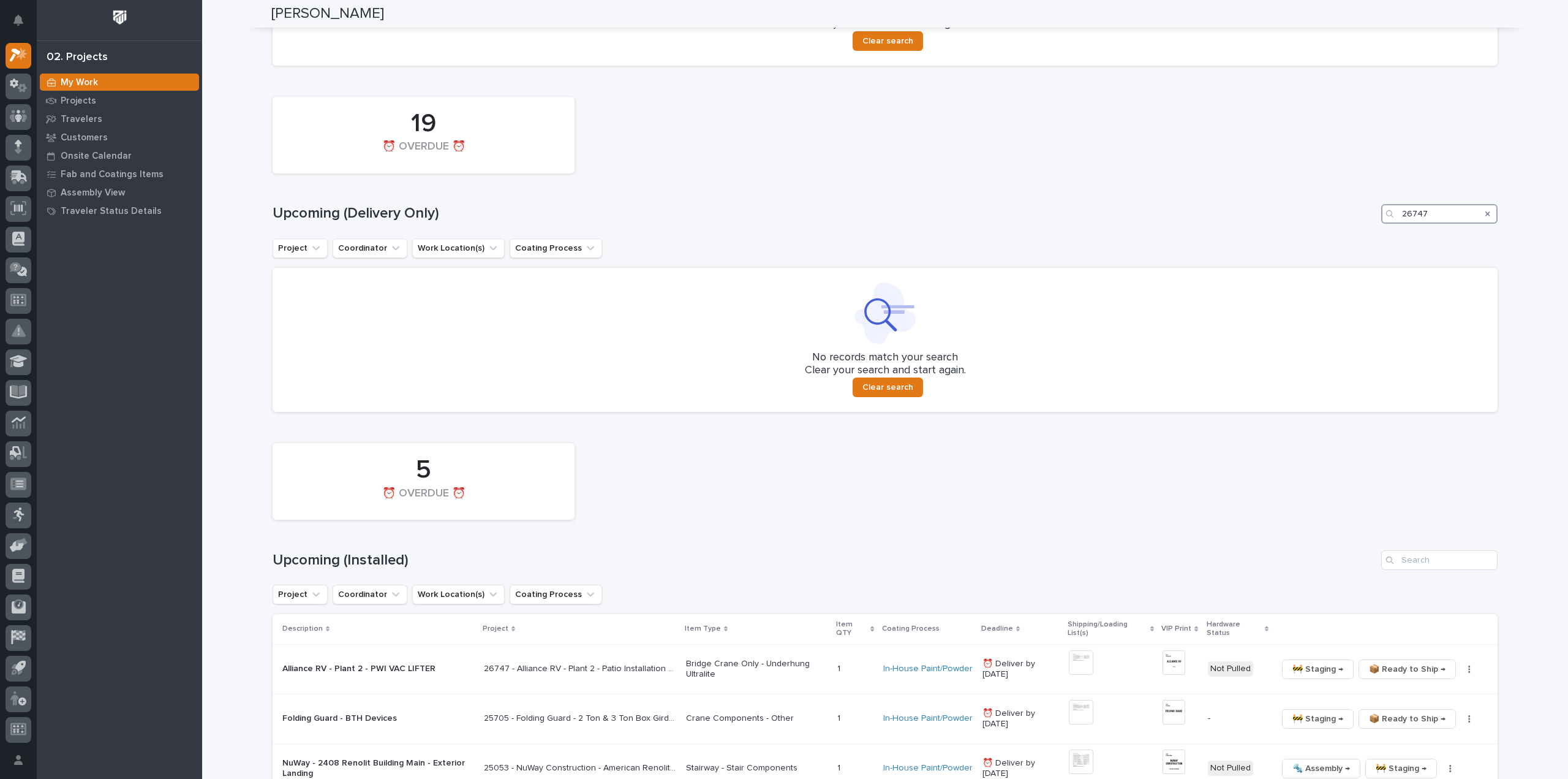
scroll to position [778, 0]
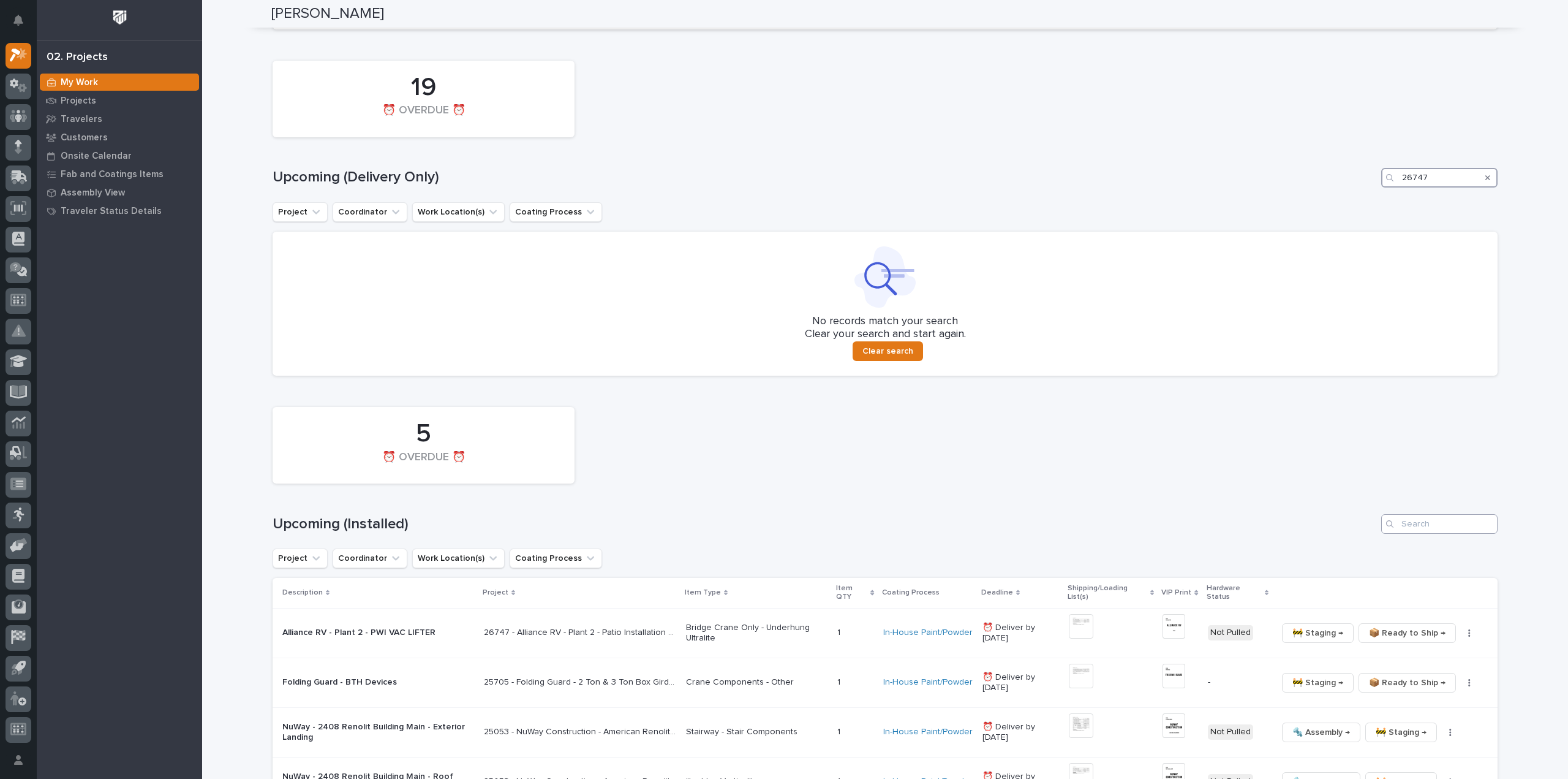
type input "26747"
click at [1422, 524] on input "Search" at bounding box center [1440, 523] width 117 height 19
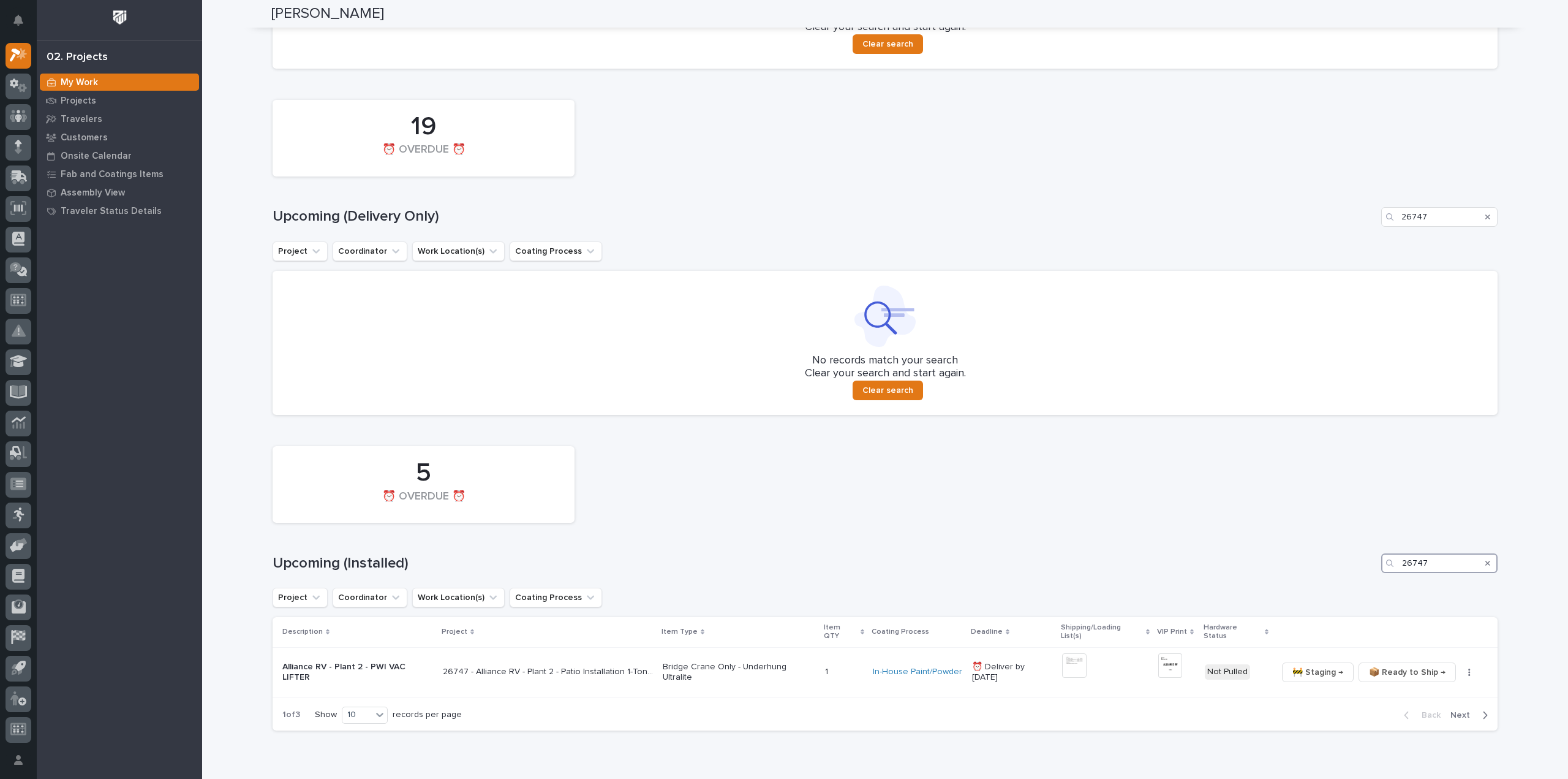
scroll to position [787, 0]
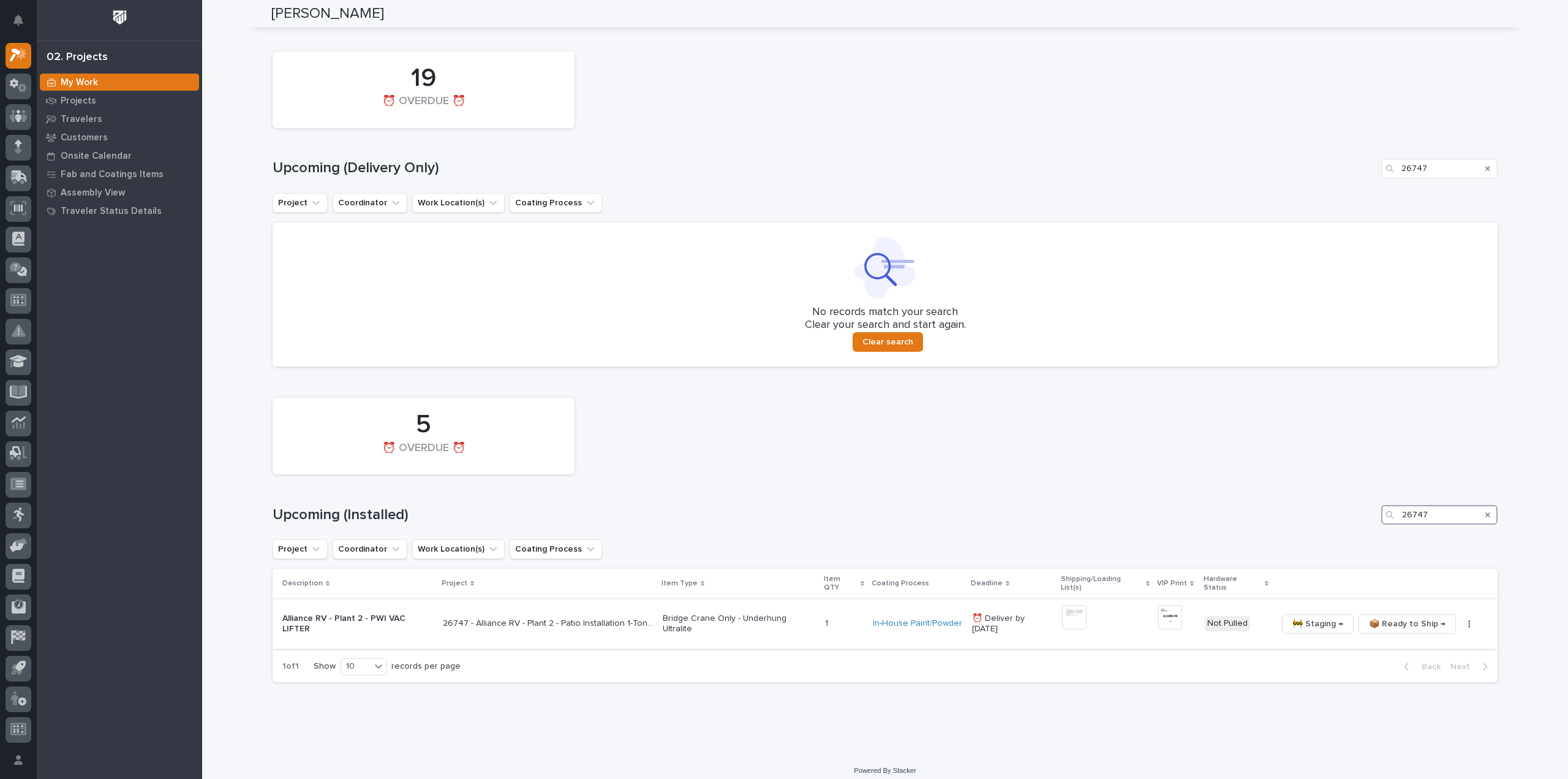
type input "26747"
click at [1085, 612] on img at bounding box center [1075, 617] width 25 height 25
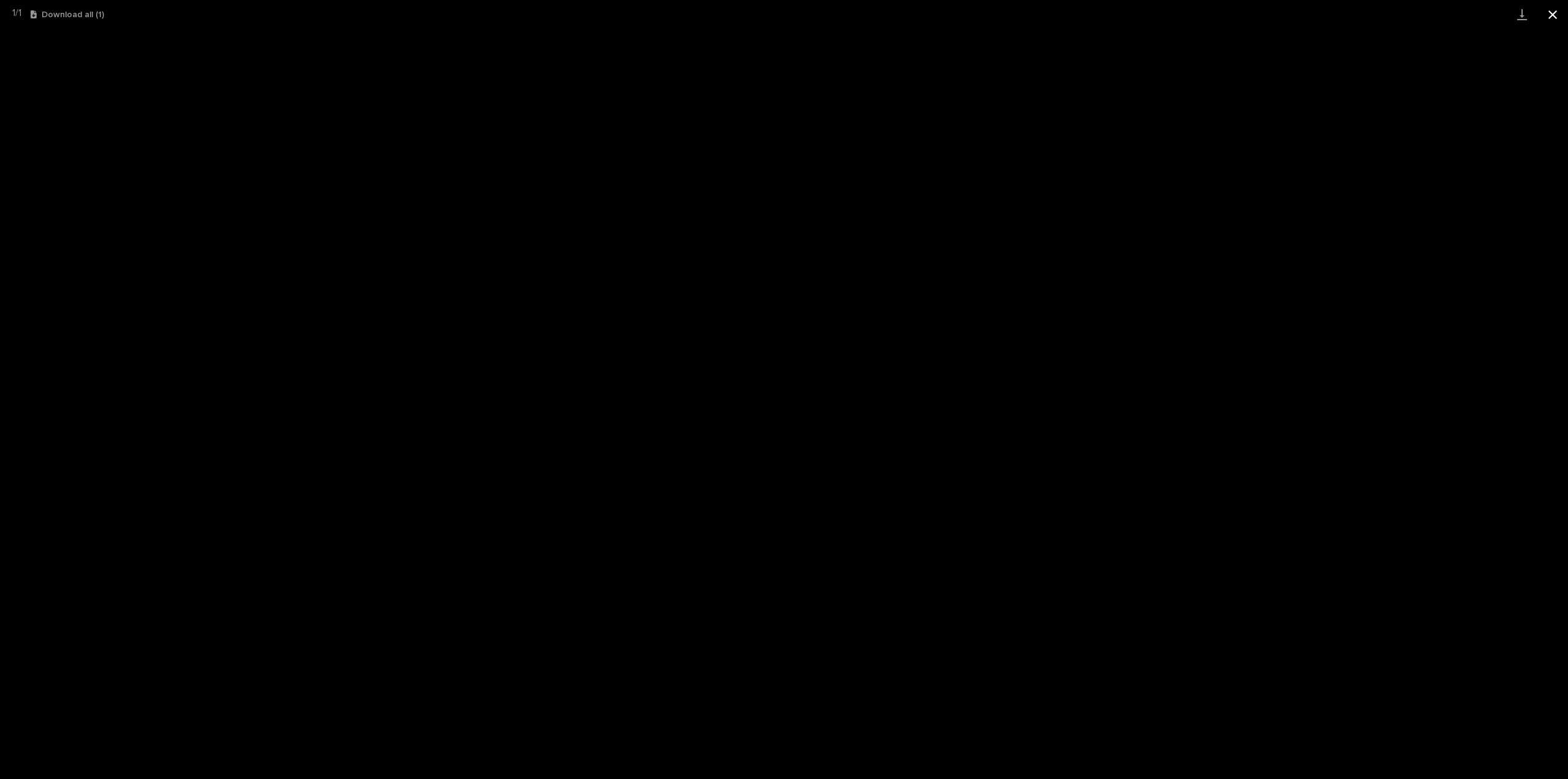
click at [1552, 17] on button "Close gallery" at bounding box center [1553, 14] width 31 height 29
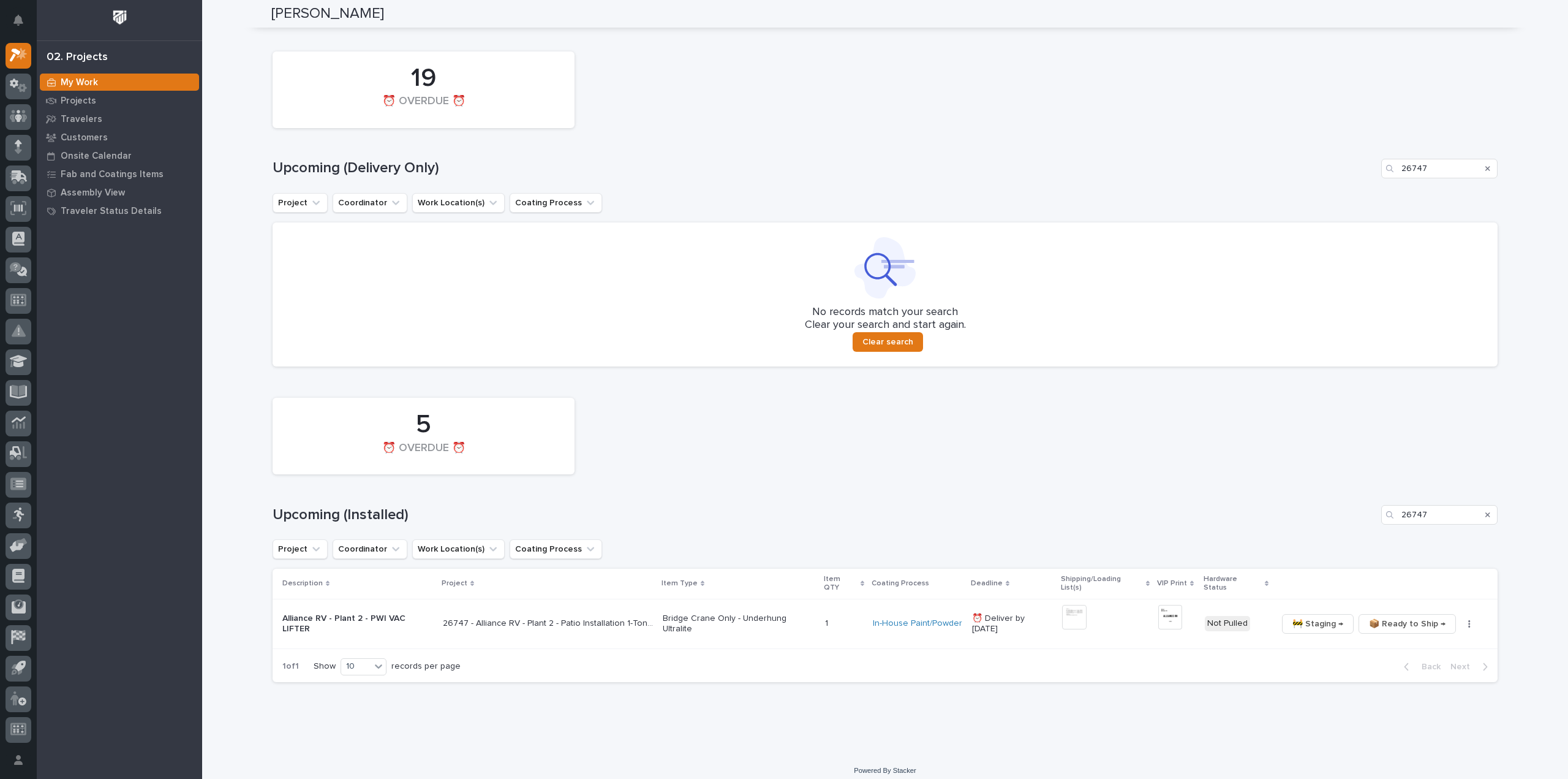
click at [1164, 606] on img at bounding box center [1170, 617] width 24 height 25
click at [1161, 615] on img at bounding box center [1170, 617] width 24 height 25
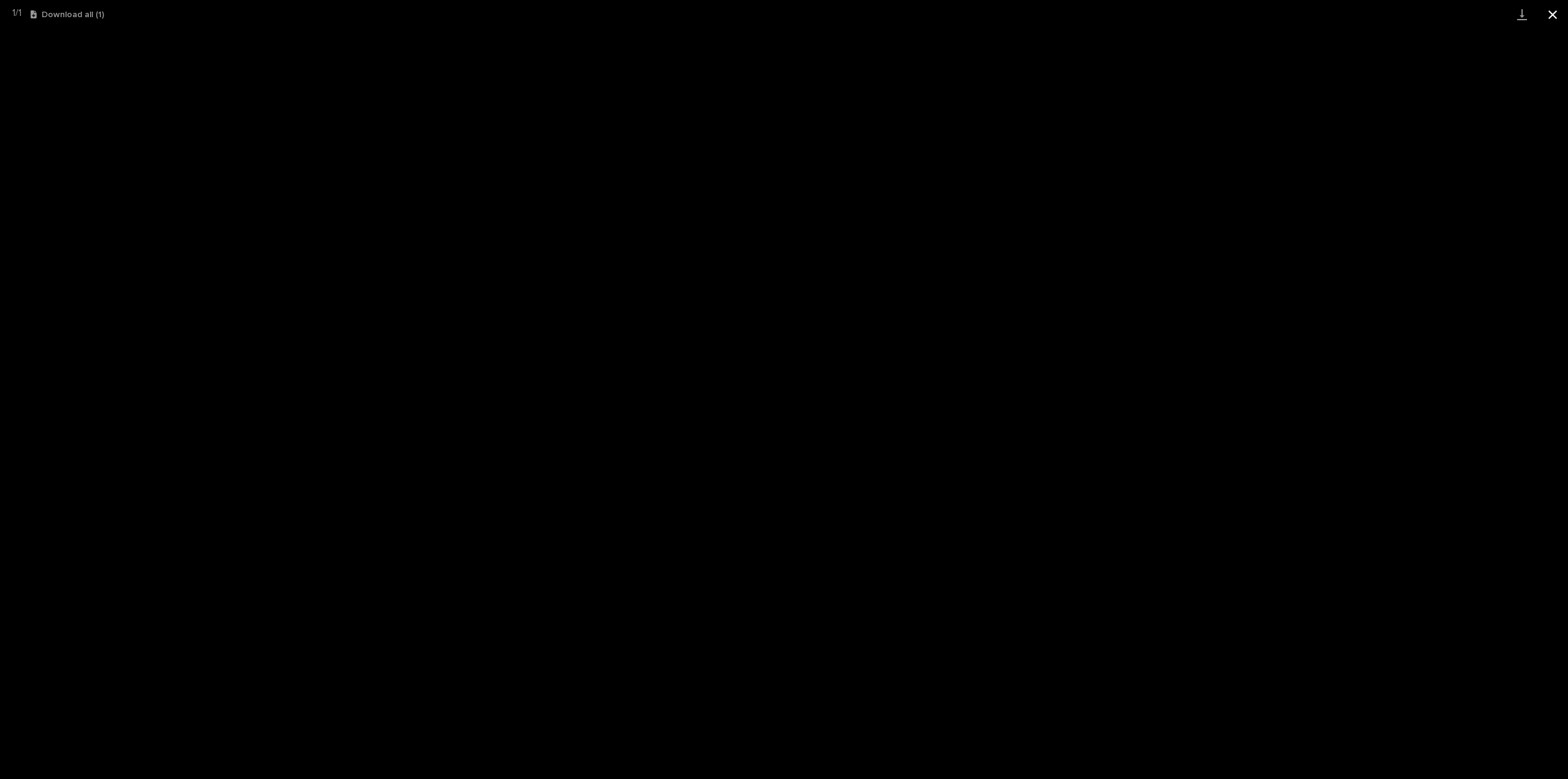
click at [1554, 11] on button "Close gallery" at bounding box center [1553, 14] width 31 height 29
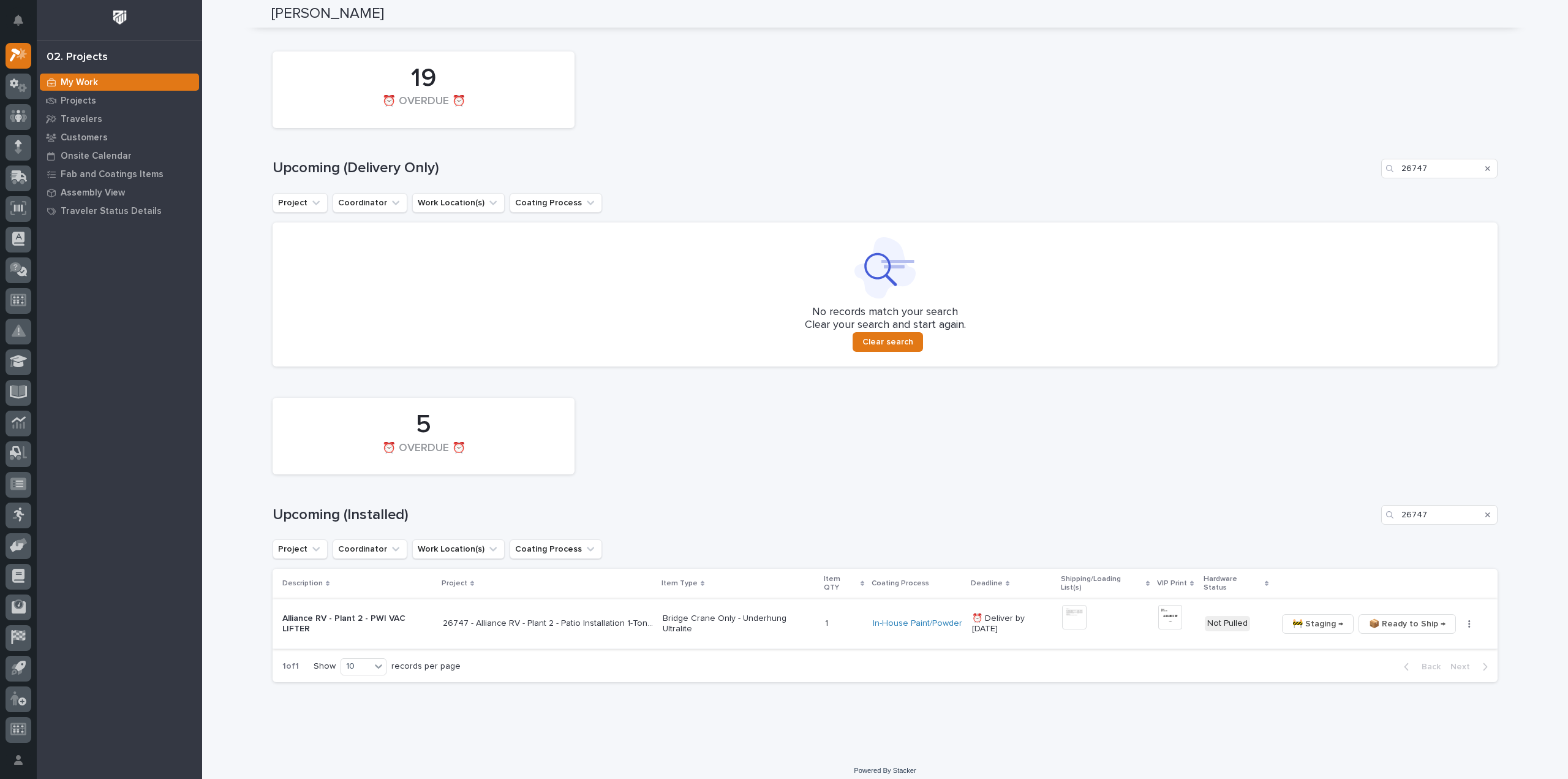
click at [1461, 620] on button "button" at bounding box center [1469, 624] width 17 height 9
click at [1430, 681] on span "🔩 Hardware" at bounding box center [1422, 678] width 51 height 15
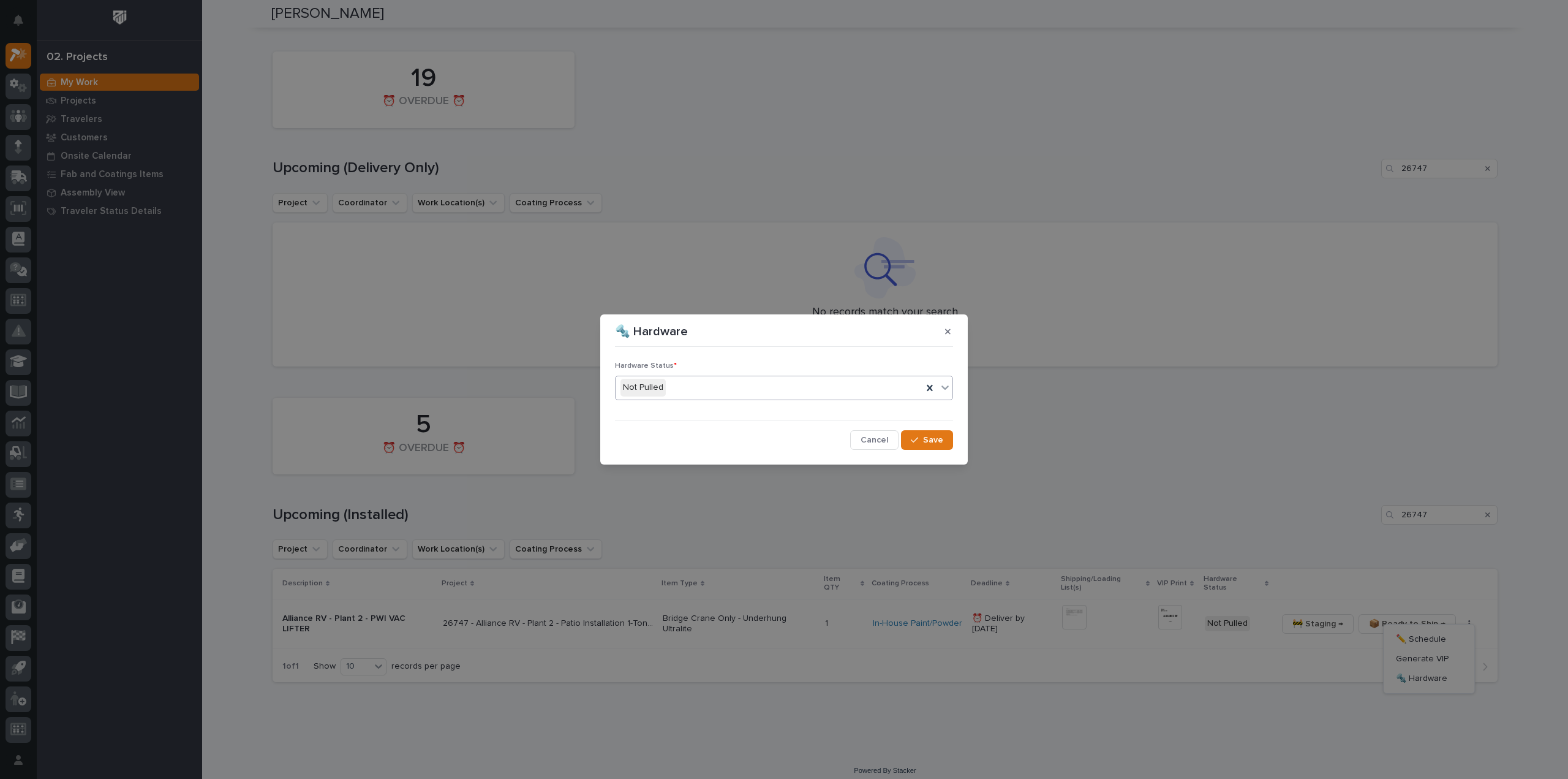
click at [680, 383] on div "Not Pulled" at bounding box center [769, 387] width 307 height 20
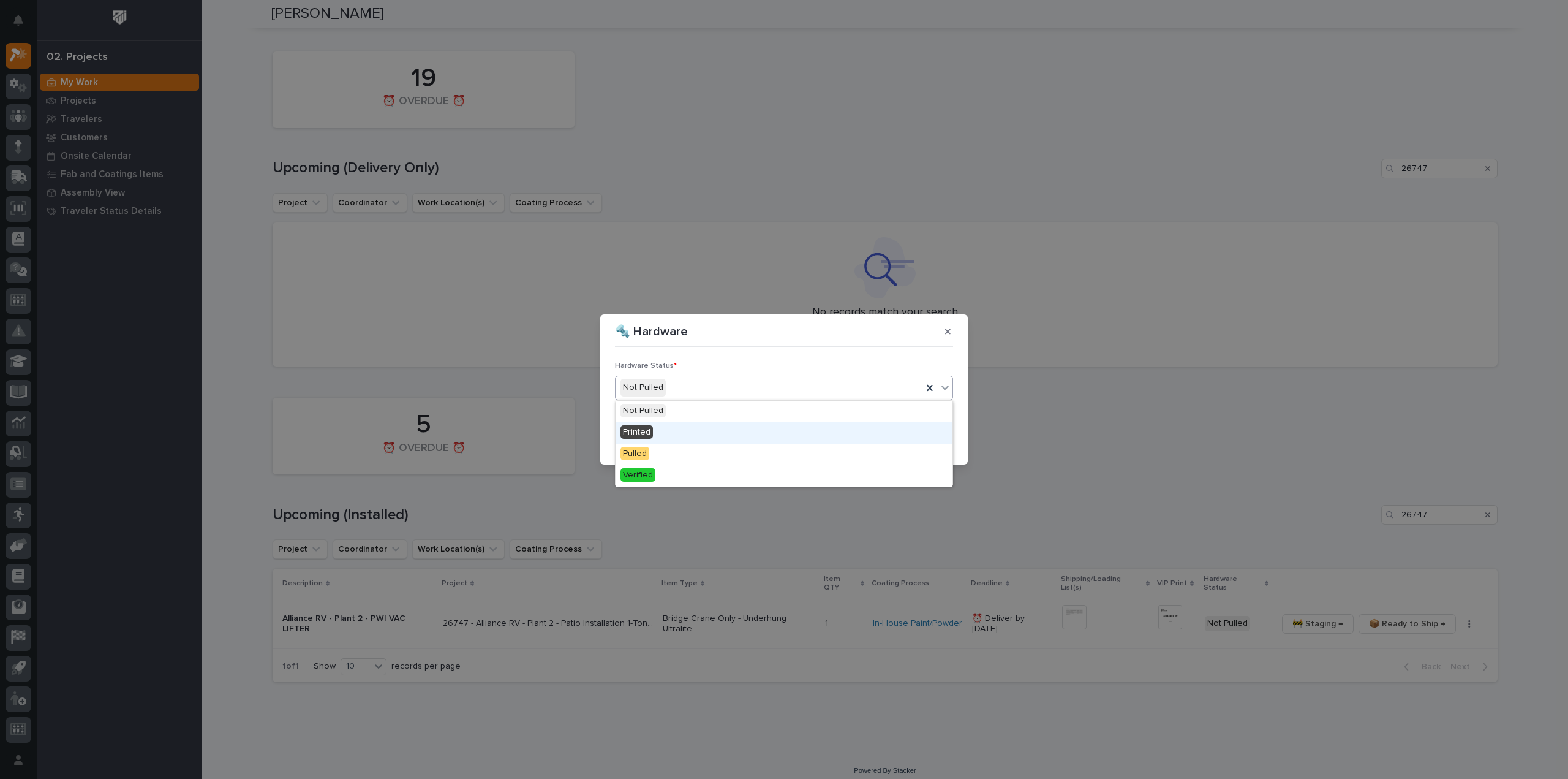
click at [674, 433] on div "Printed" at bounding box center [784, 433] width 337 height 21
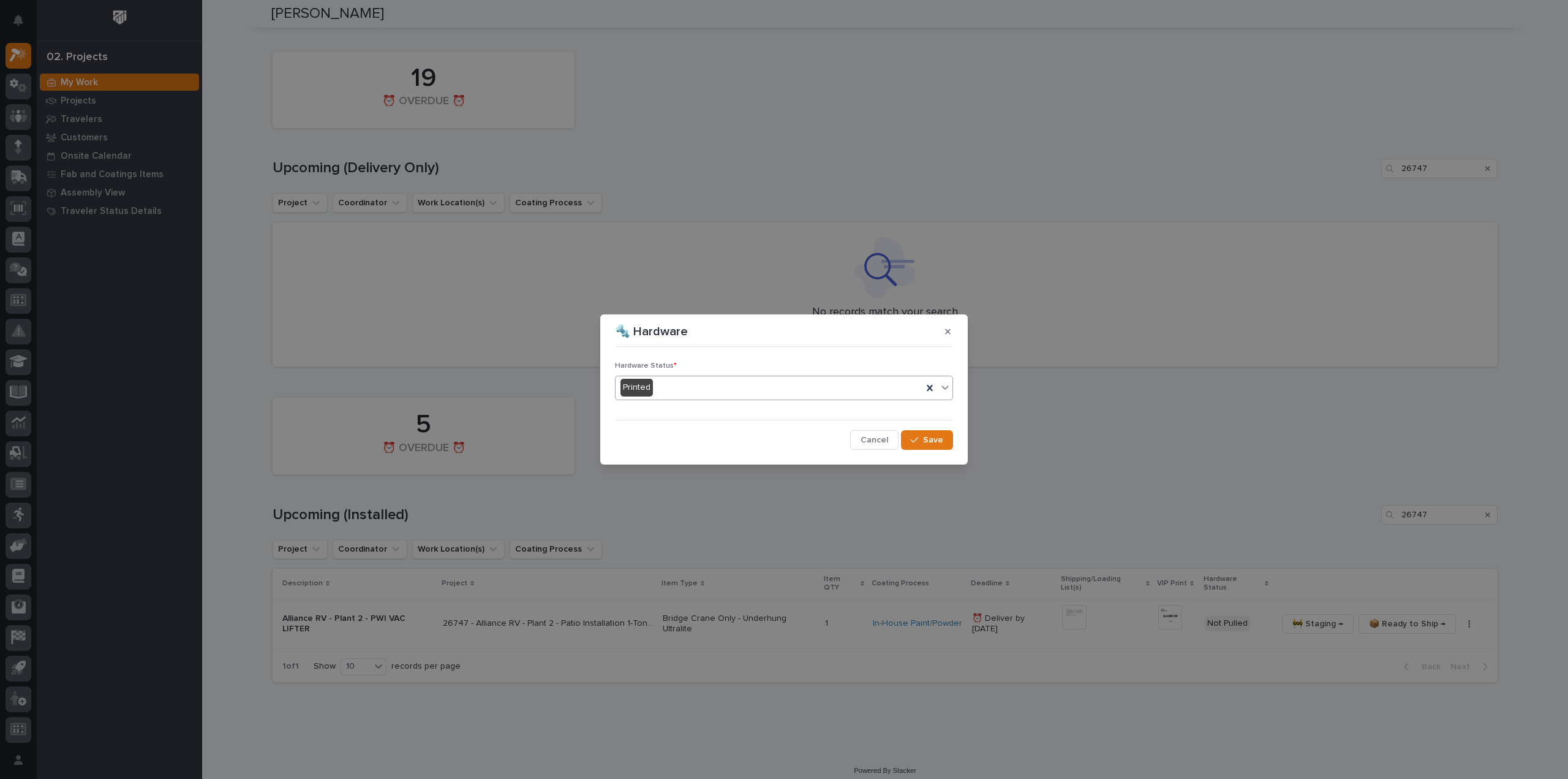
click at [924, 449] on button "Save" at bounding box center [927, 440] width 52 height 19
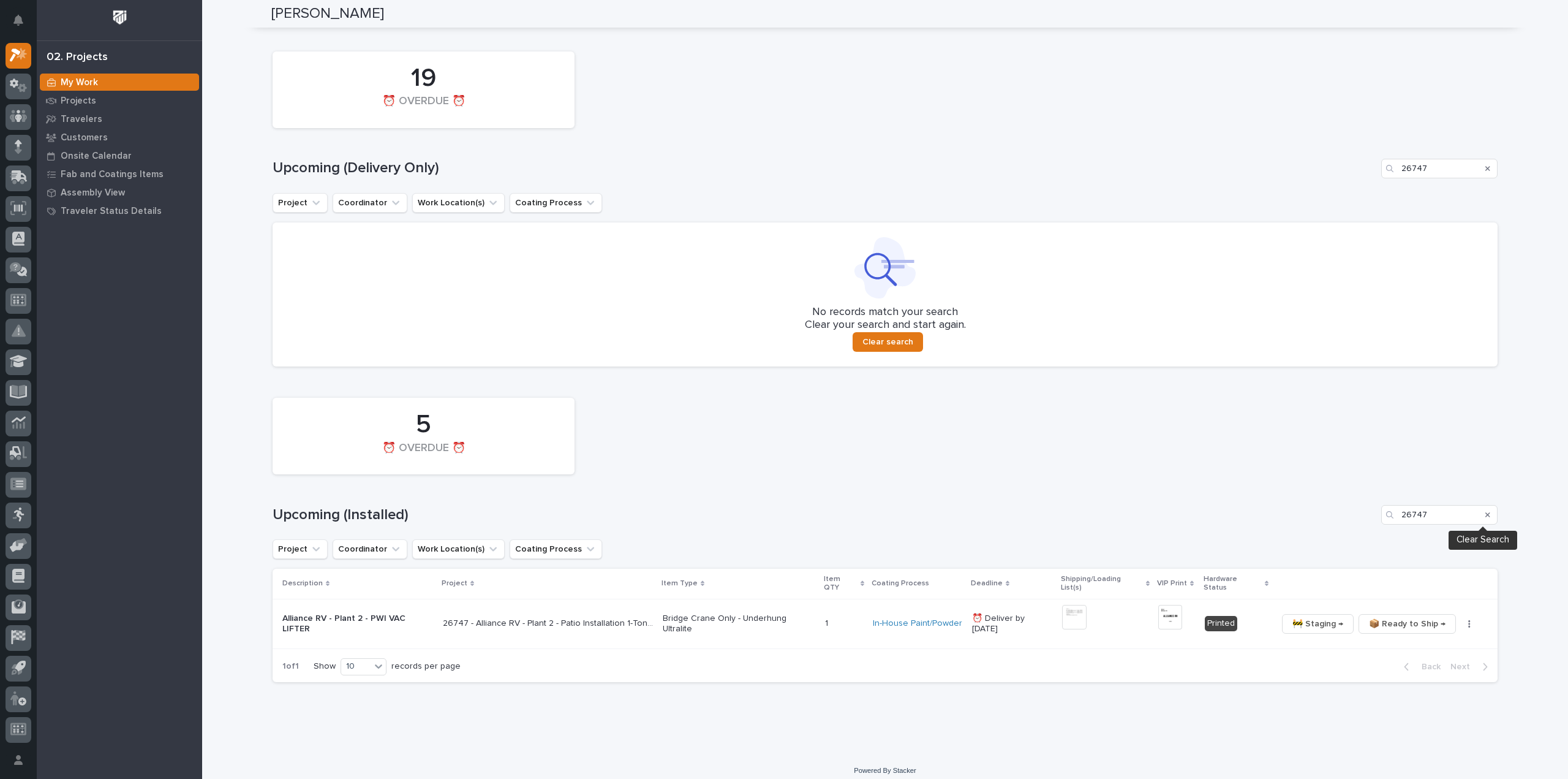
click at [1486, 513] on icon "Search" at bounding box center [1488, 515] width 5 height 5
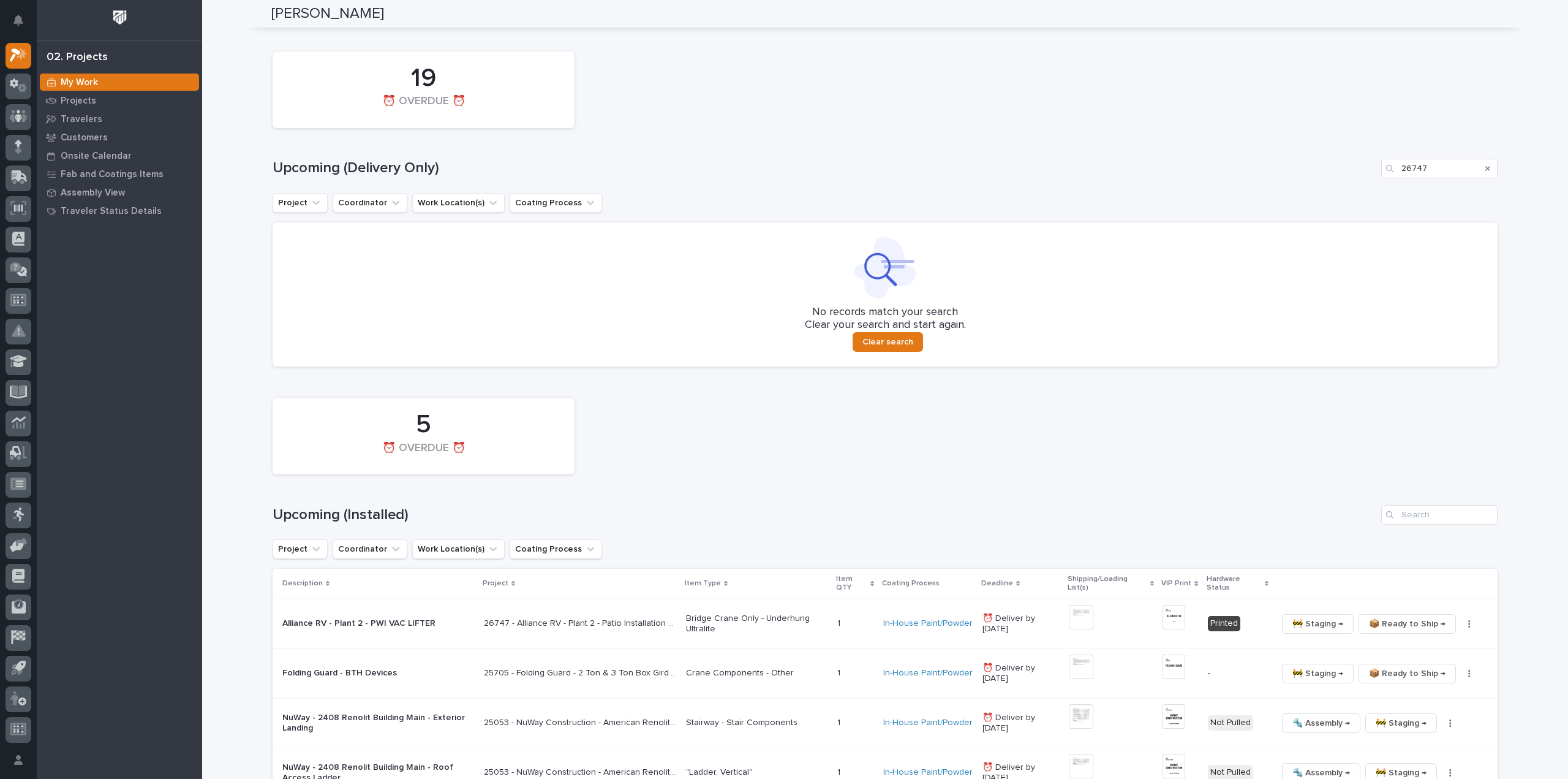
scroll to position [296, 0]
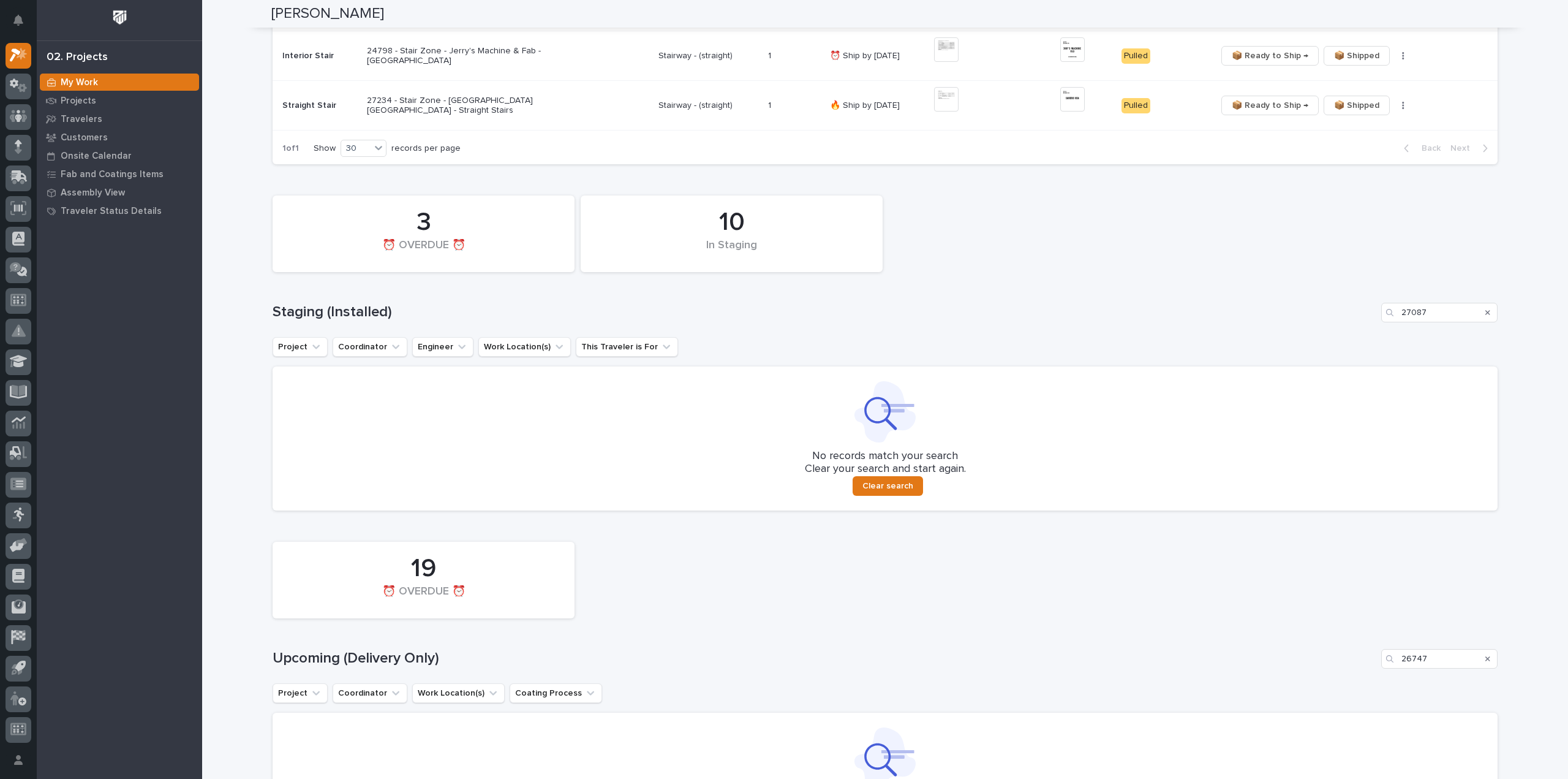
click at [1486, 312] on icon "Search" at bounding box center [1488, 313] width 5 height 5
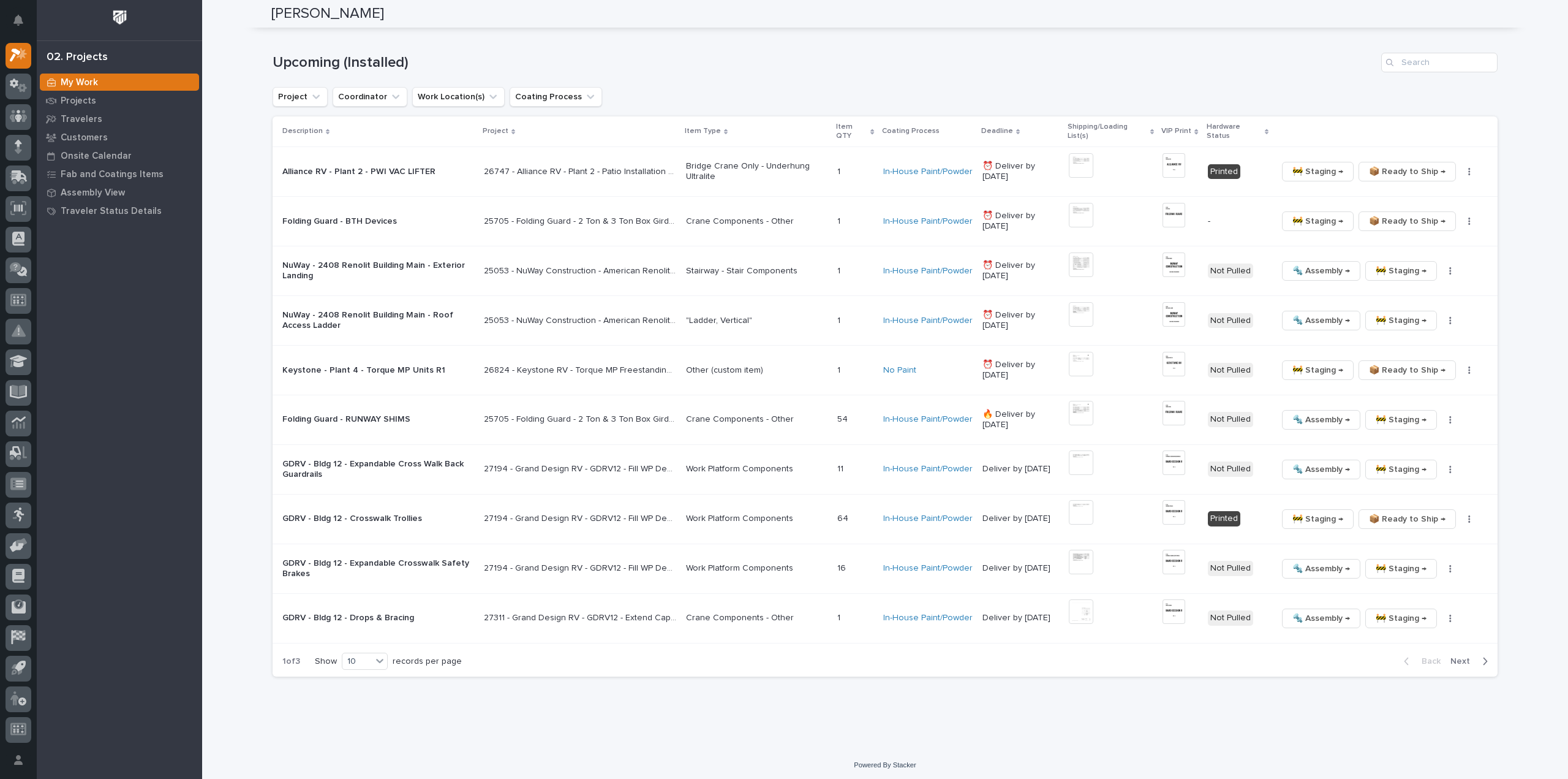
scroll to position [1279, 0]
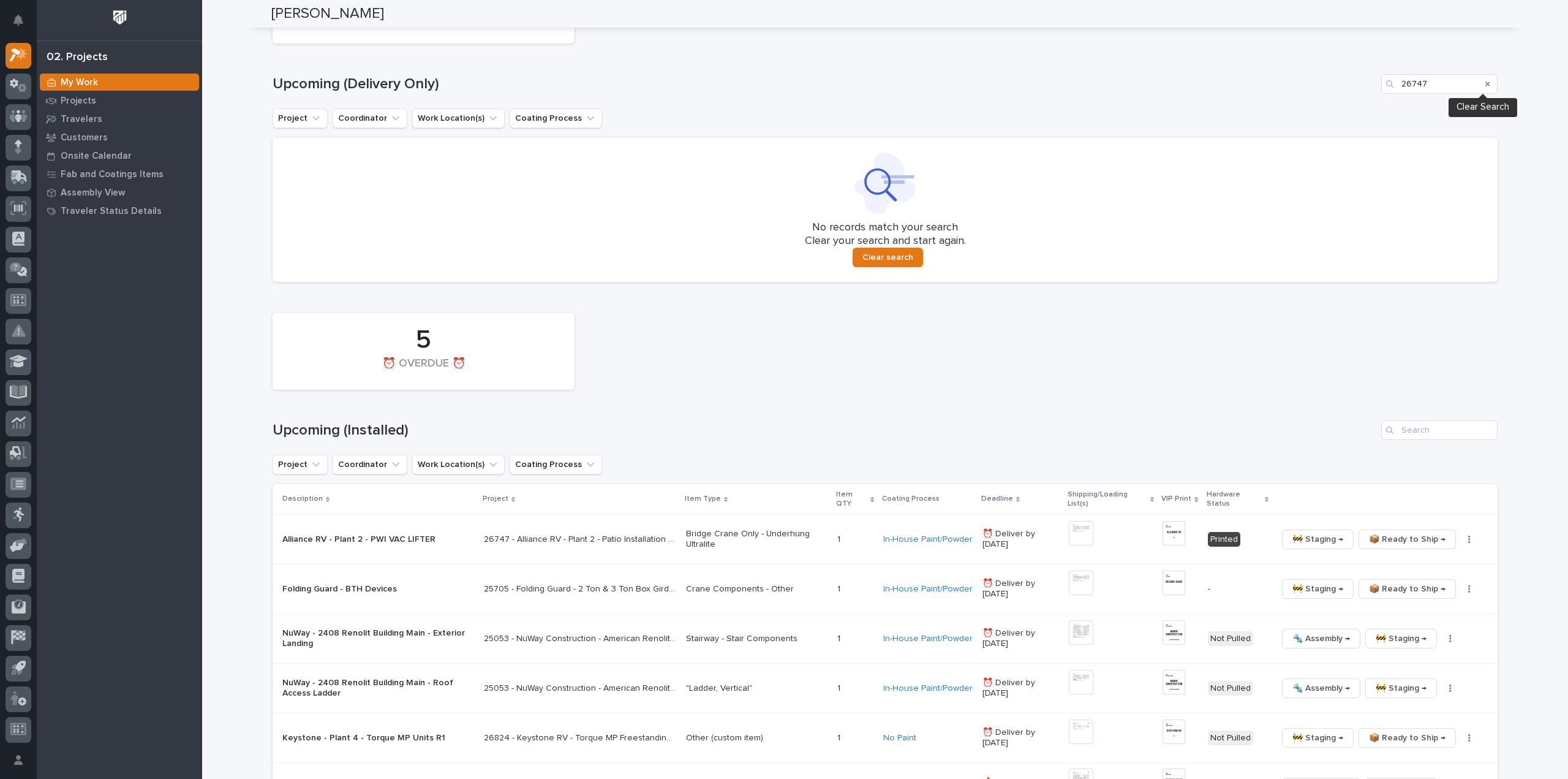
click at [1486, 81] on icon "Search" at bounding box center [1488, 84] width 5 height 5
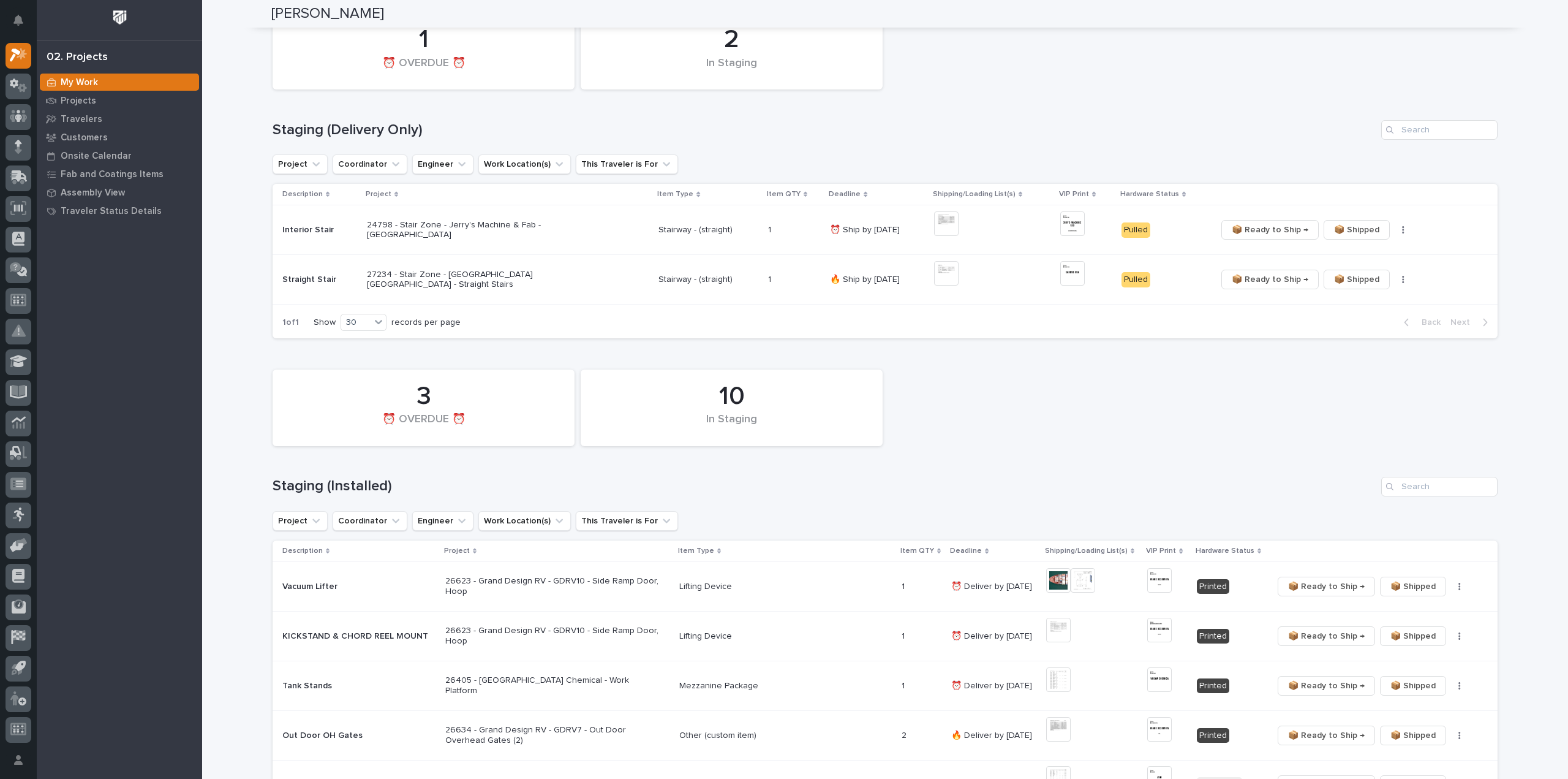
scroll to position [245, 0]
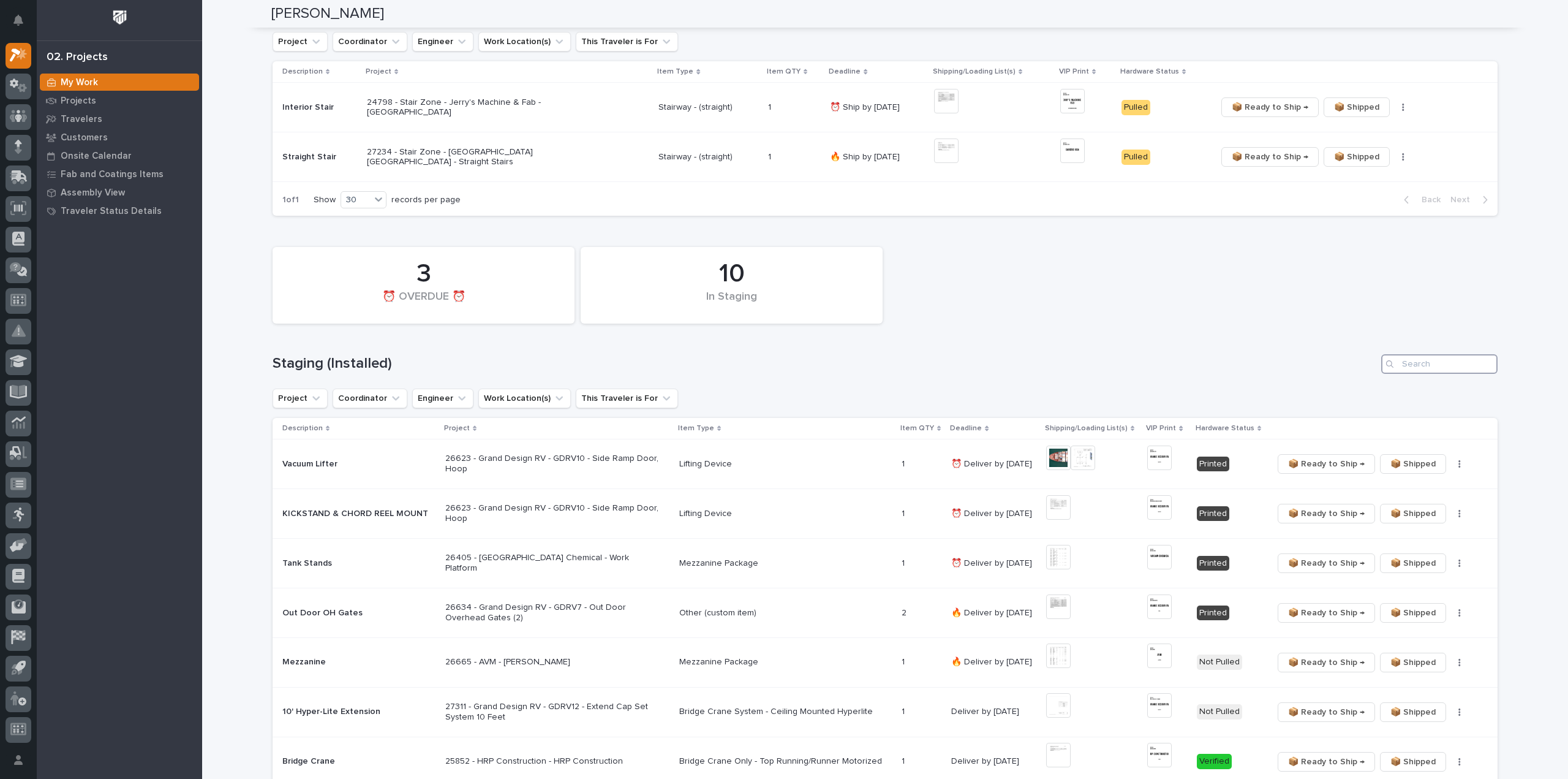
click at [1414, 366] on input "Search" at bounding box center [1440, 364] width 117 height 19
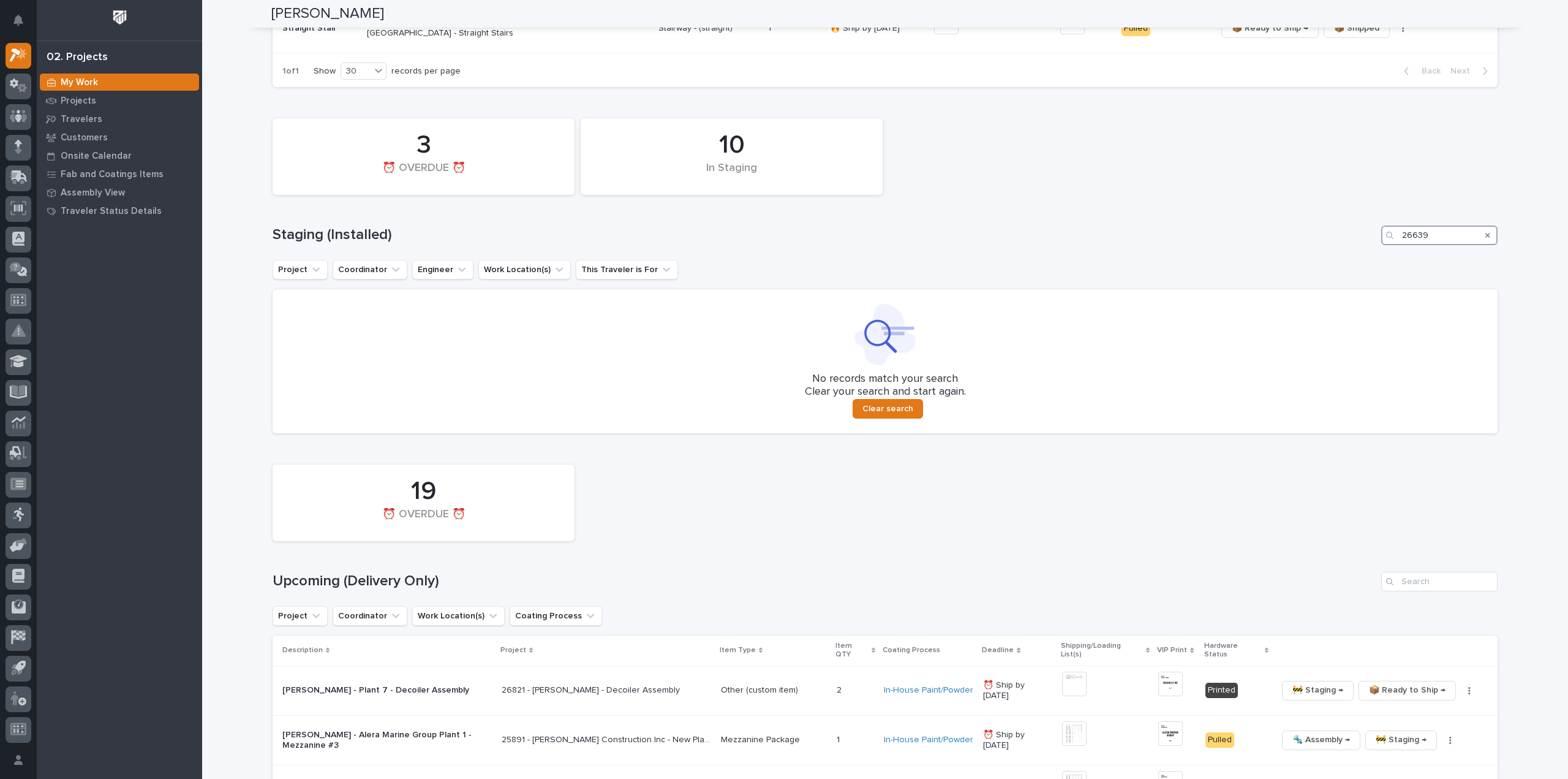
scroll to position [490, 0]
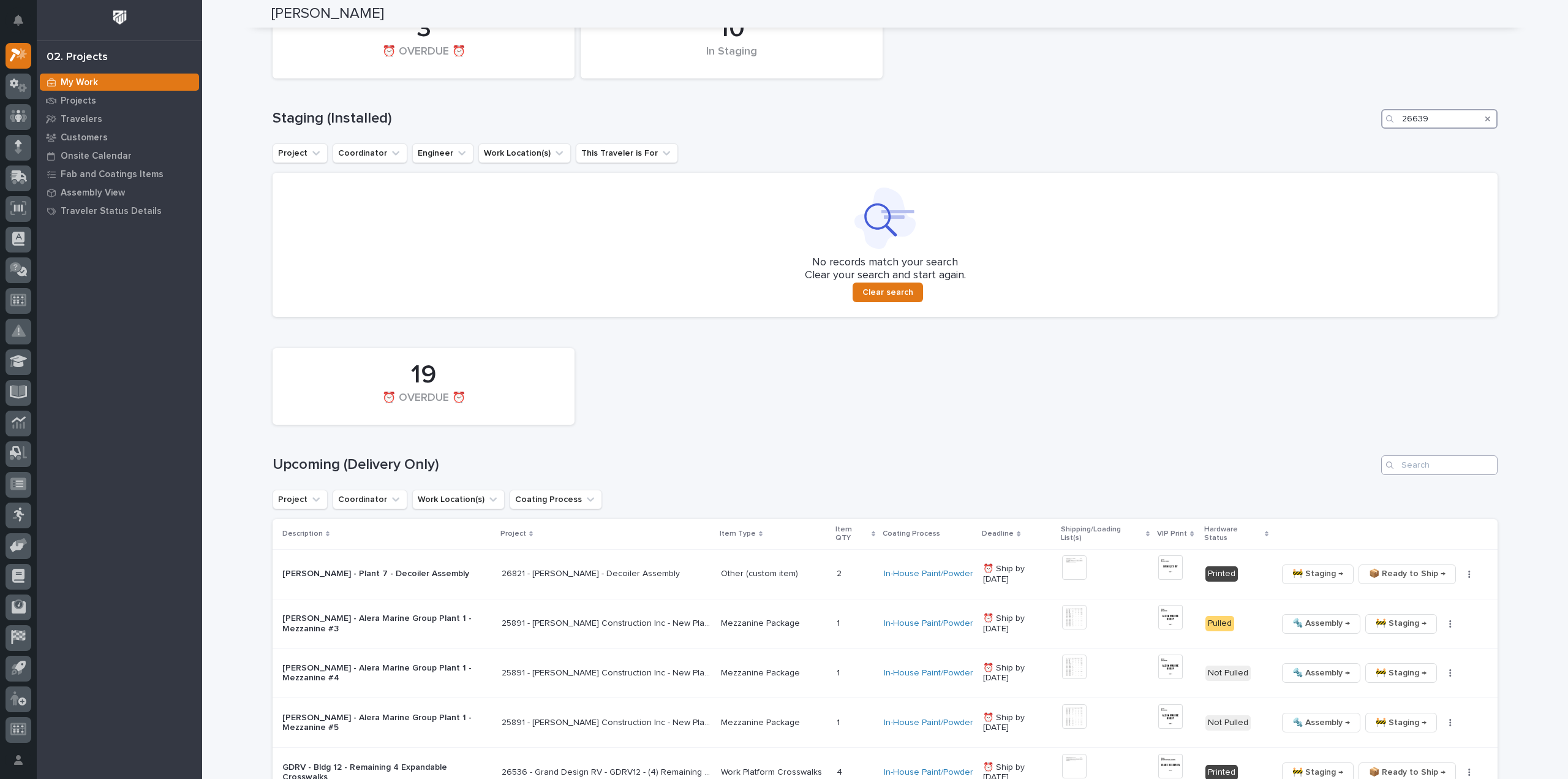
type input "26639"
click at [1399, 462] on input "Search" at bounding box center [1440, 465] width 117 height 19
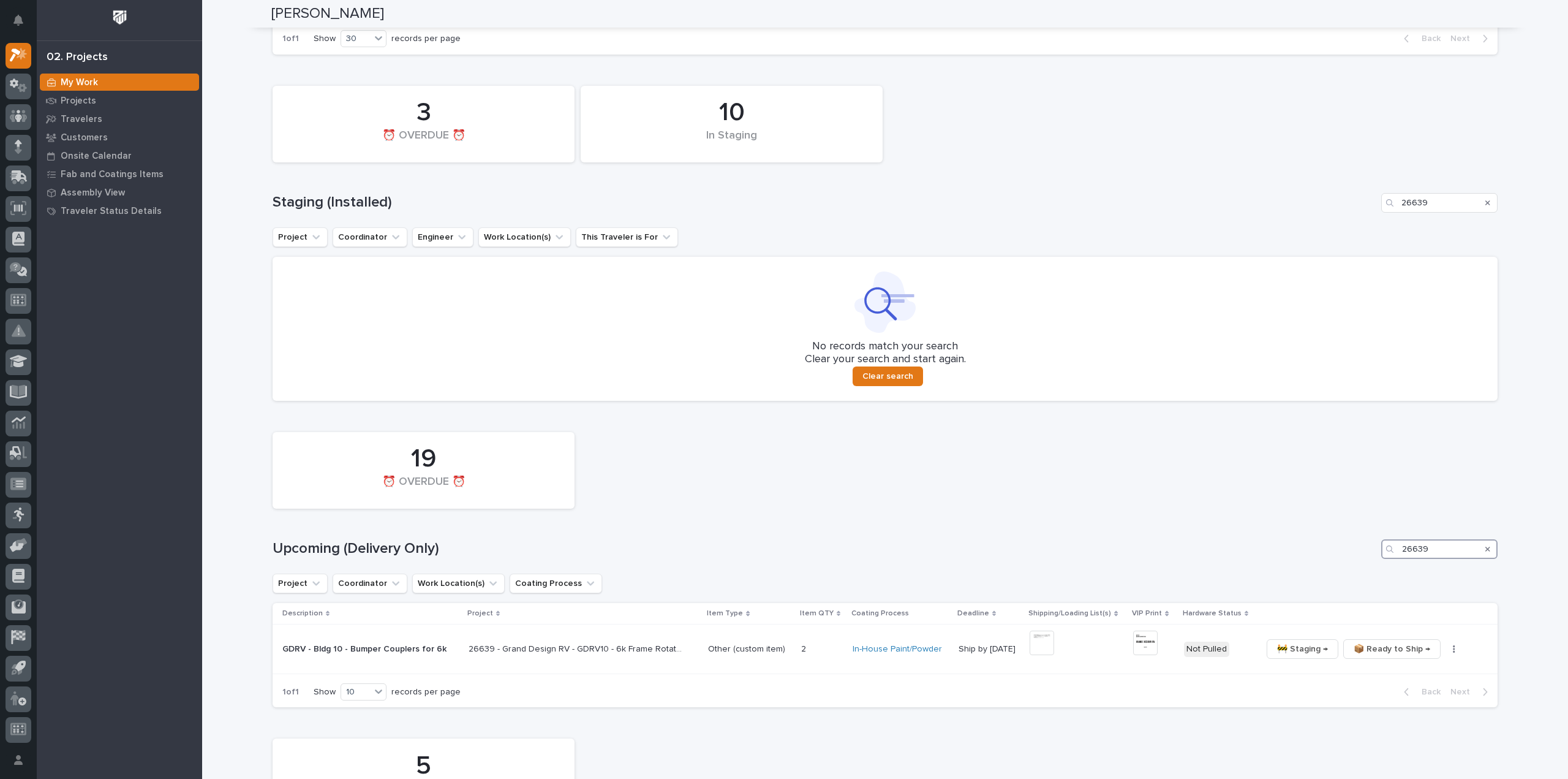
scroll to position [652, 0]
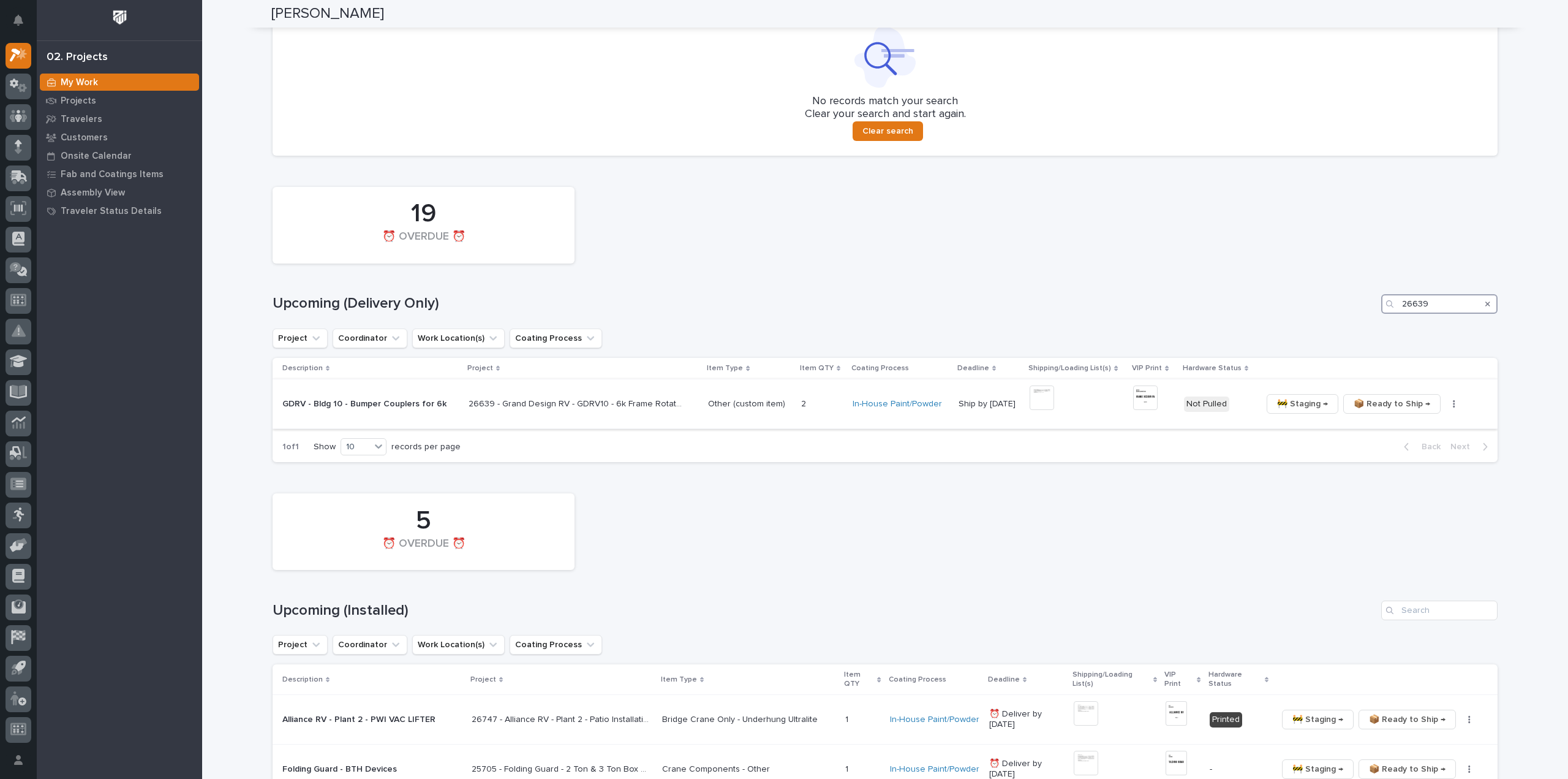
type input "26639"
click at [1047, 392] on img at bounding box center [1042, 398] width 25 height 25
click at [1146, 394] on img at bounding box center [1146, 398] width 25 height 25
click at [1446, 401] on button "button" at bounding box center [1454, 404] width 17 height 9
click at [1425, 465] on button "🔩 Hardware" at bounding box center [1412, 468] width 80 height 19
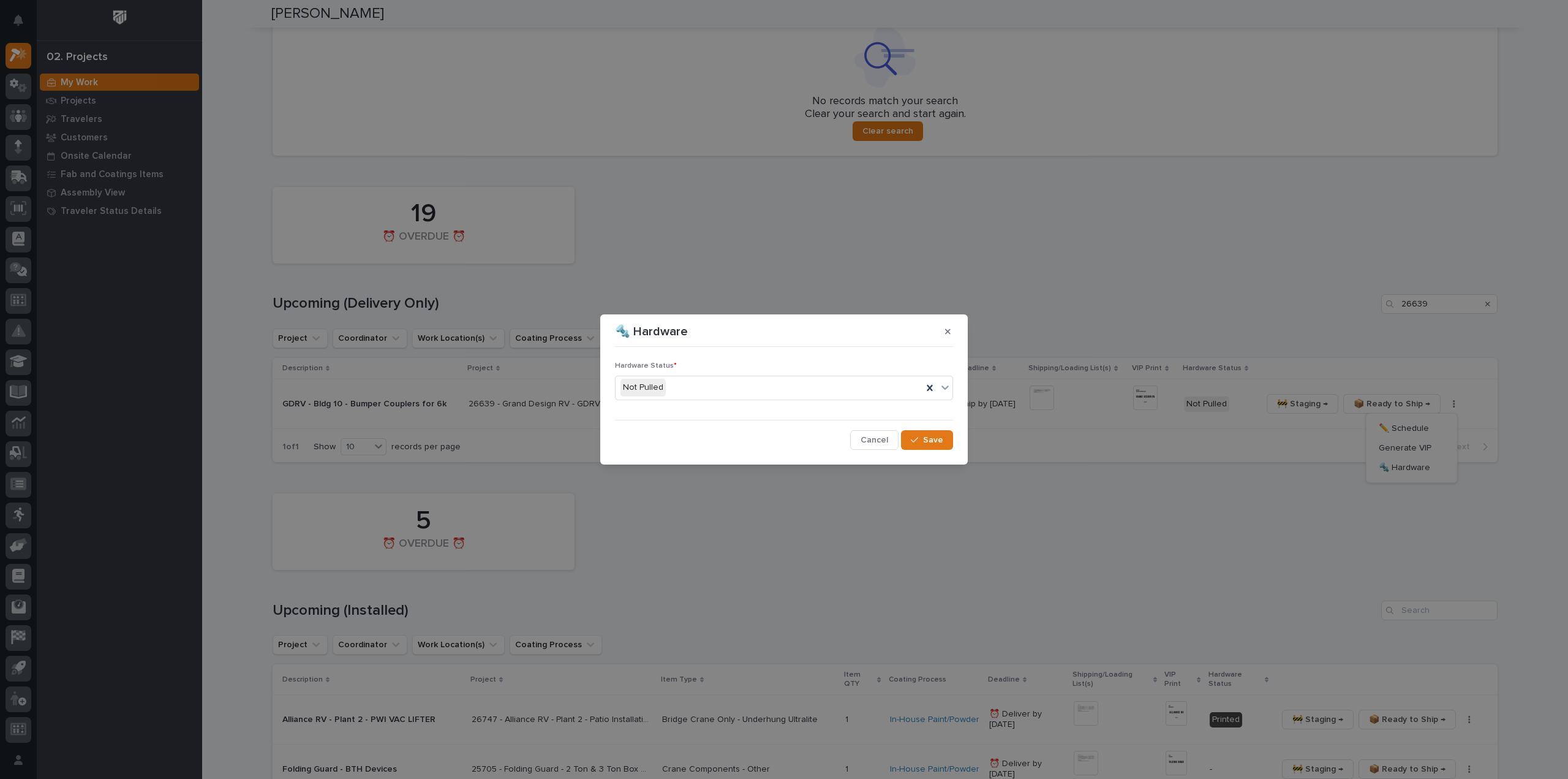
click at [708, 390] on div "Not Pulled" at bounding box center [769, 387] width 307 height 20
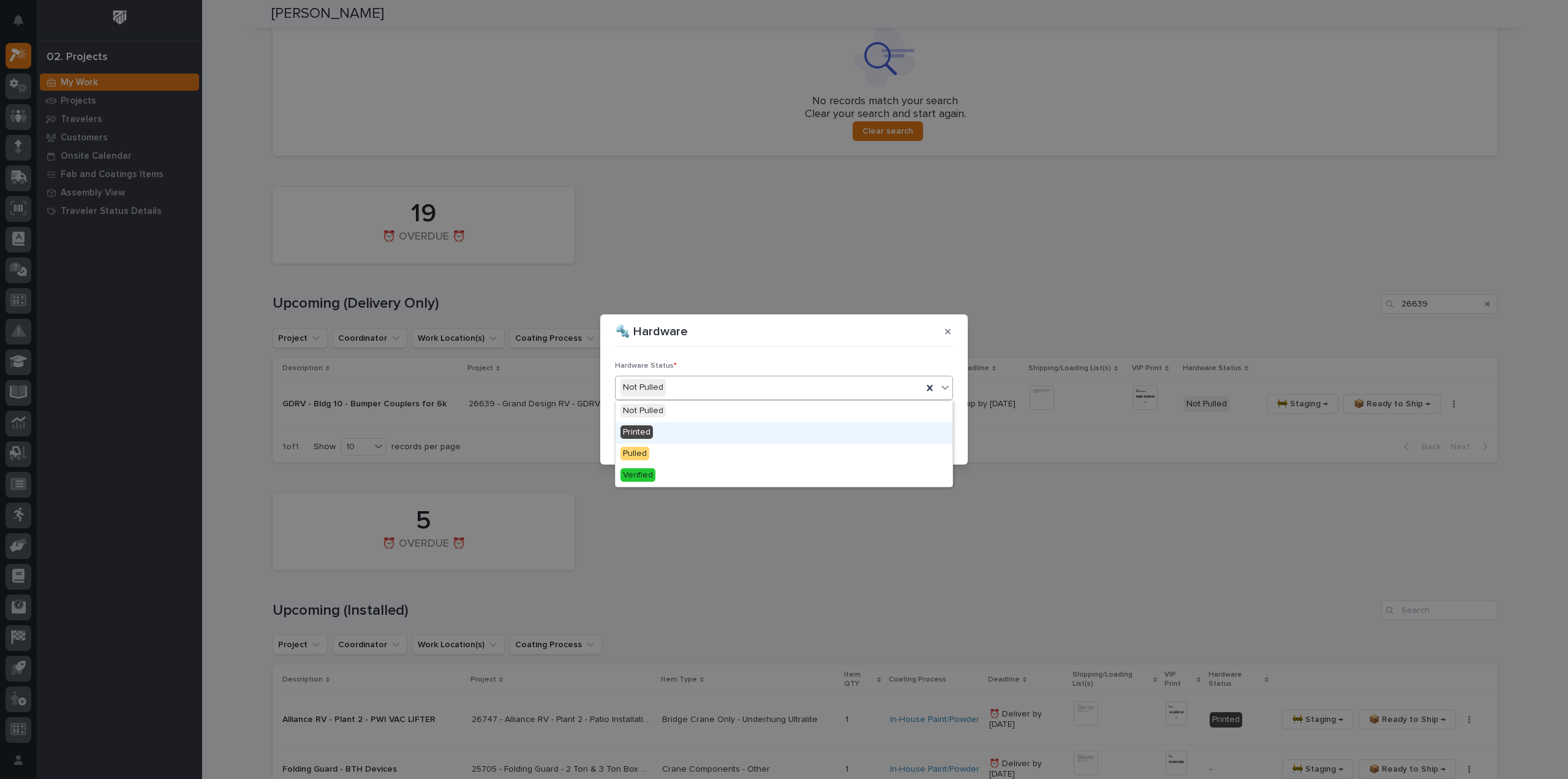
click at [713, 432] on div "Printed" at bounding box center [784, 433] width 337 height 21
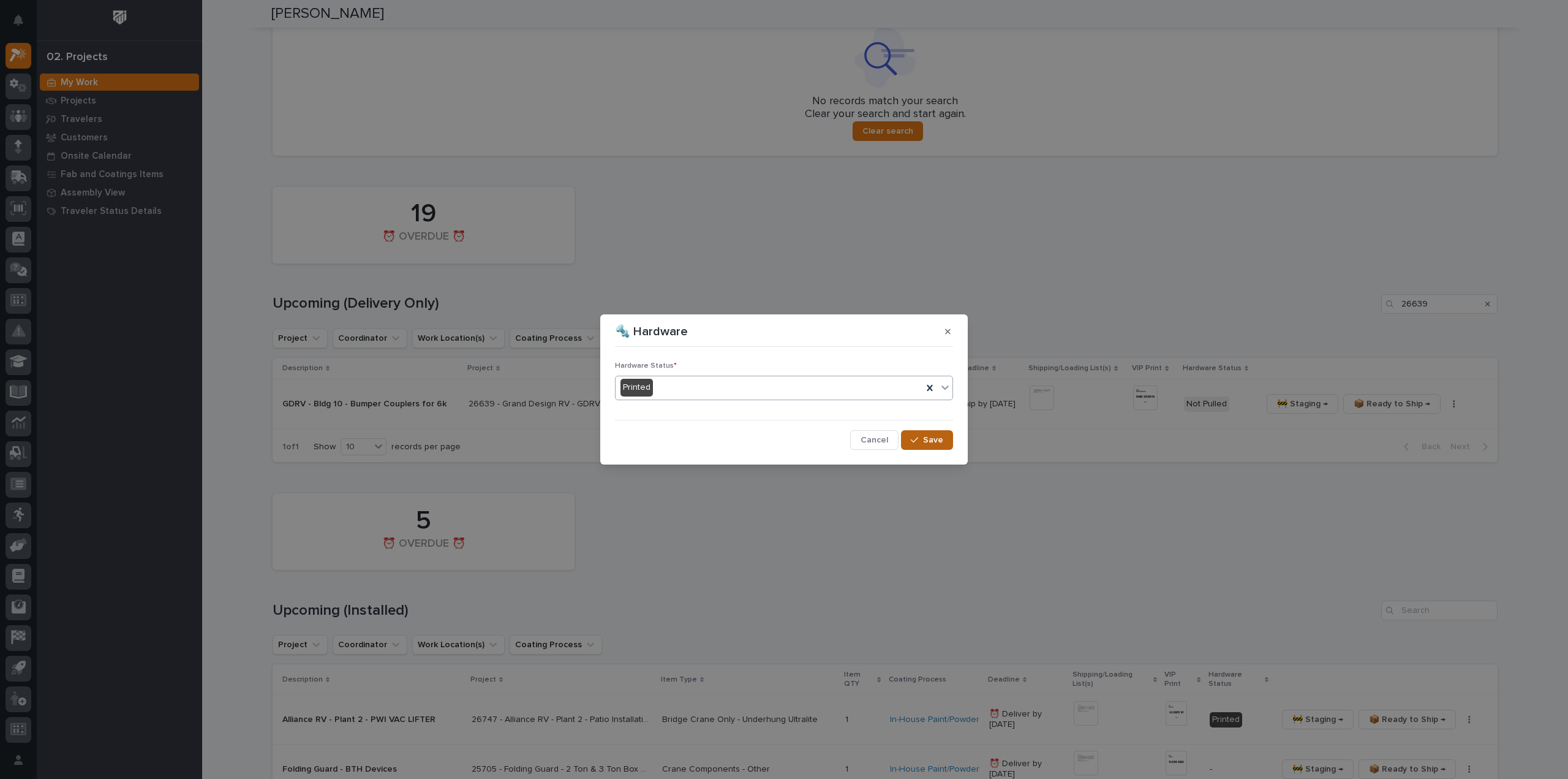
click at [945, 440] on button "Save" at bounding box center [927, 440] width 52 height 19
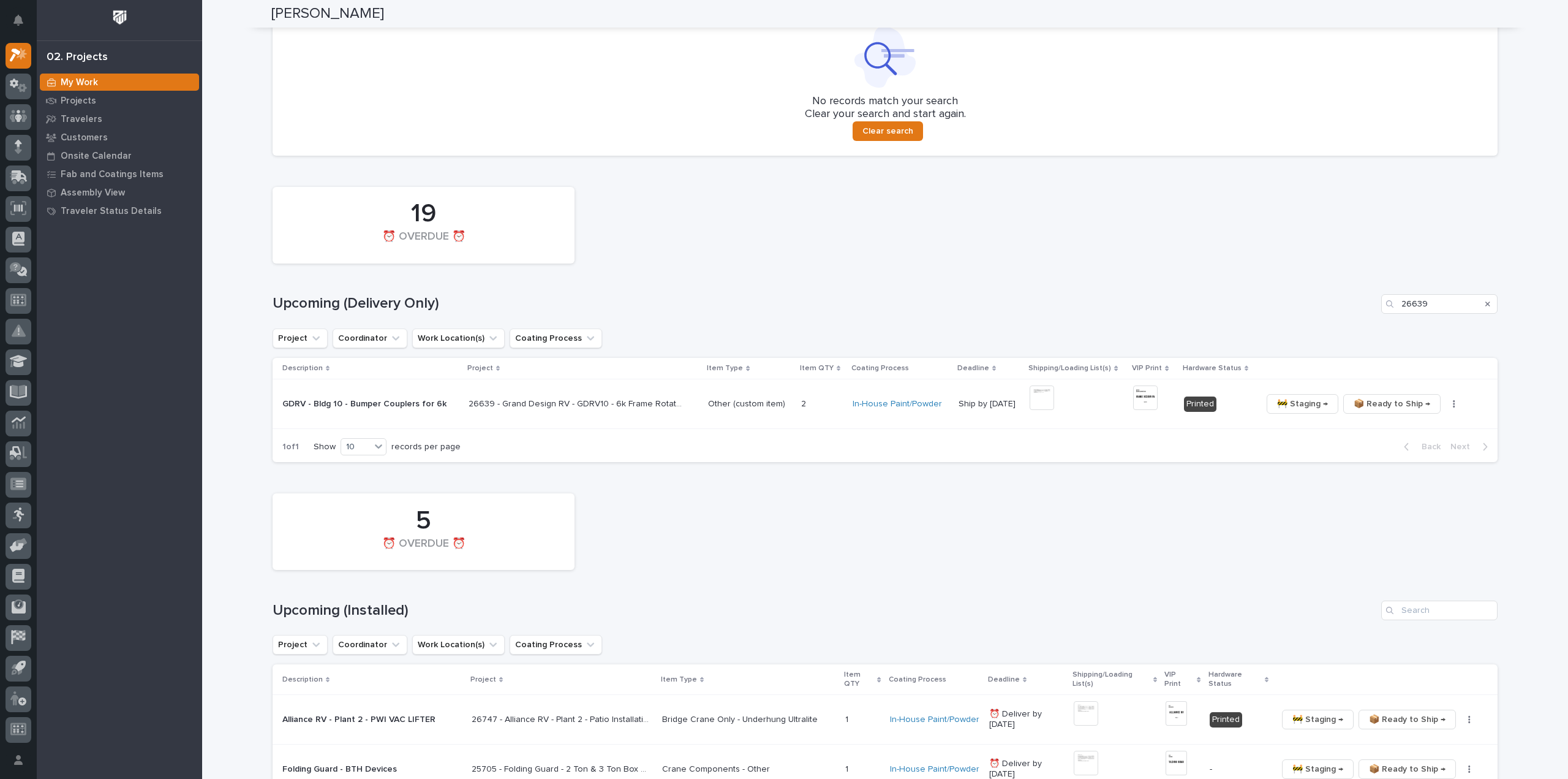
click at [1486, 307] on icon "Search" at bounding box center [1488, 304] width 5 height 7
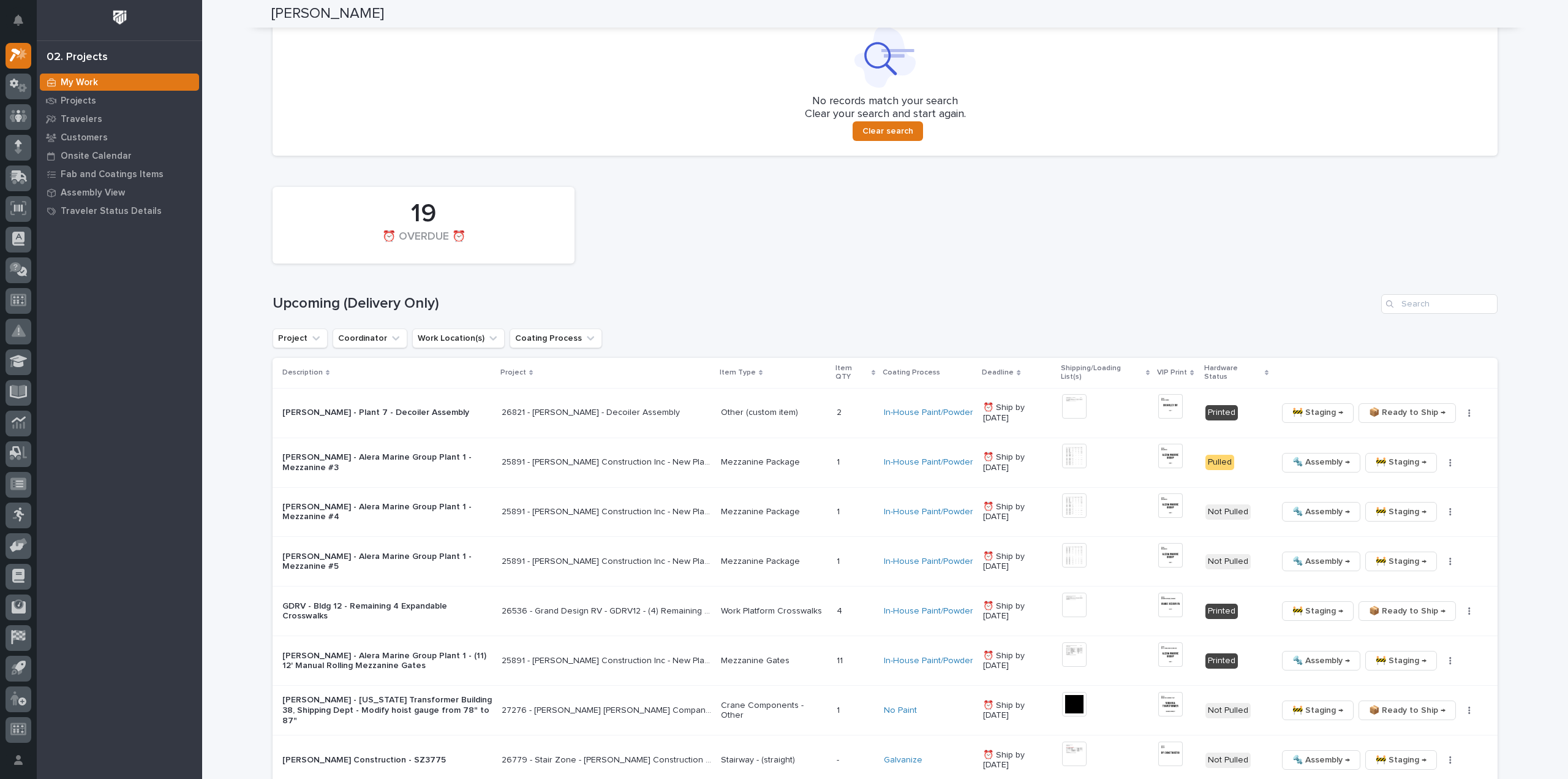
scroll to position [874, 0]
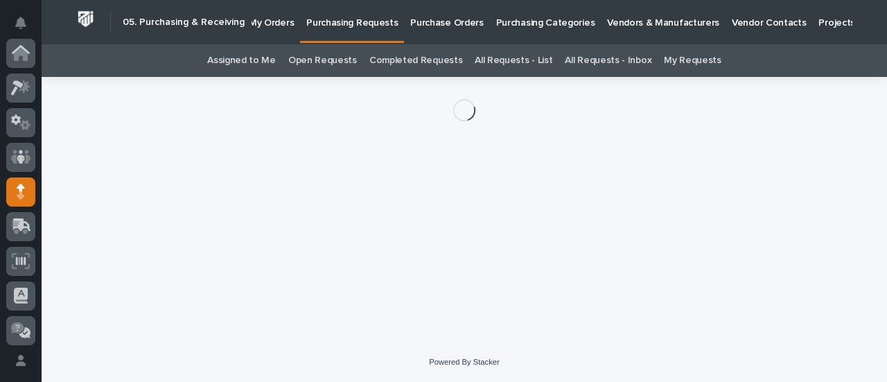
scroll to position [139, 0]
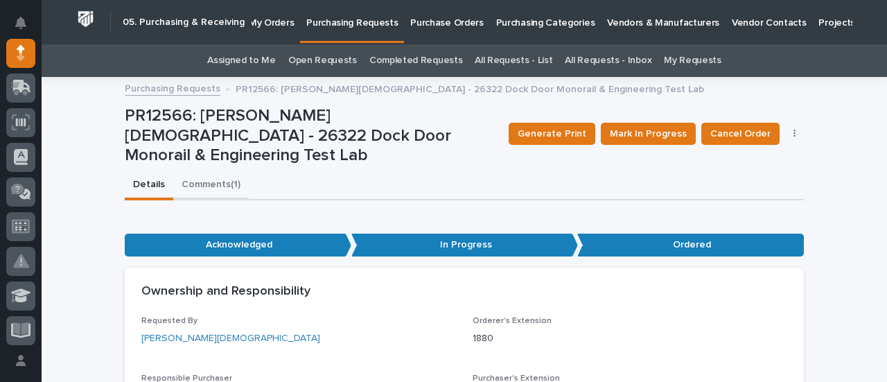
click at [202, 178] on button "Comments (1)" at bounding box center [211, 185] width 76 height 29
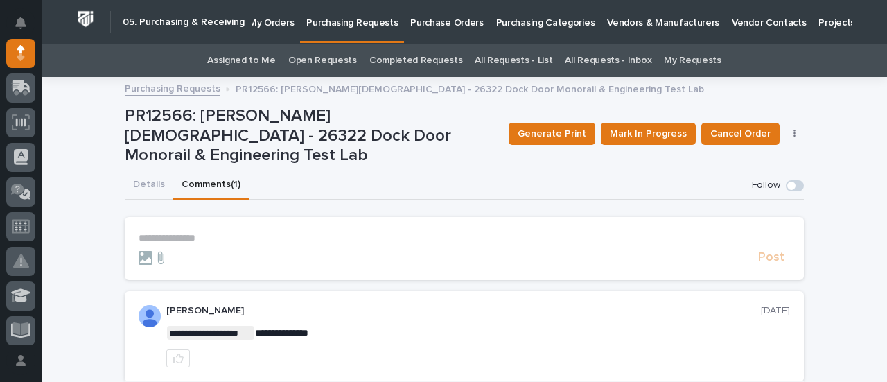
click at [241, 62] on link "Assigned to Me" at bounding box center [241, 60] width 69 height 33
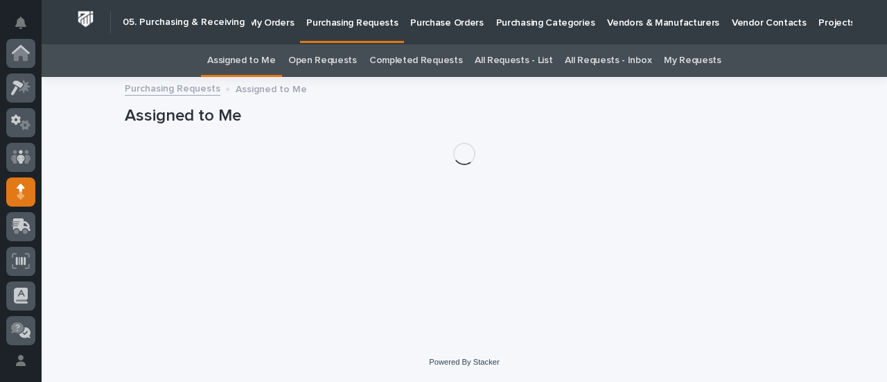
scroll to position [139, 0]
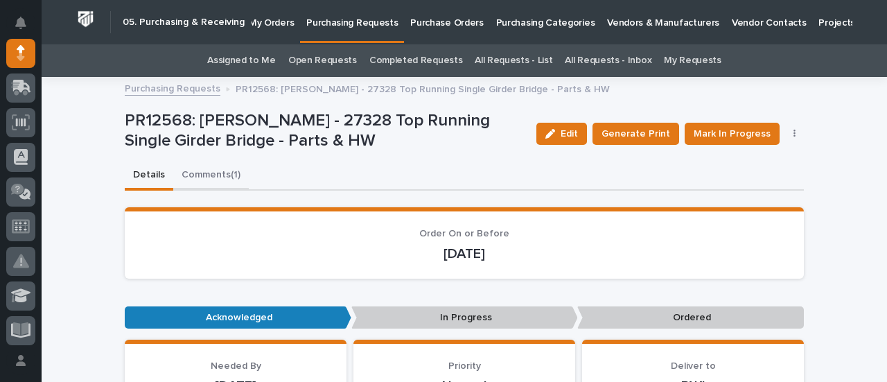
click at [191, 173] on button "Comments (1)" at bounding box center [211, 175] width 76 height 29
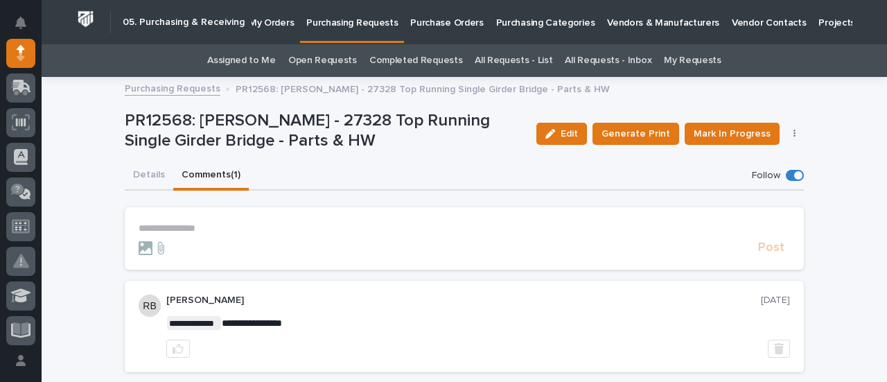
click at [257, 62] on link "Assigned to Me" at bounding box center [241, 60] width 69 height 33
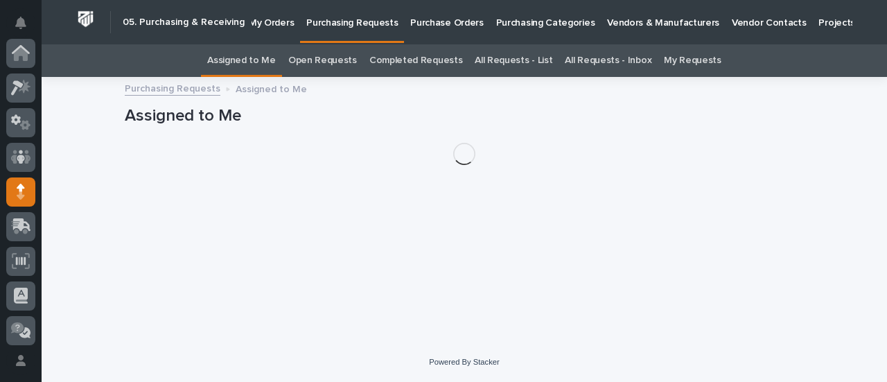
scroll to position [139, 0]
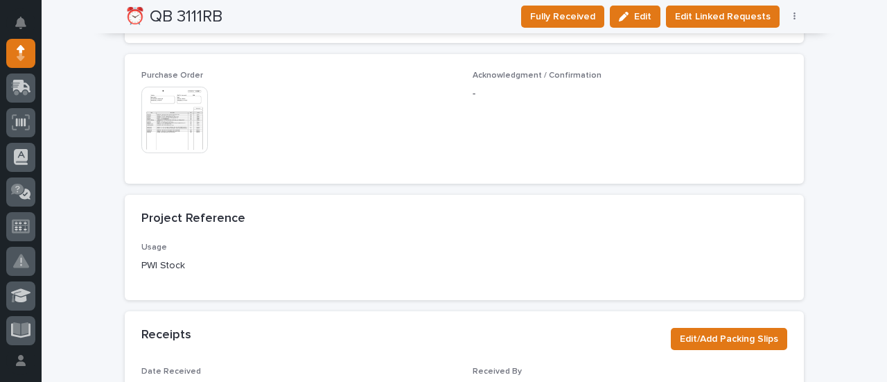
scroll to position [970, 0]
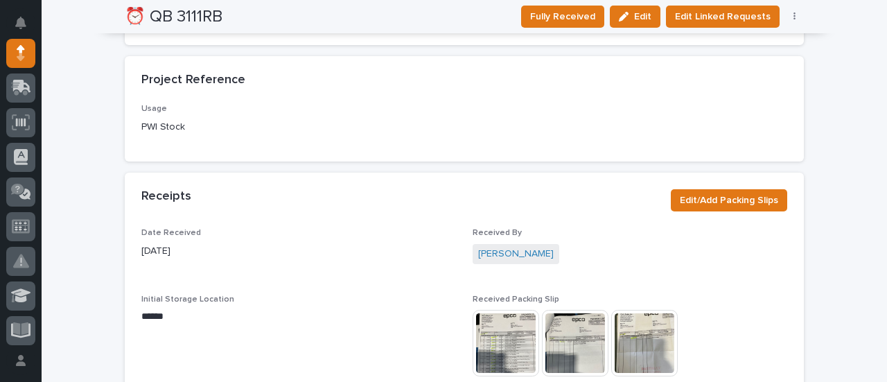
click at [491, 335] on img at bounding box center [506, 343] width 67 height 67
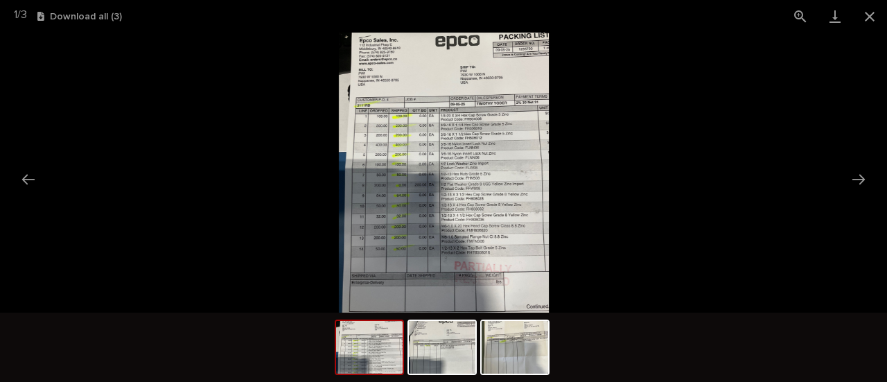
click at [444, 260] on img at bounding box center [444, 173] width 210 height 280
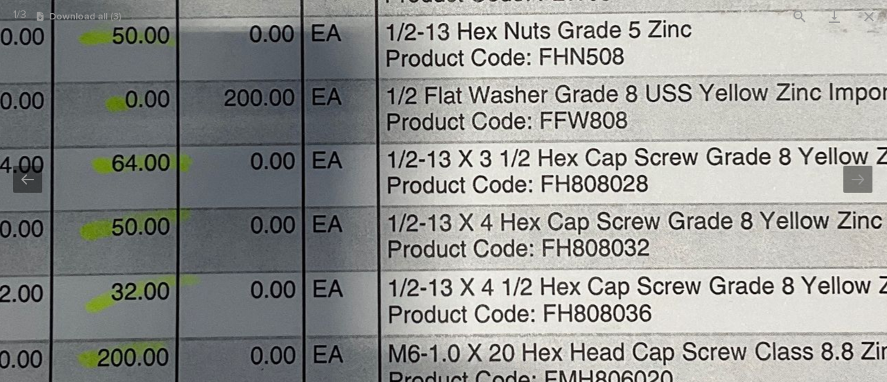
drag, startPoint x: 492, startPoint y: 114, endPoint x: 453, endPoint y: 414, distance: 303.4
click at [453, 381] on html "**********" at bounding box center [443, 191] width 887 height 382
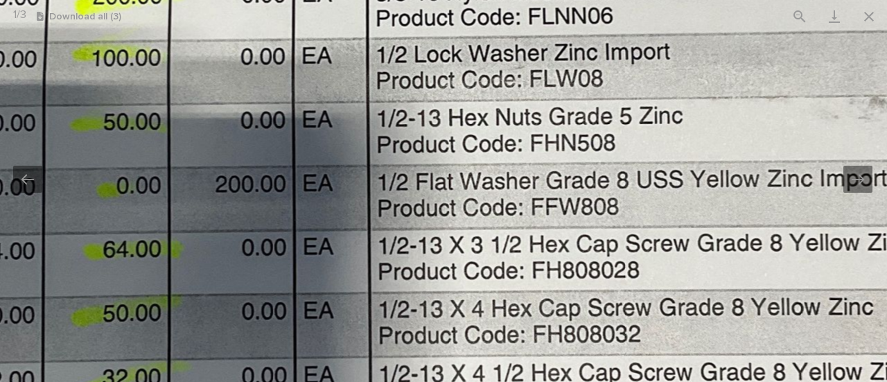
drag, startPoint x: 430, startPoint y: 149, endPoint x: 423, endPoint y: 127, distance: 23.2
click at [423, 127] on img at bounding box center [395, 109] width 1300 height 1733
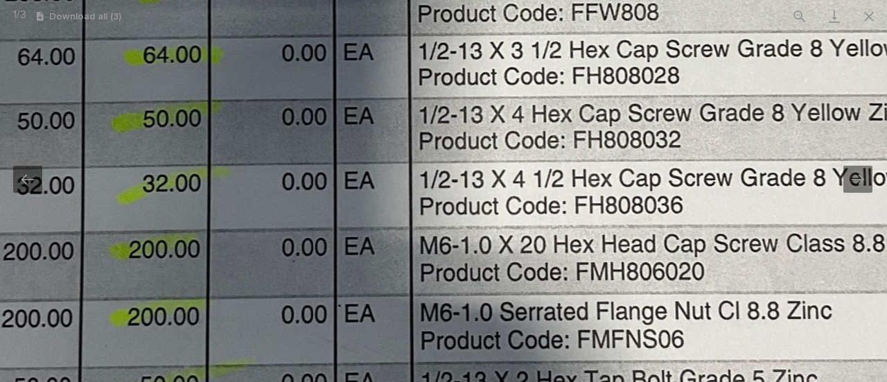
drag, startPoint x: 452, startPoint y: 296, endPoint x: 499, endPoint y: 87, distance: 214.6
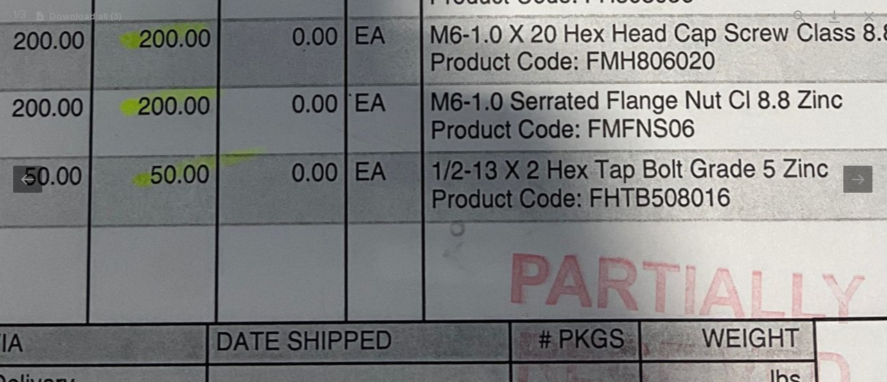
drag, startPoint x: 518, startPoint y: 106, endPoint x: 534, endPoint y: -81, distance: 187.8
click at [534, 0] on html "**********" at bounding box center [443, 191] width 887 height 382
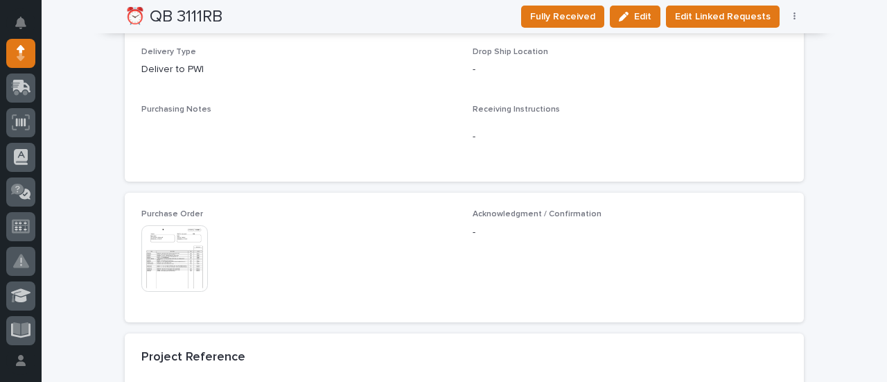
scroll to position [970, 0]
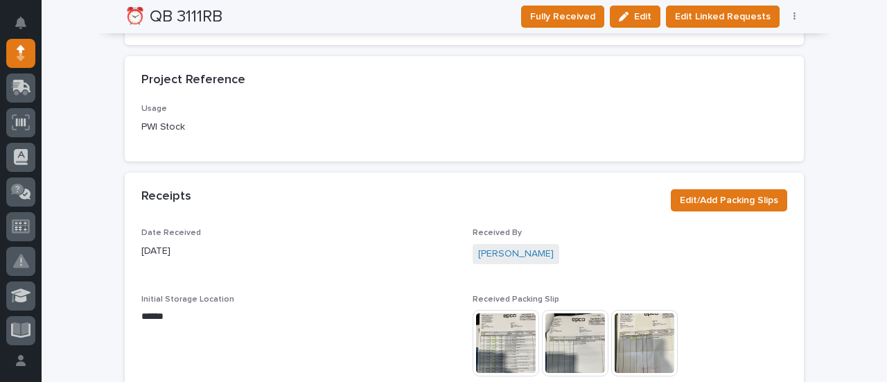
click at [563, 344] on img at bounding box center [575, 343] width 67 height 67
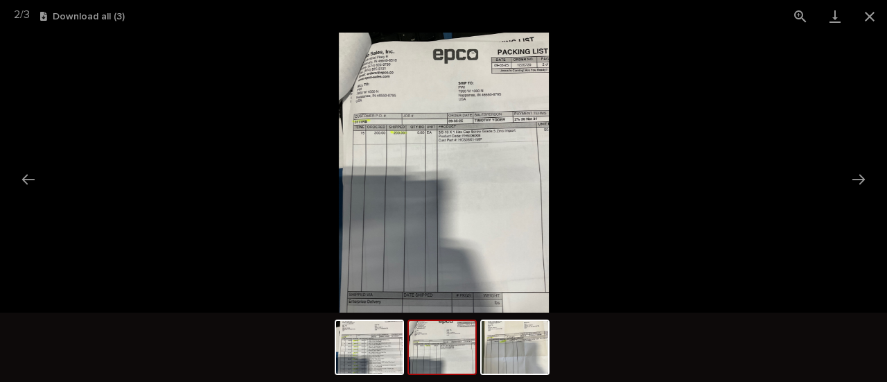
click at [427, 236] on img at bounding box center [444, 173] width 210 height 280
click at [427, 236] on img at bounding box center [443, 173] width 210 height 280
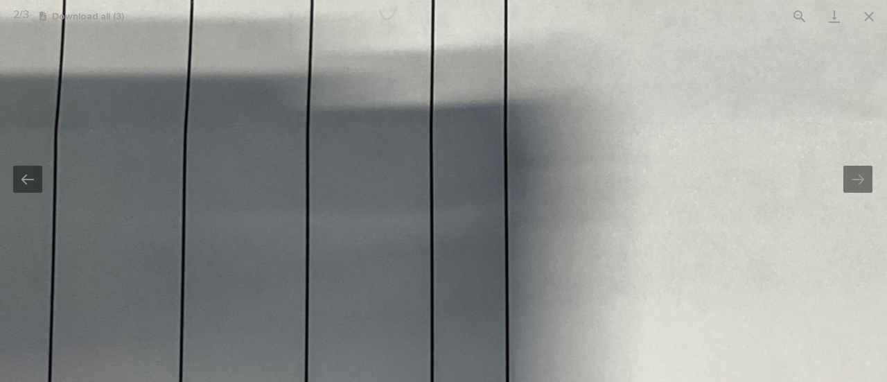
drag, startPoint x: 461, startPoint y: 223, endPoint x: 475, endPoint y: 405, distance: 182.2
click at [475, 381] on html "**********" at bounding box center [443, 191] width 887 height 382
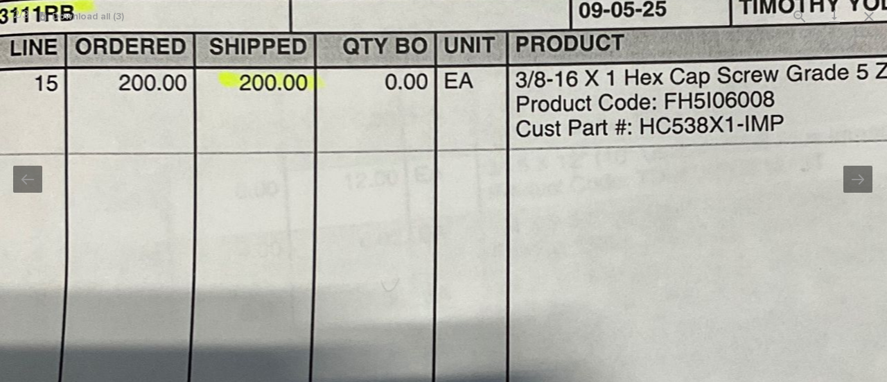
drag, startPoint x: 453, startPoint y: 256, endPoint x: 456, endPoint y: 310, distance: 53.4
click at [456, 310] on img at bounding box center [550, 329] width 1300 height 1733
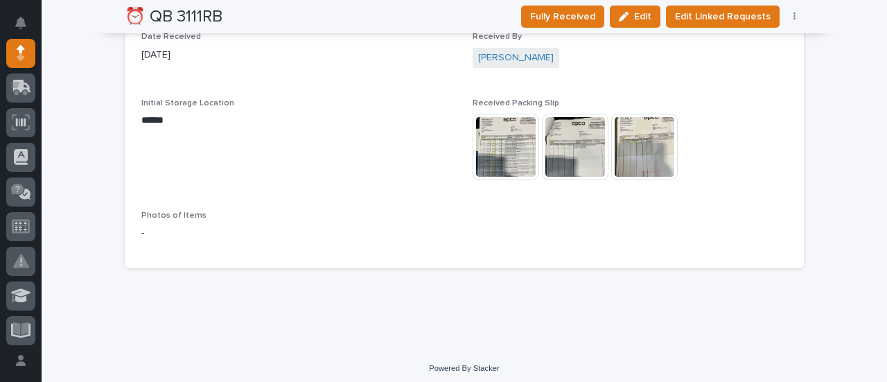
scroll to position [1172, 0]
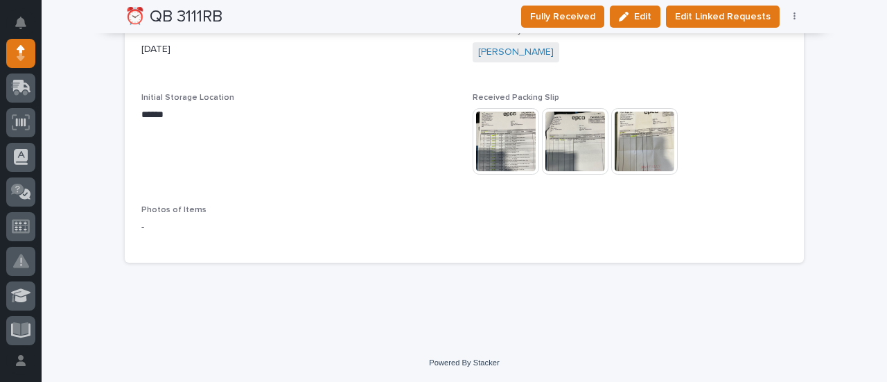
click at [645, 148] on img at bounding box center [644, 141] width 67 height 67
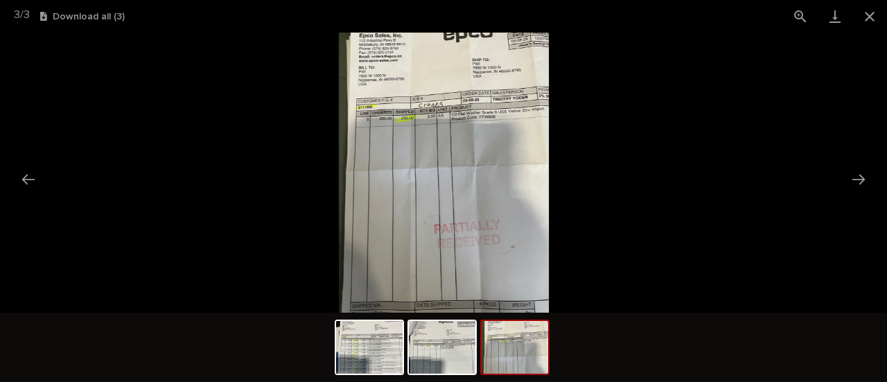
click at [484, 174] on img at bounding box center [444, 173] width 210 height 280
click at [484, 174] on img at bounding box center [443, 173] width 210 height 280
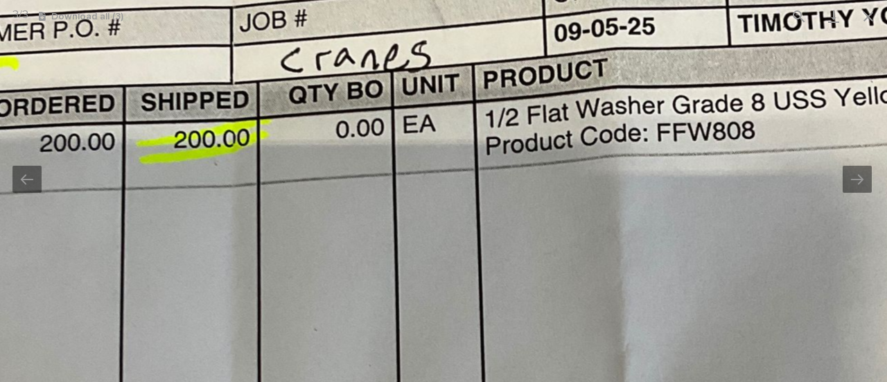
drag, startPoint x: 493, startPoint y: 103, endPoint x: 695, endPoint y: 414, distance: 370.8
click at [695, 381] on html "**********" at bounding box center [443, 191] width 887 height 382
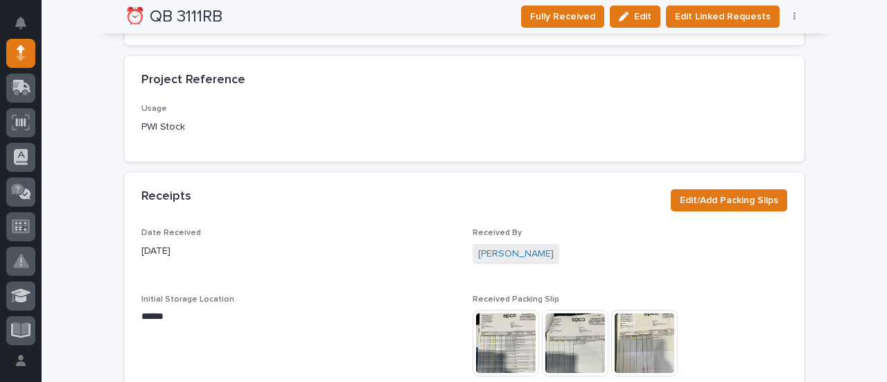
scroll to position [1109, 0]
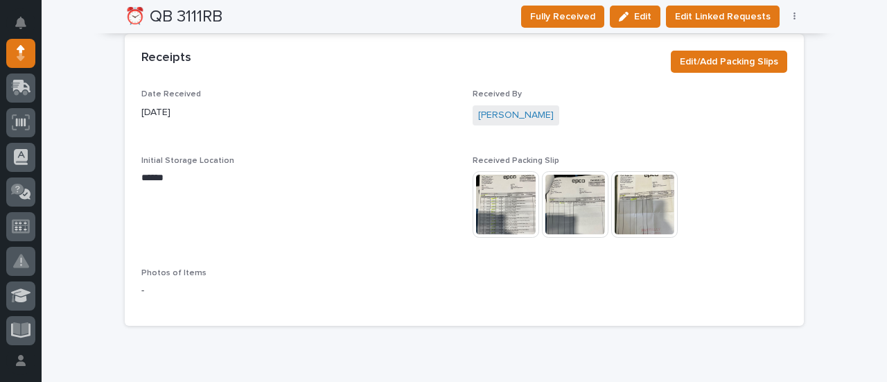
click at [514, 197] on img at bounding box center [506, 204] width 67 height 67
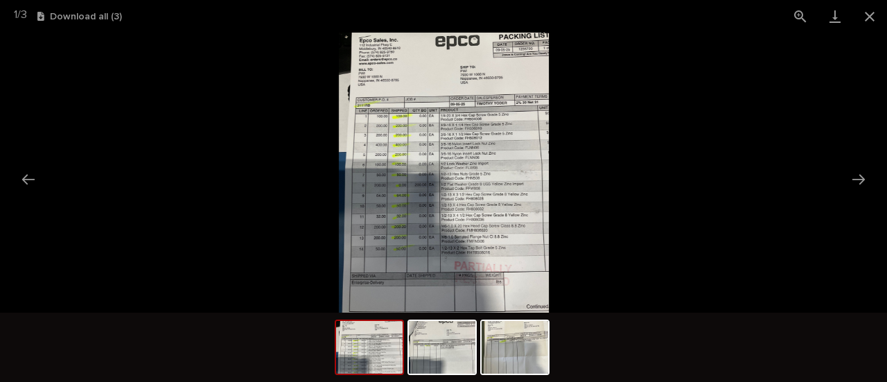
click at [428, 186] on img at bounding box center [444, 173] width 210 height 280
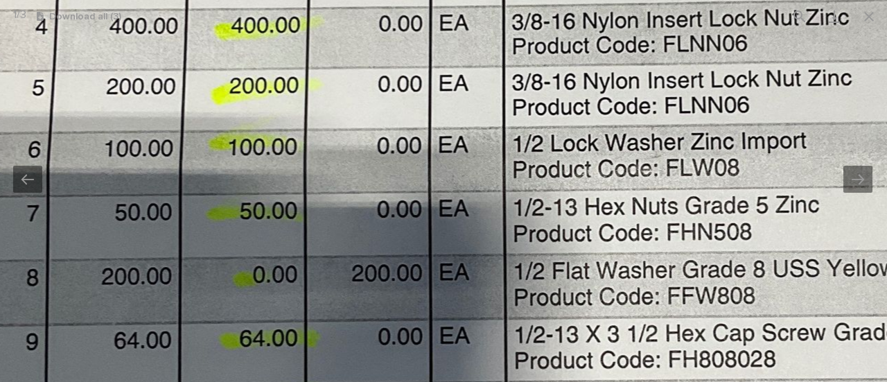
drag, startPoint x: 551, startPoint y: 128, endPoint x: 559, endPoint y: 168, distance: 40.9
click at [559, 168] on img at bounding box center [531, 198] width 1300 height 1733
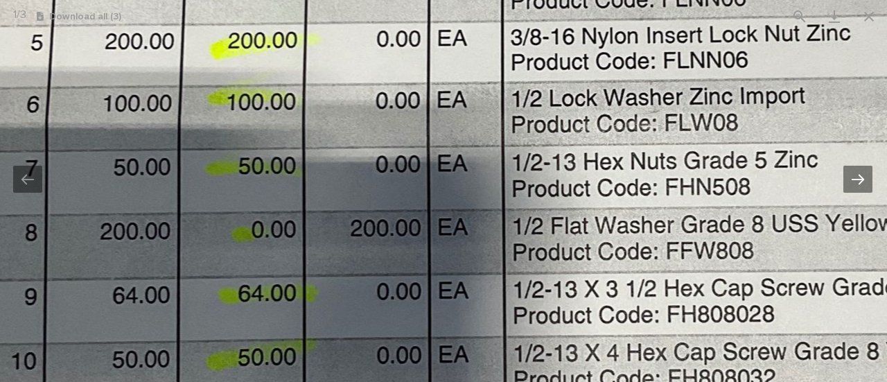
click at [855, 184] on button "Next slide" at bounding box center [857, 179] width 29 height 27
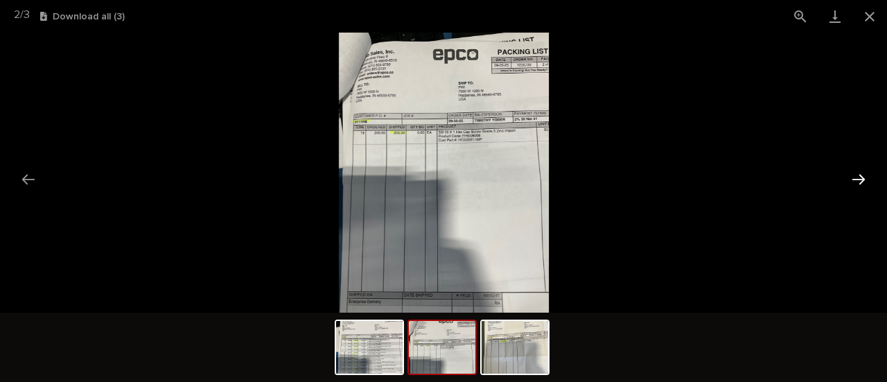
scroll to position [0, 0]
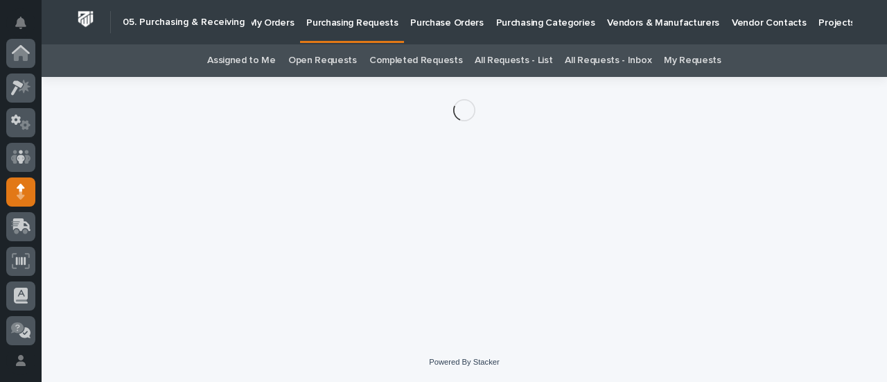
scroll to position [139, 0]
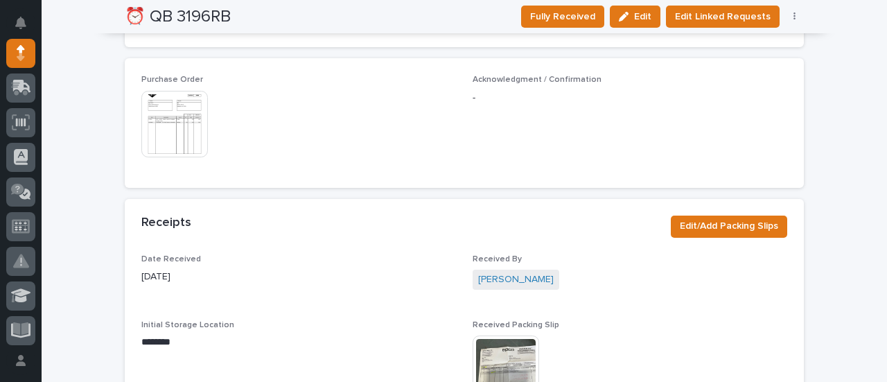
scroll to position [832, 0]
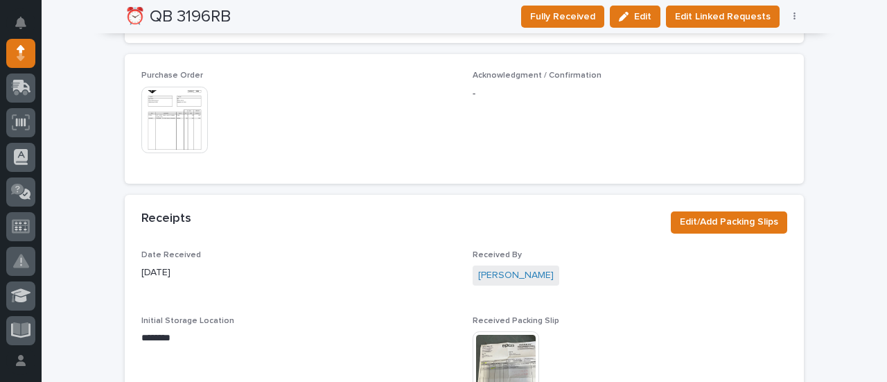
click at [503, 358] on img at bounding box center [506, 364] width 67 height 67
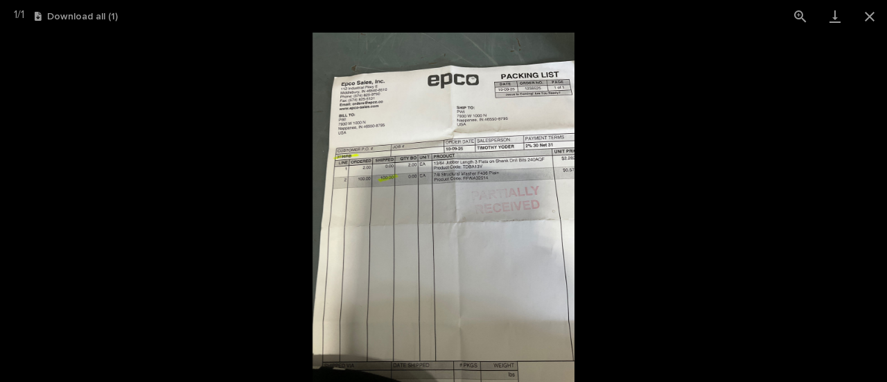
click at [528, 247] on img at bounding box center [444, 207] width 262 height 349
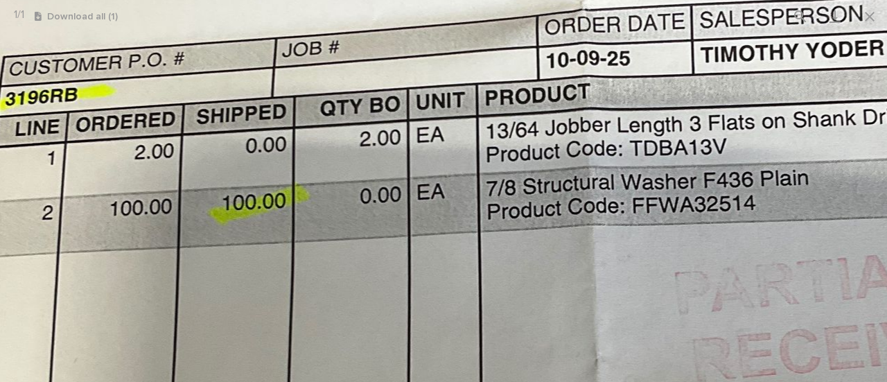
drag, startPoint x: 340, startPoint y: 114, endPoint x: 638, endPoint y: 414, distance: 423.0
click at [638, 381] on html "**********" at bounding box center [443, 191] width 887 height 382
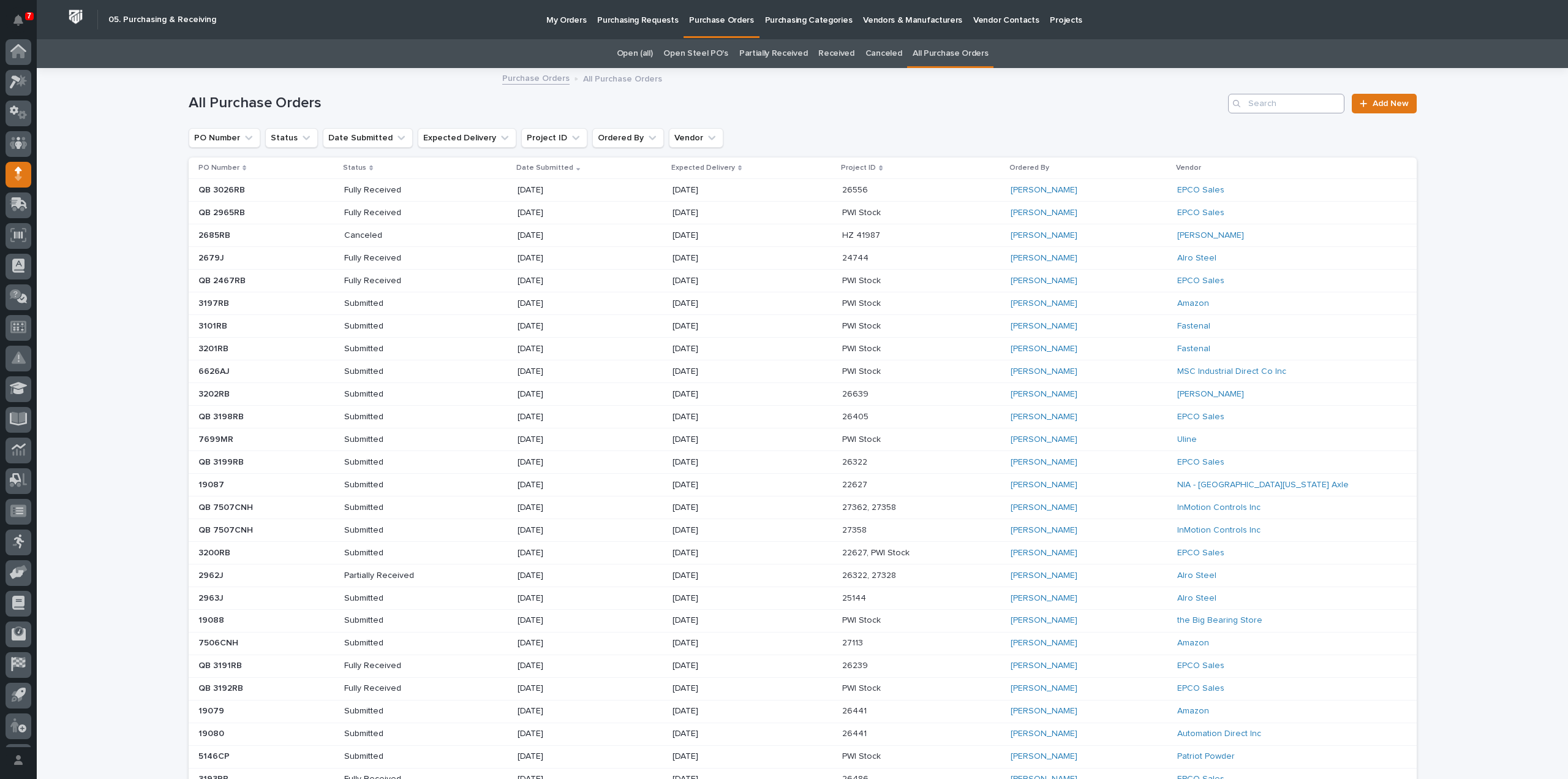
scroll to position [27, 0]
click at [1304, 105] on input "Search" at bounding box center [1287, 103] width 117 height 19
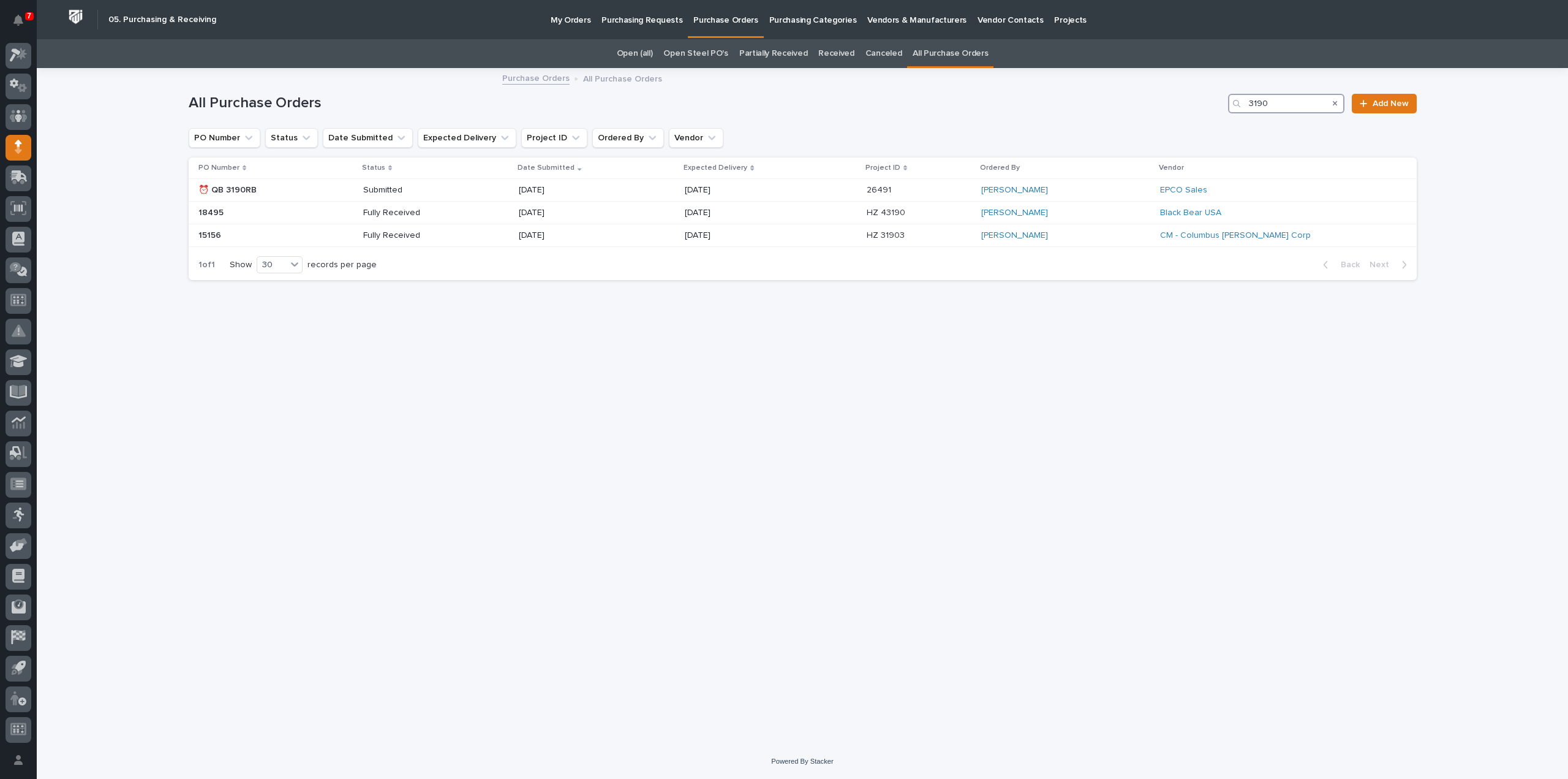
type input "3190"
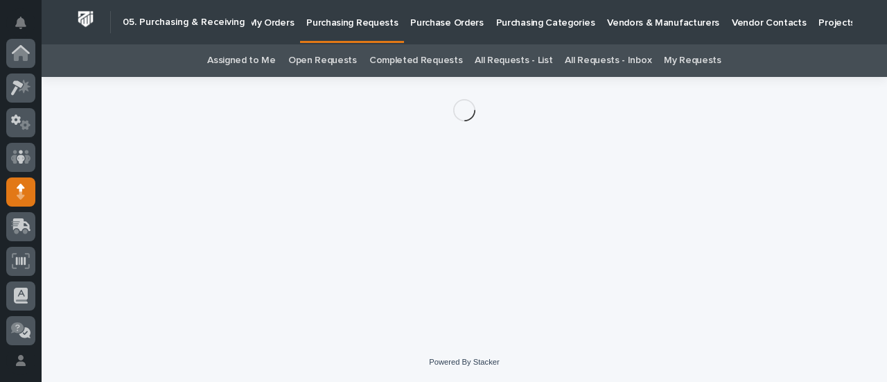
scroll to position [139, 0]
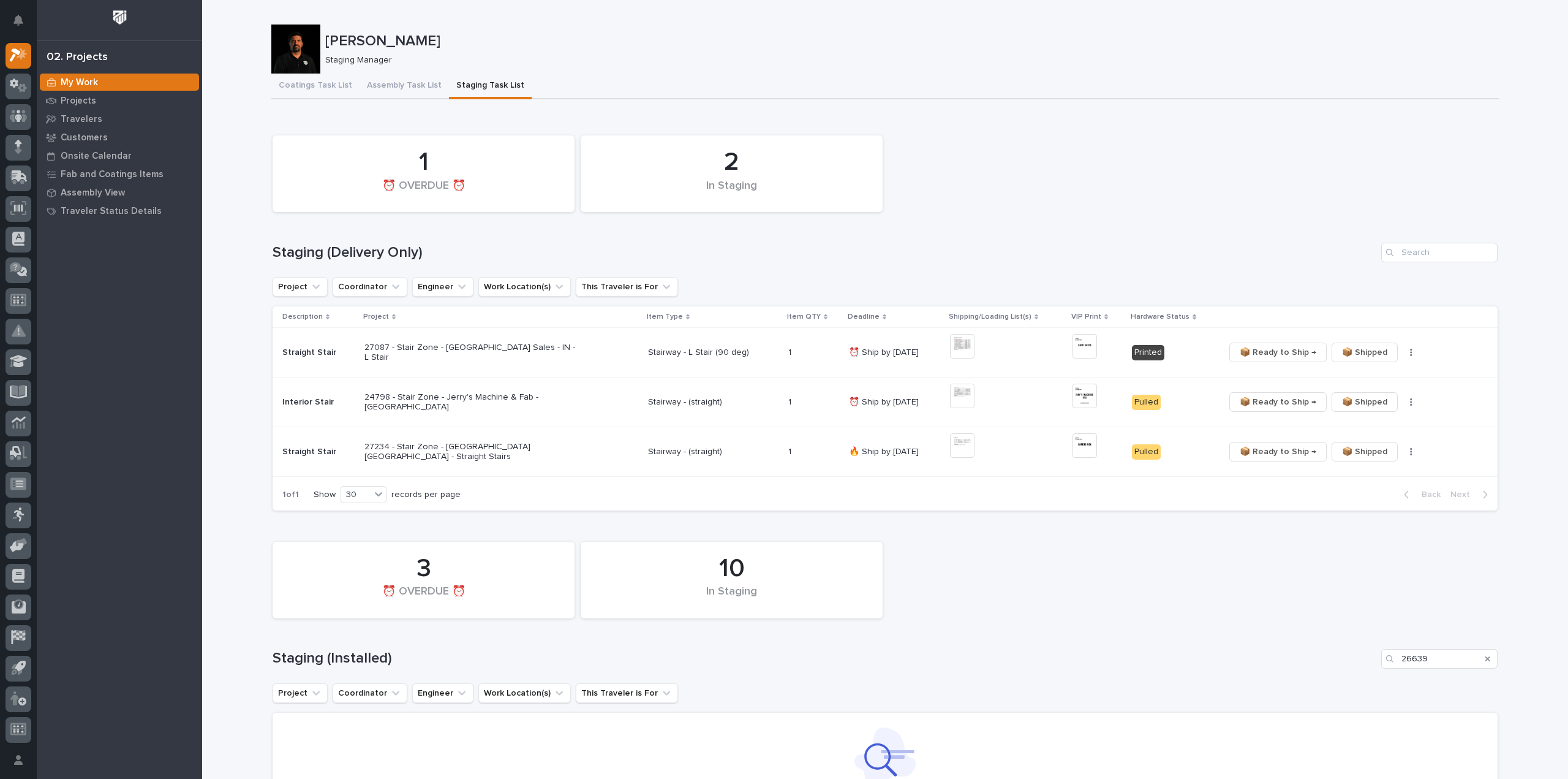
click at [925, 148] on div "2 In Staging 1 ⏰ OVERDUE ⏰" at bounding box center [885, 173] width 1237 height 88
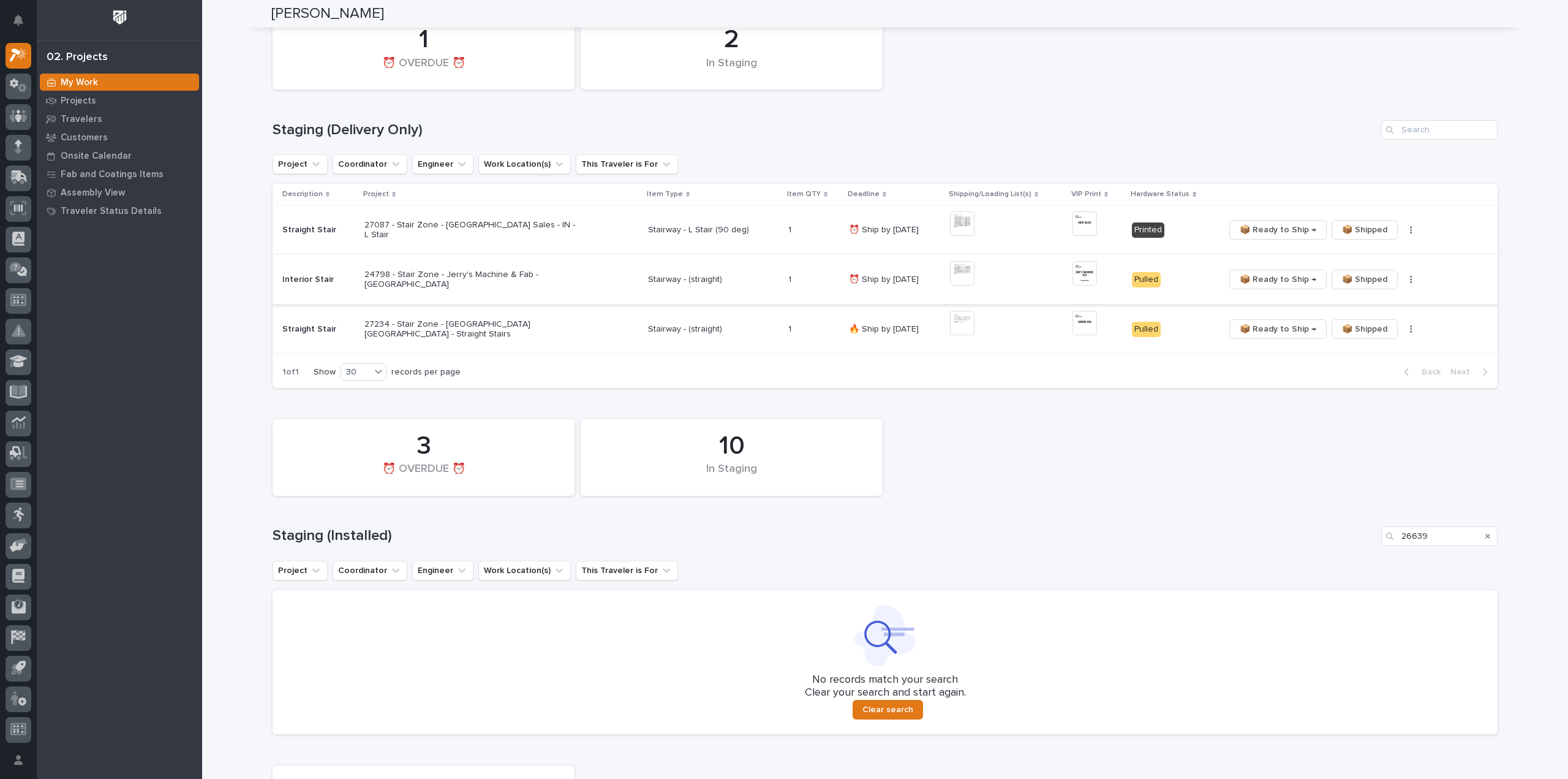
scroll to position [245, 0]
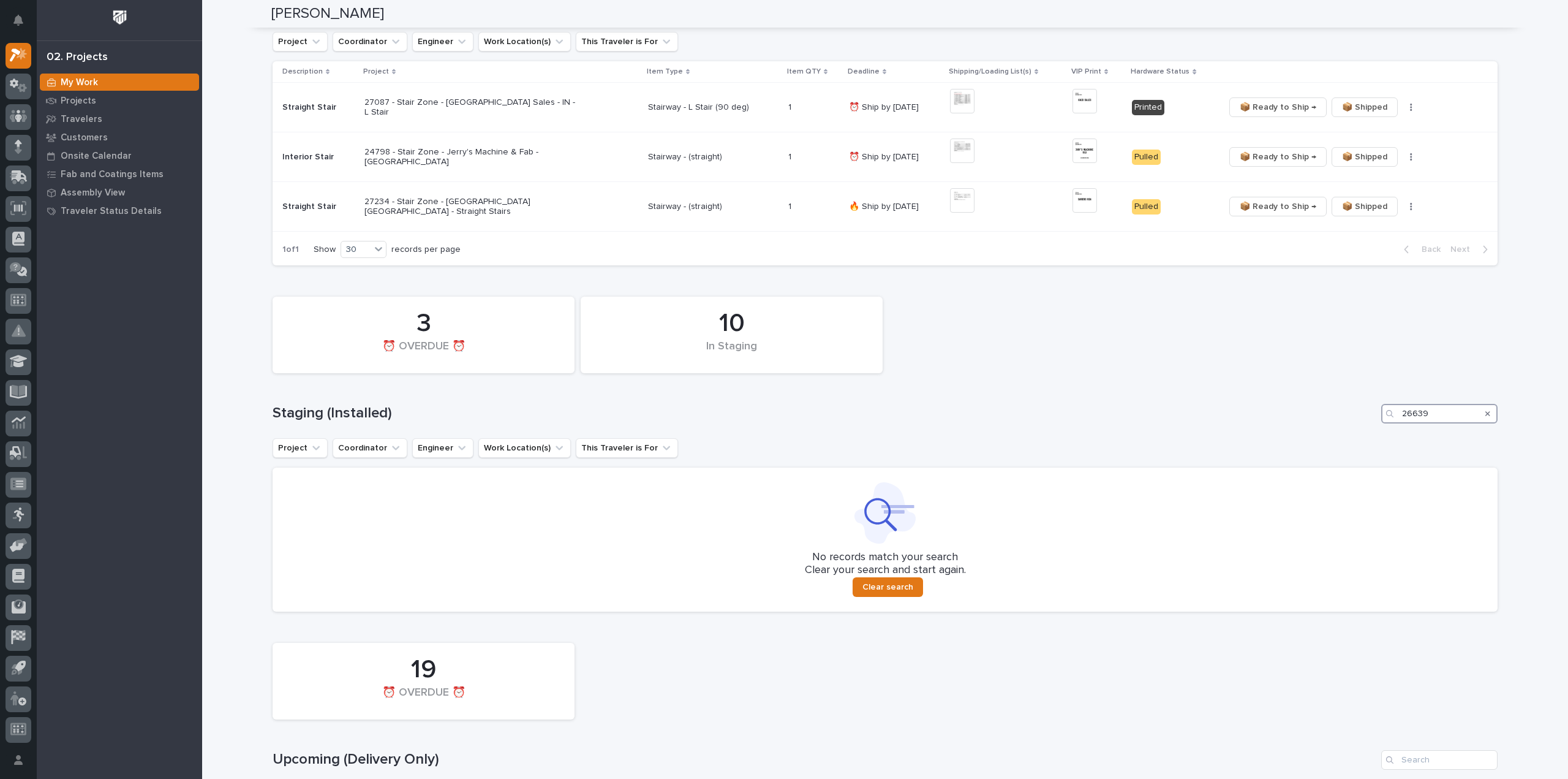
drag, startPoint x: 1428, startPoint y: 417, endPoint x: 1336, endPoint y: 436, distance: 93.9
click at [1336, 436] on div "10 In Staging 3 ⏰ OVERDUE ⏰ Staging (Installed) 26639 Project Coordinator Engin…" at bounding box center [885, 451] width 1225 height 321
